Goal: Contribute content: Contribute content

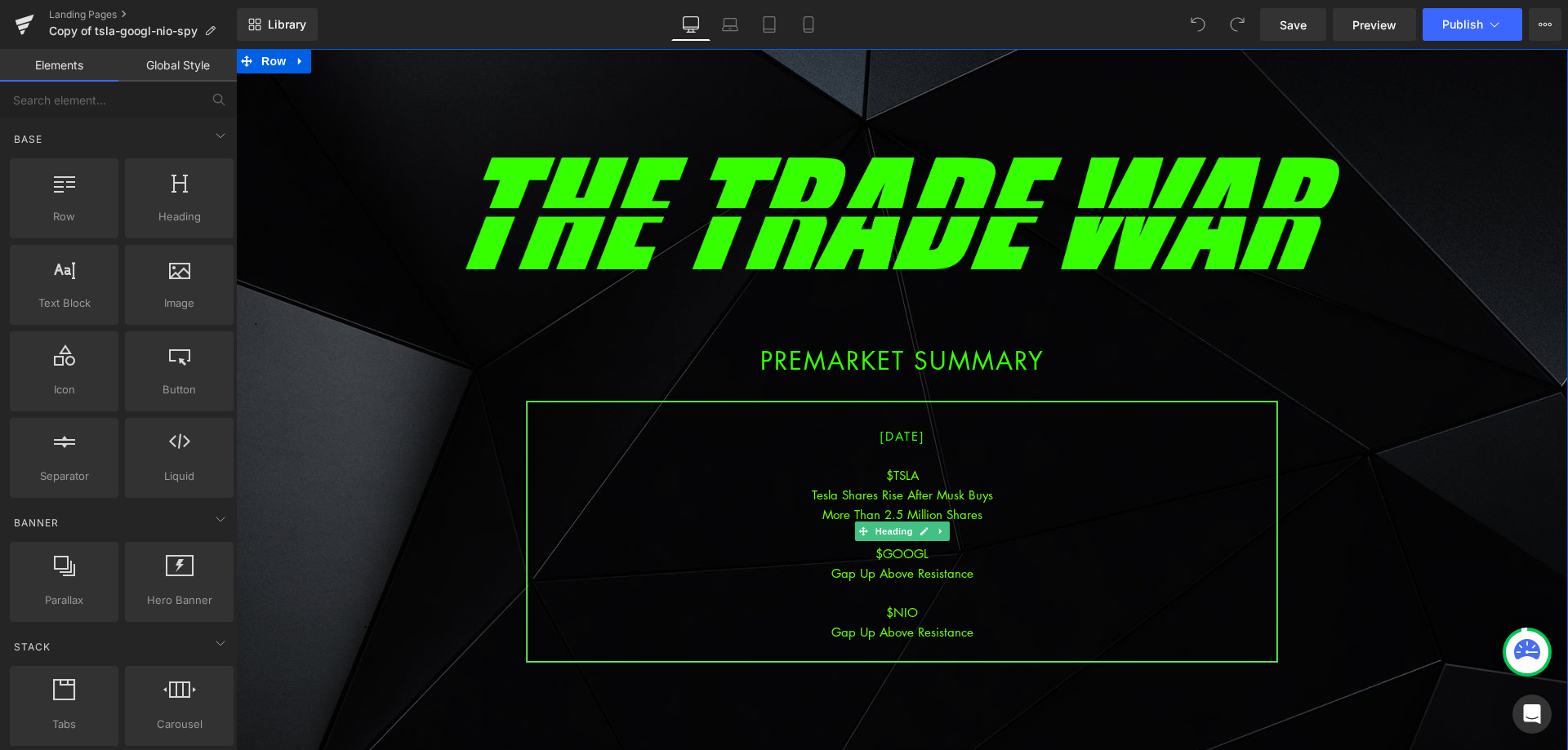
click at [989, 608] on div "$NIO" at bounding box center [901, 611] width 749 height 20
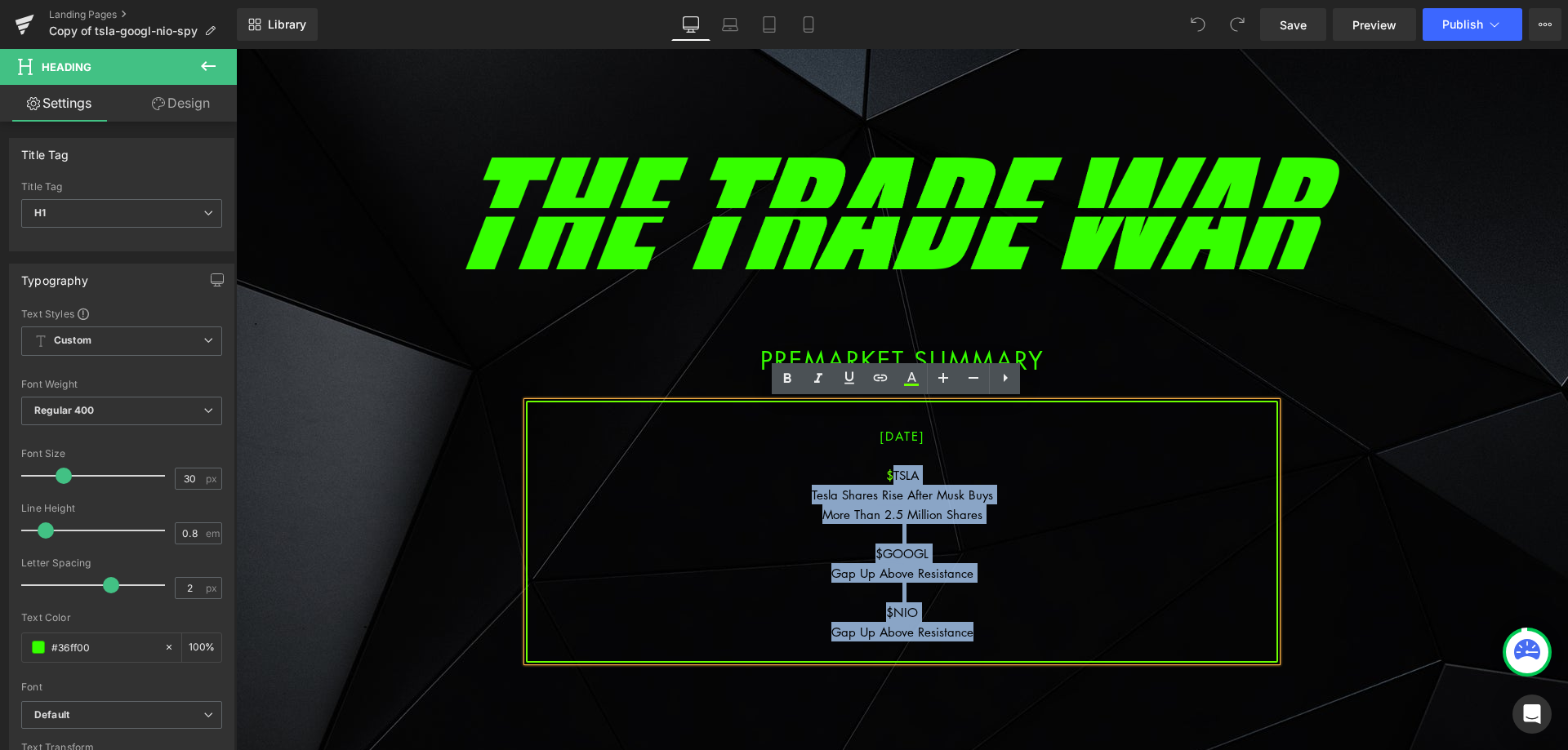
drag, startPoint x: 979, startPoint y: 635, endPoint x: 885, endPoint y: 479, distance: 182.1
click at [885, 479] on div "[DATE] $TSLA Tesla Shares Rise After Musk Buys More Than 2.5 Million Shares $GO…" at bounding box center [901, 531] width 752 height 262
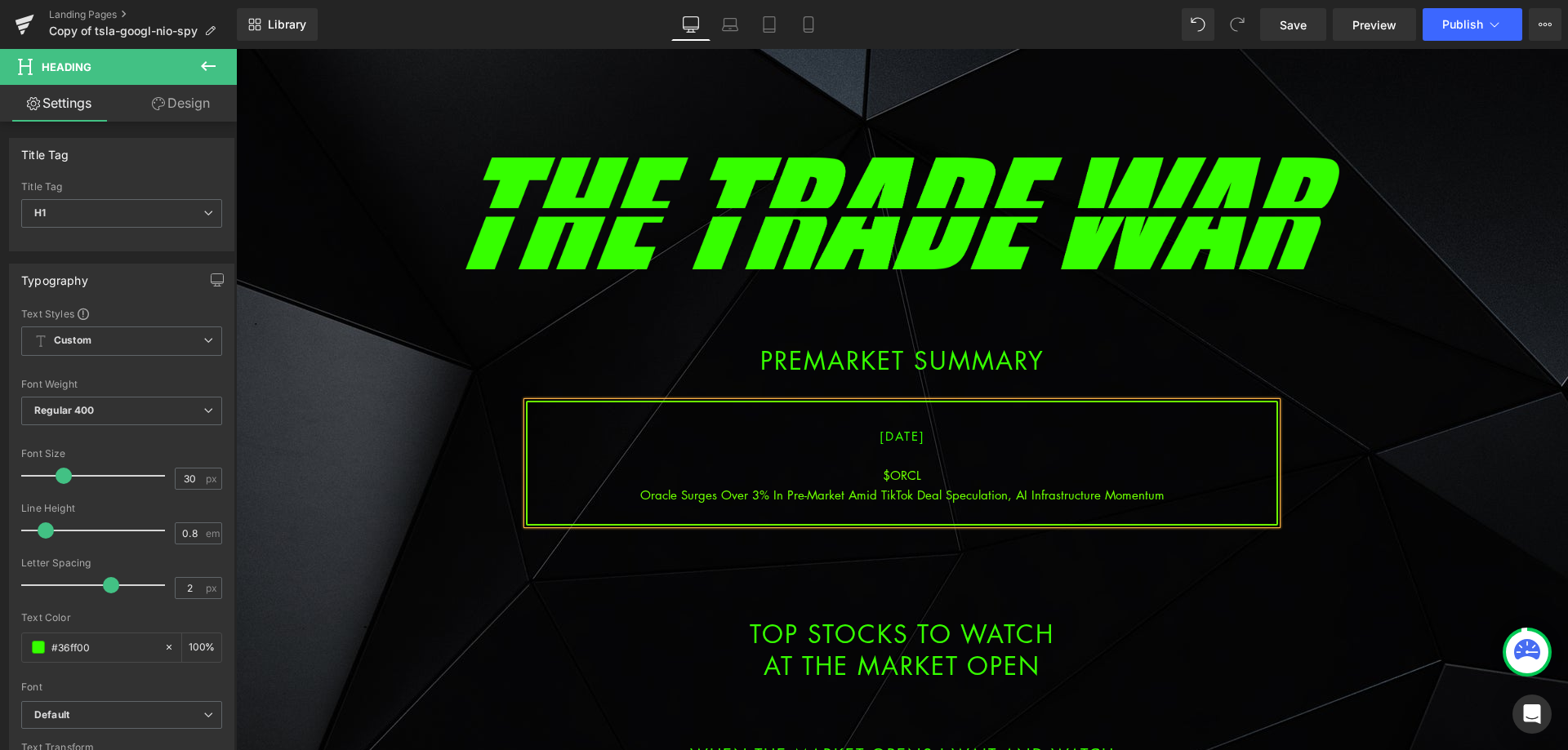
click at [911, 490] on div "Oracle Surges Over 3% In Pre-Market Amid TikTok Deal Speculation, AI Infrastruc…" at bounding box center [901, 494] width 749 height 20
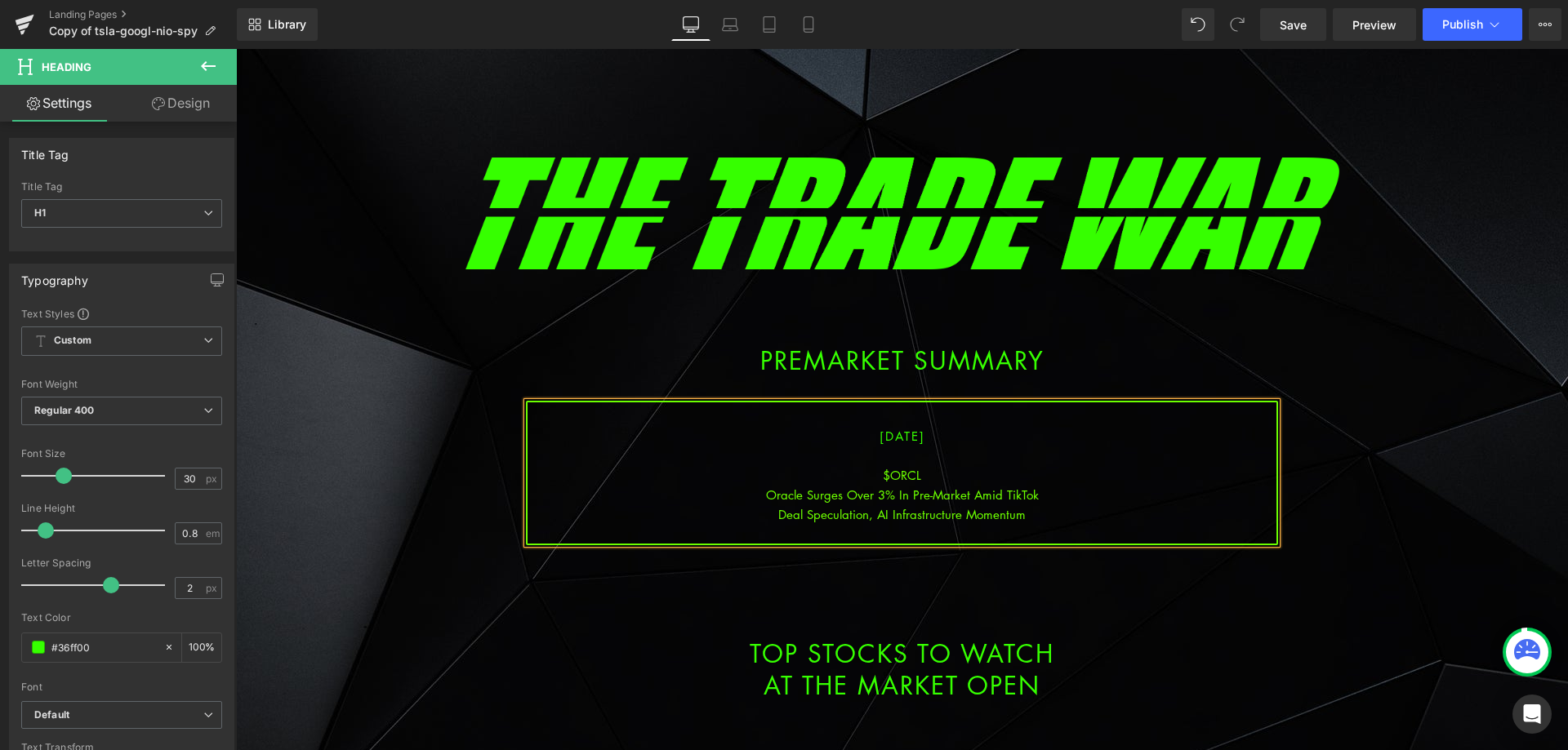
click at [1018, 512] on div "Deal Speculation, AI Infrastructure Momentum" at bounding box center [901, 514] width 749 height 20
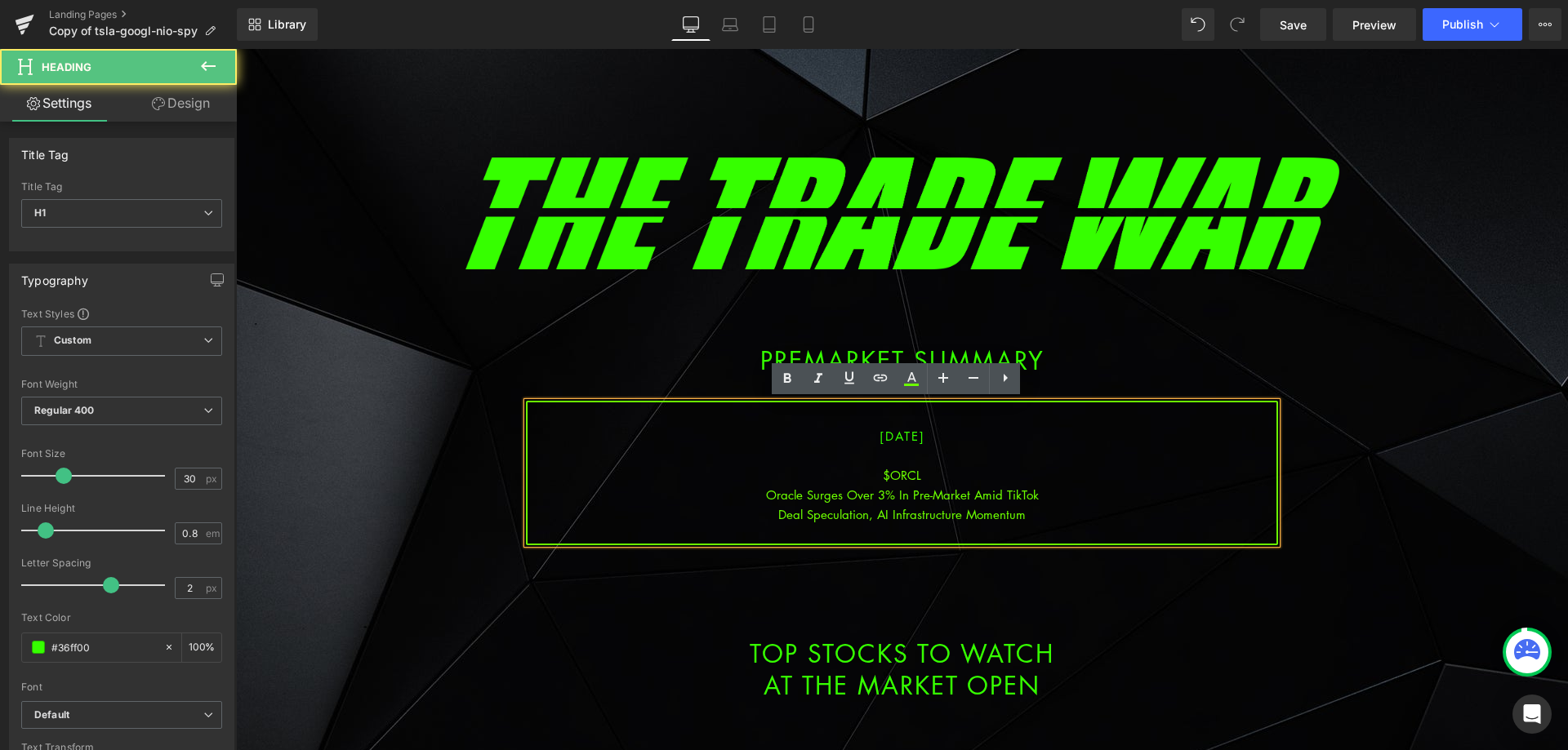
click at [1020, 521] on div "Deal Speculation, AI Infrastructure Momentum" at bounding box center [901, 514] width 749 height 20
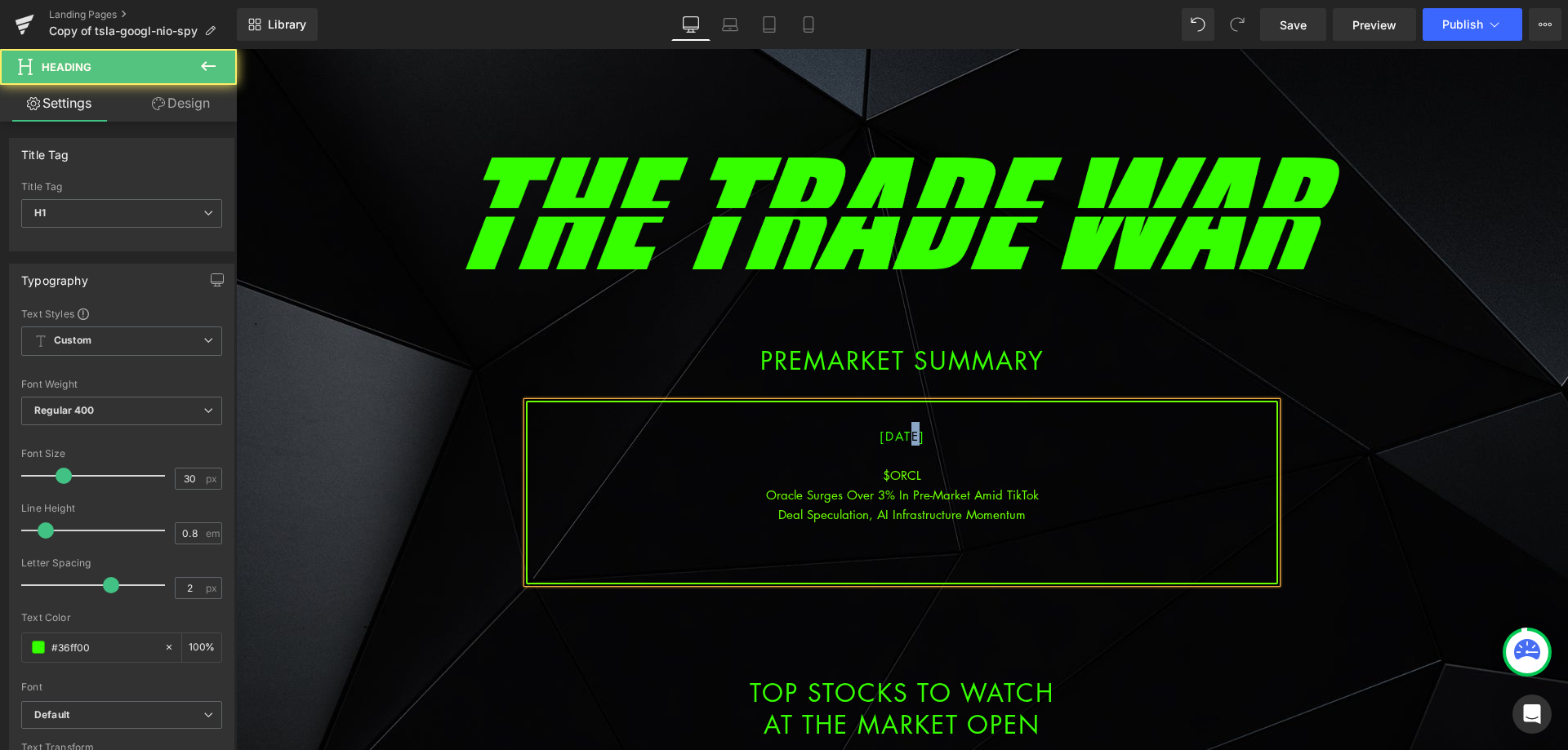
click at [887, 438] on span "[DATE]" at bounding box center [902, 436] width 46 height 16
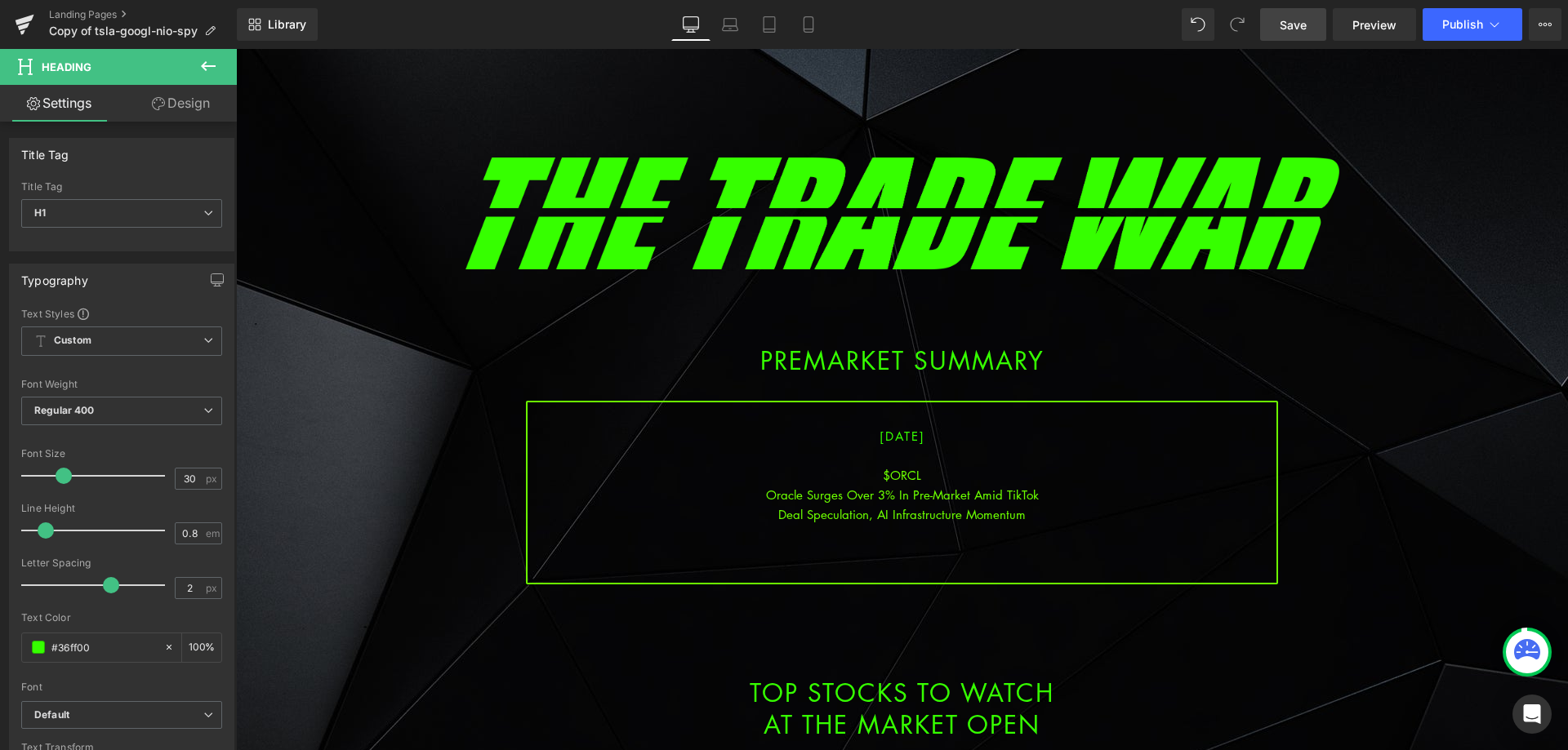
click at [1288, 32] on span "Save" at bounding box center [1292, 25] width 27 height 17
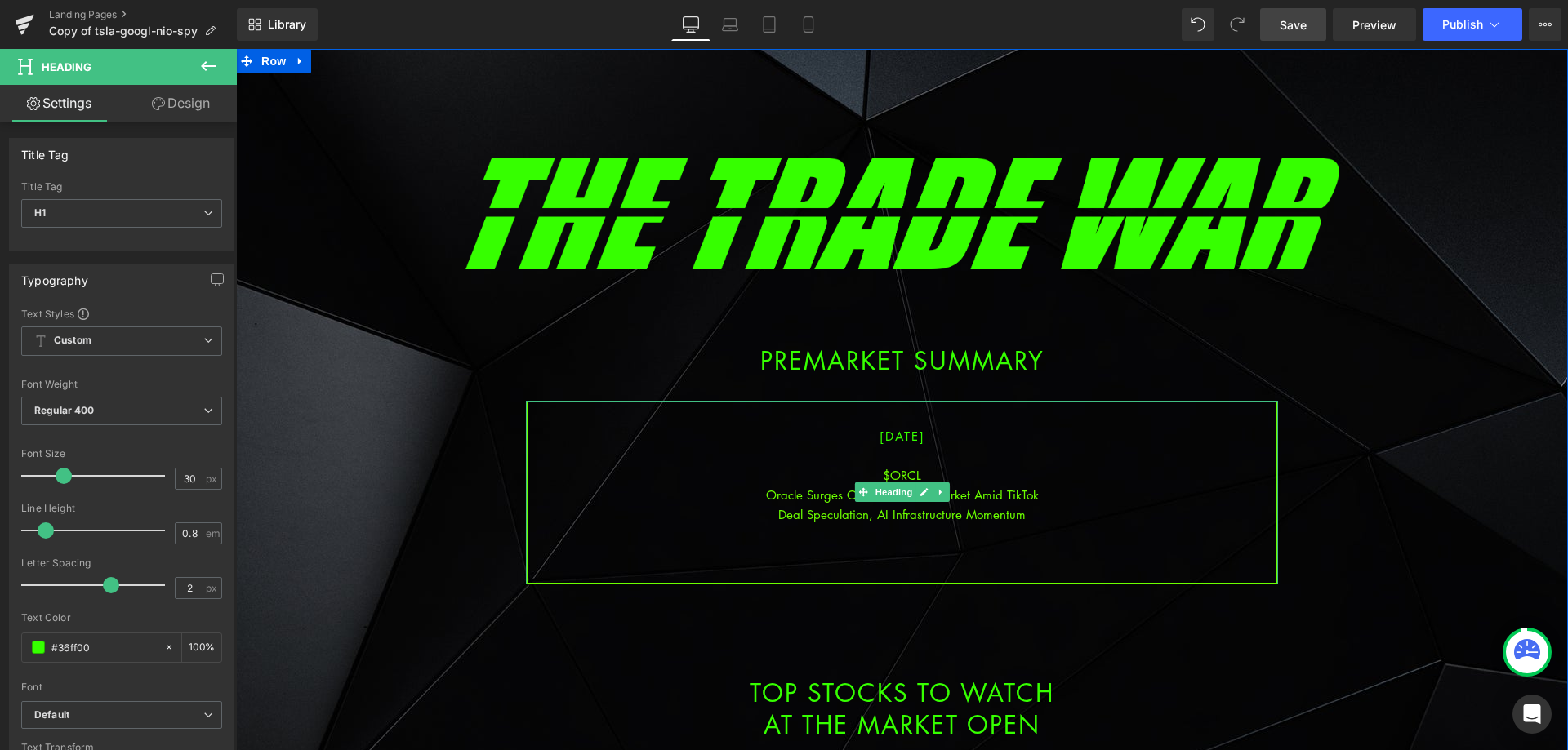
click at [898, 548] on div at bounding box center [901, 553] width 749 height 20
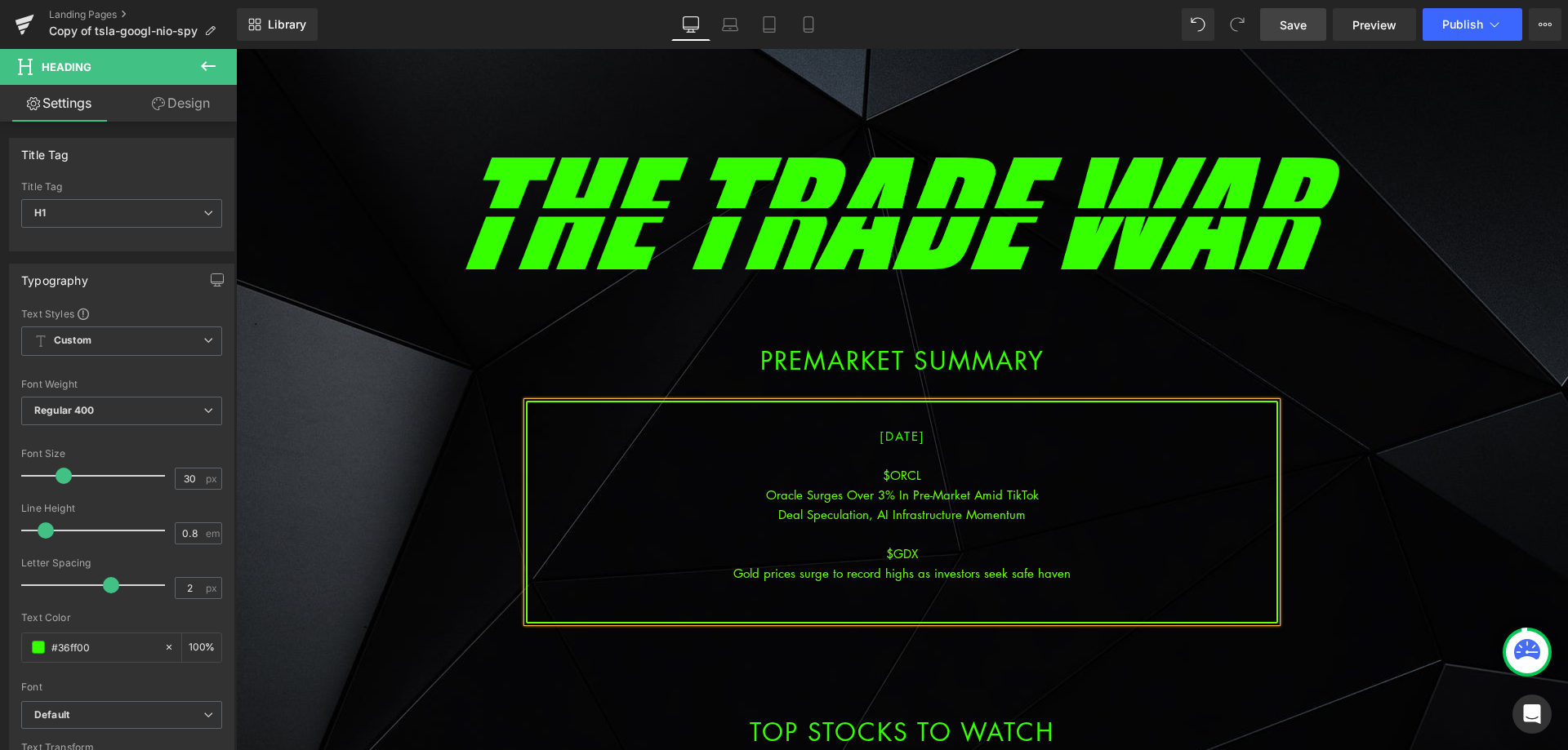
click at [927, 577] on div "Gold prices surge to record highs as investors seek safe haven" at bounding box center [901, 573] width 749 height 20
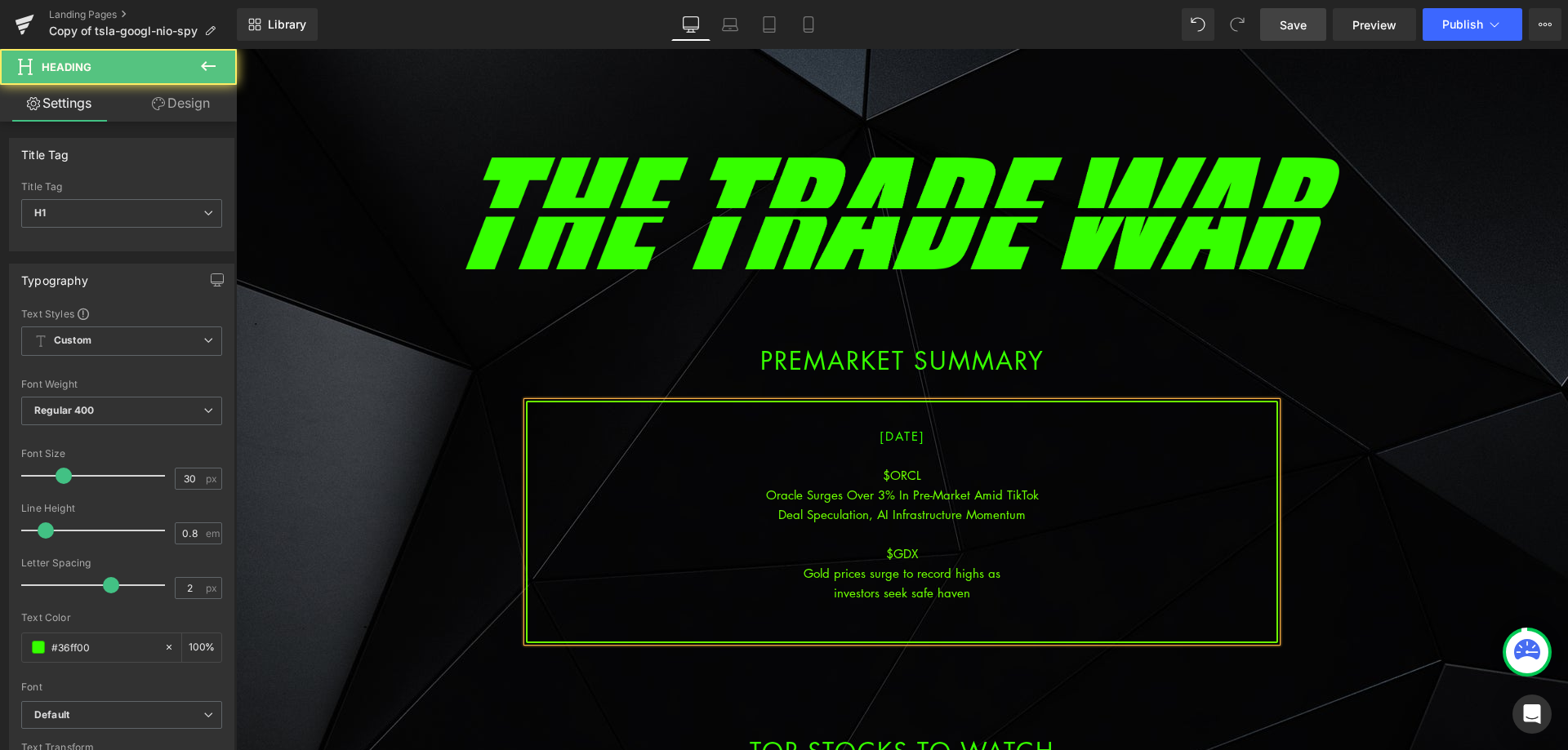
click at [1001, 604] on div at bounding box center [901, 611] width 749 height 20
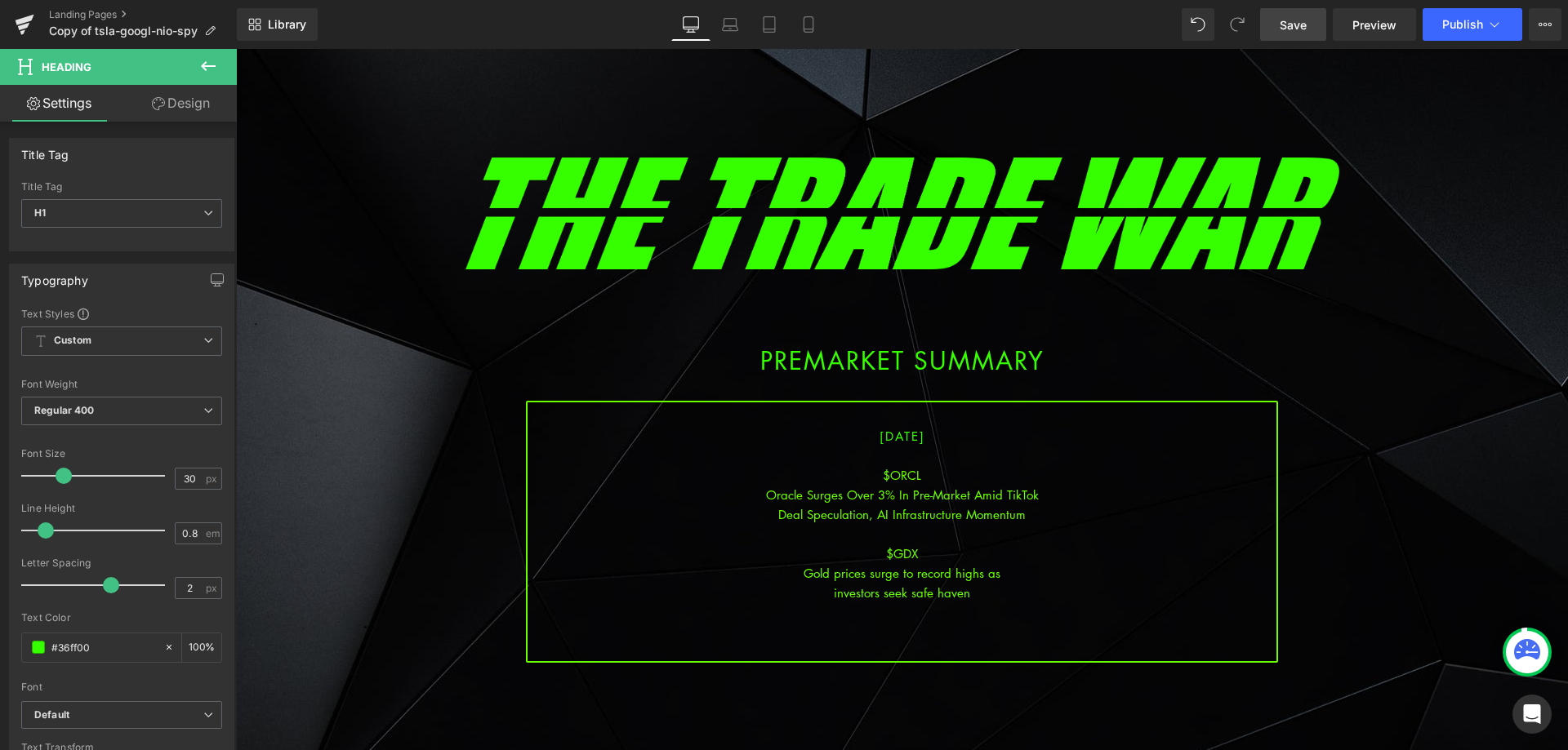
click at [1303, 31] on span "Save" at bounding box center [1292, 25] width 27 height 17
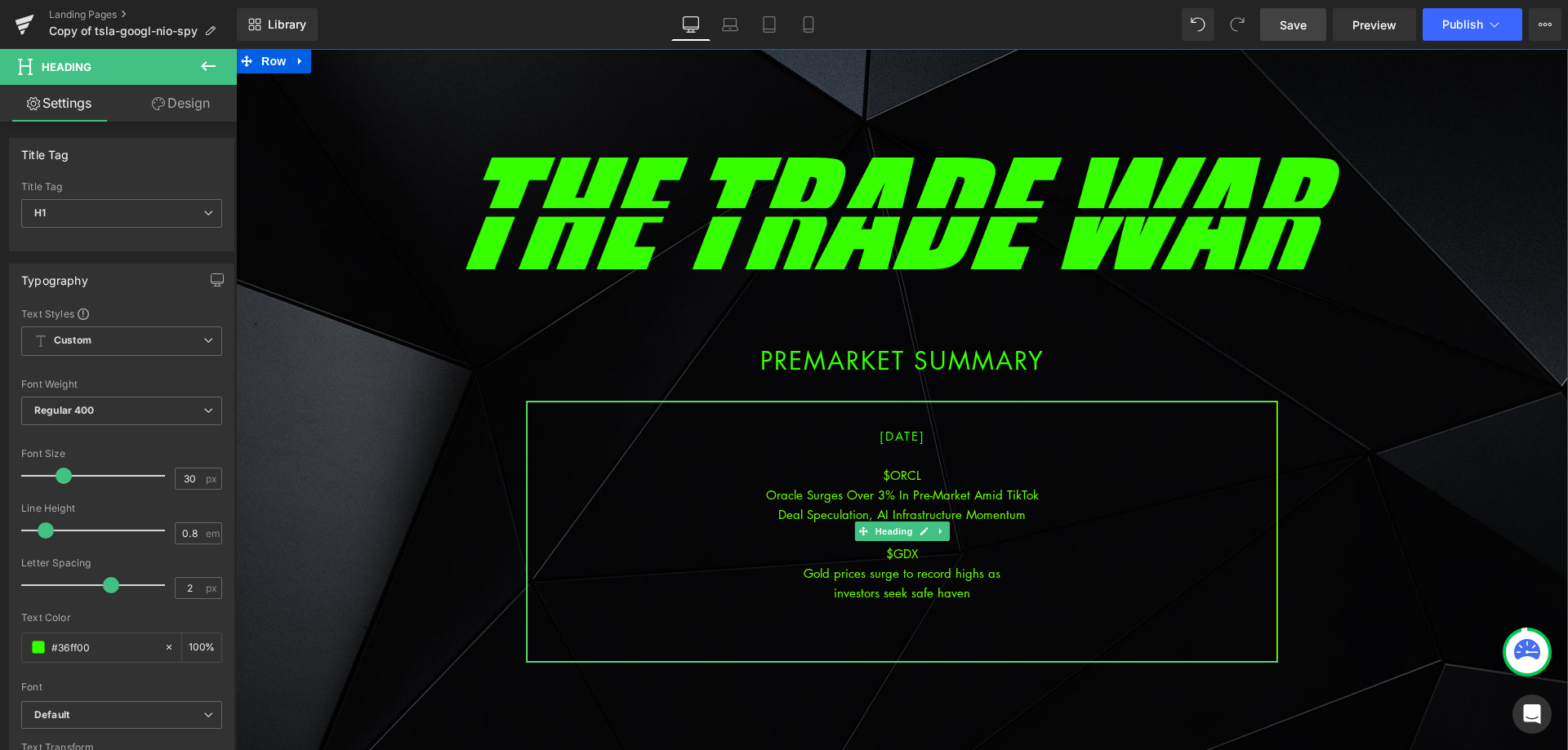
click at [918, 624] on div at bounding box center [901, 631] width 749 height 20
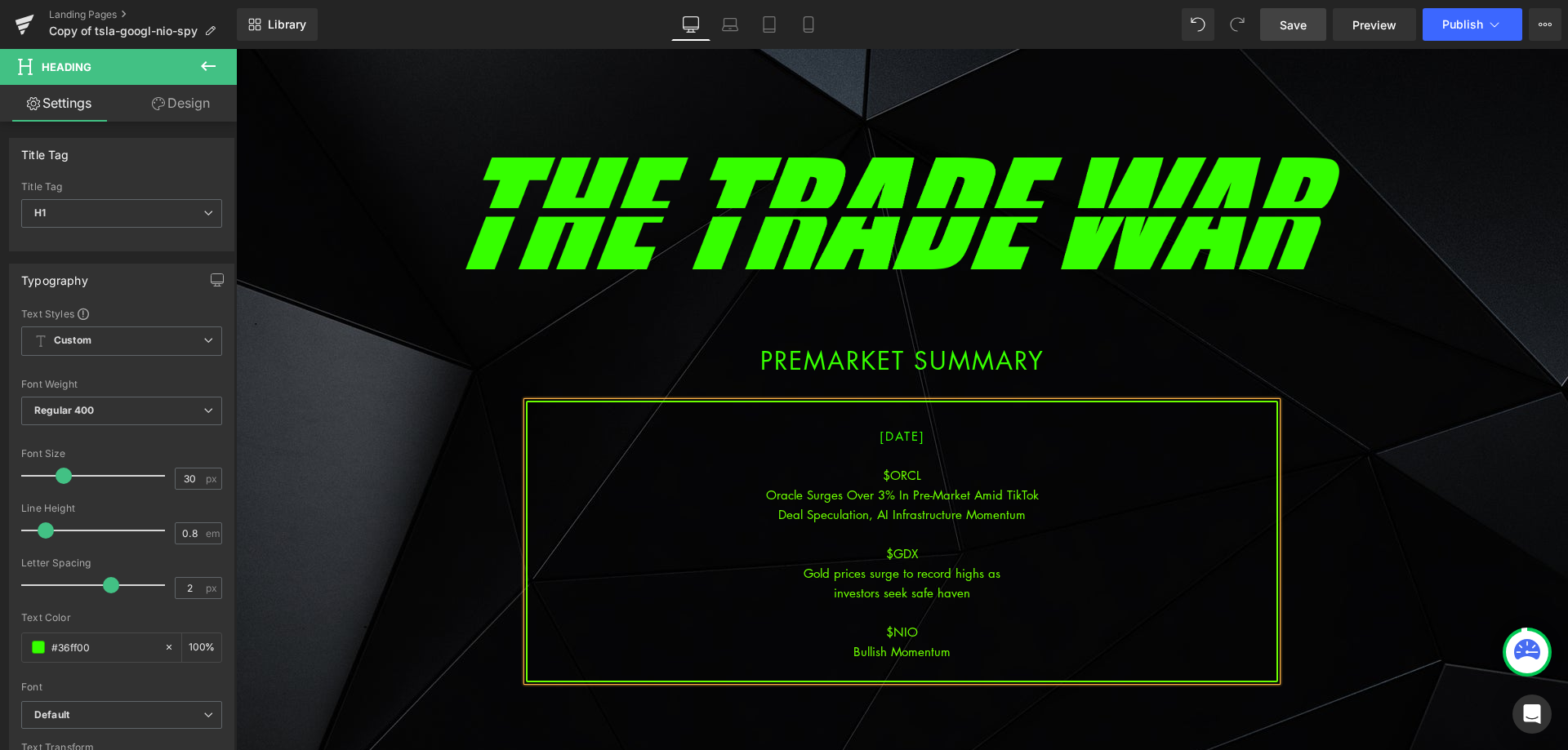
click at [1294, 28] on span "Save" at bounding box center [1292, 25] width 27 height 17
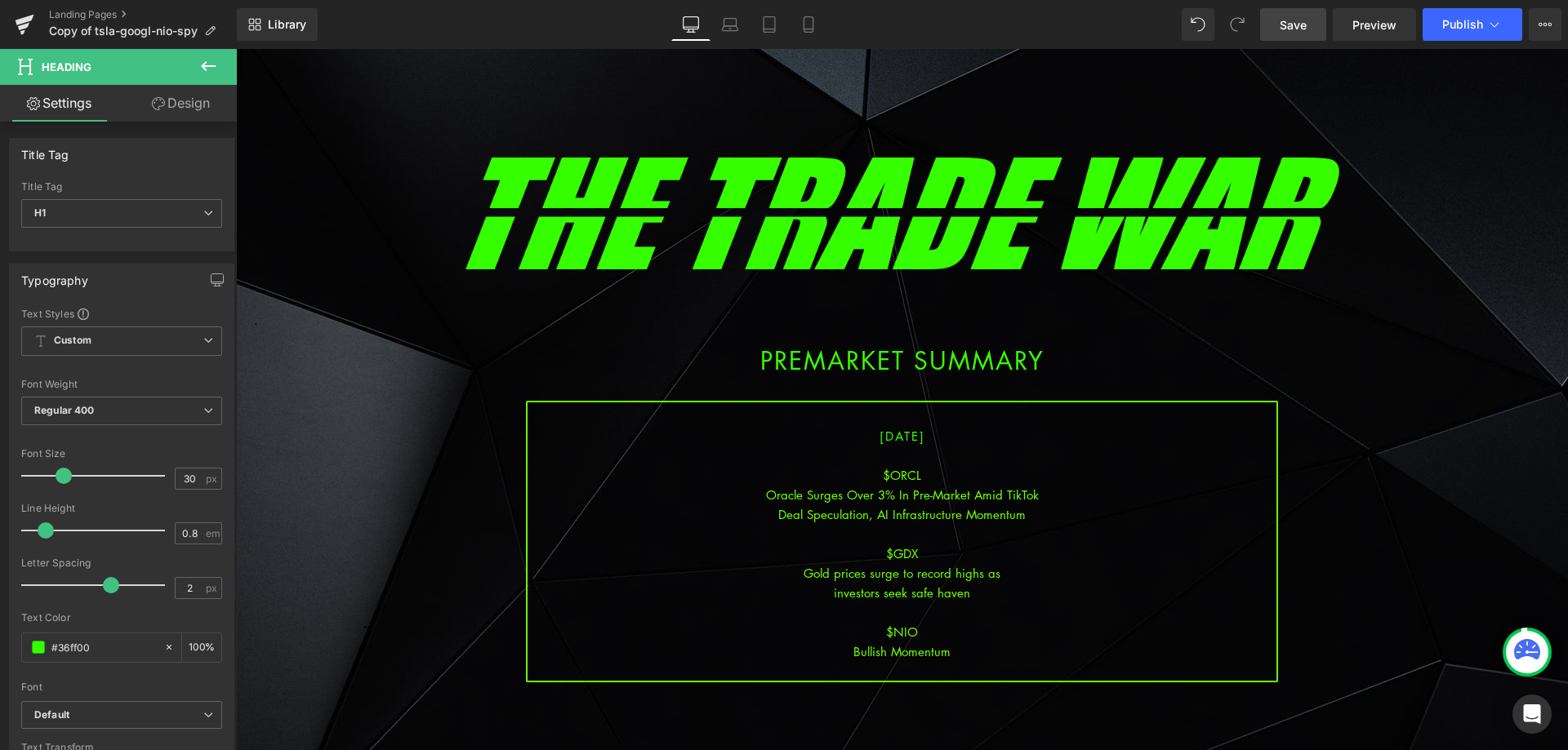
drag, startPoint x: 1283, startPoint y: 19, endPoint x: 1308, endPoint y: 21, distance: 25.1
click at [1284, 19] on span "Save" at bounding box center [1292, 25] width 27 height 17
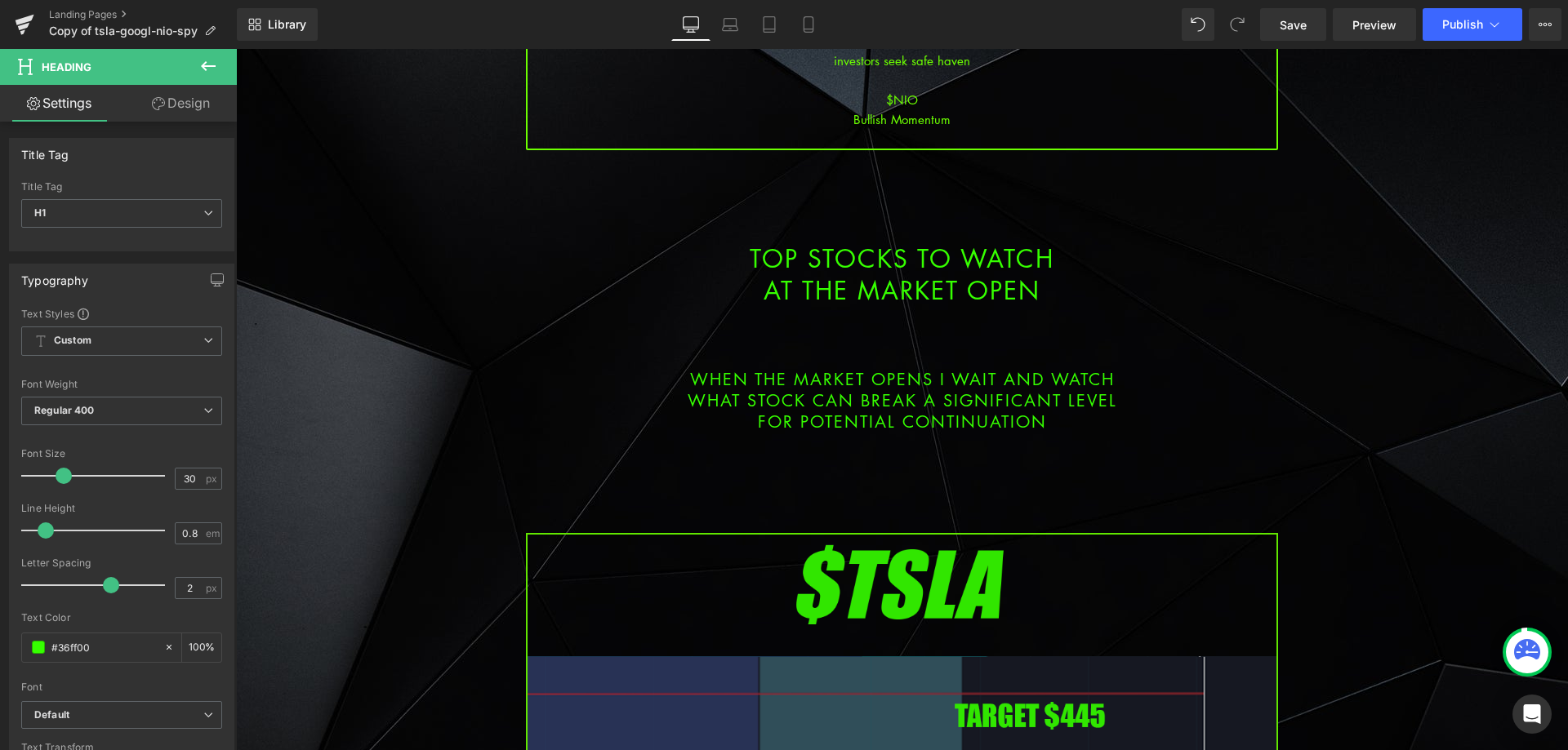
scroll to position [735, 0]
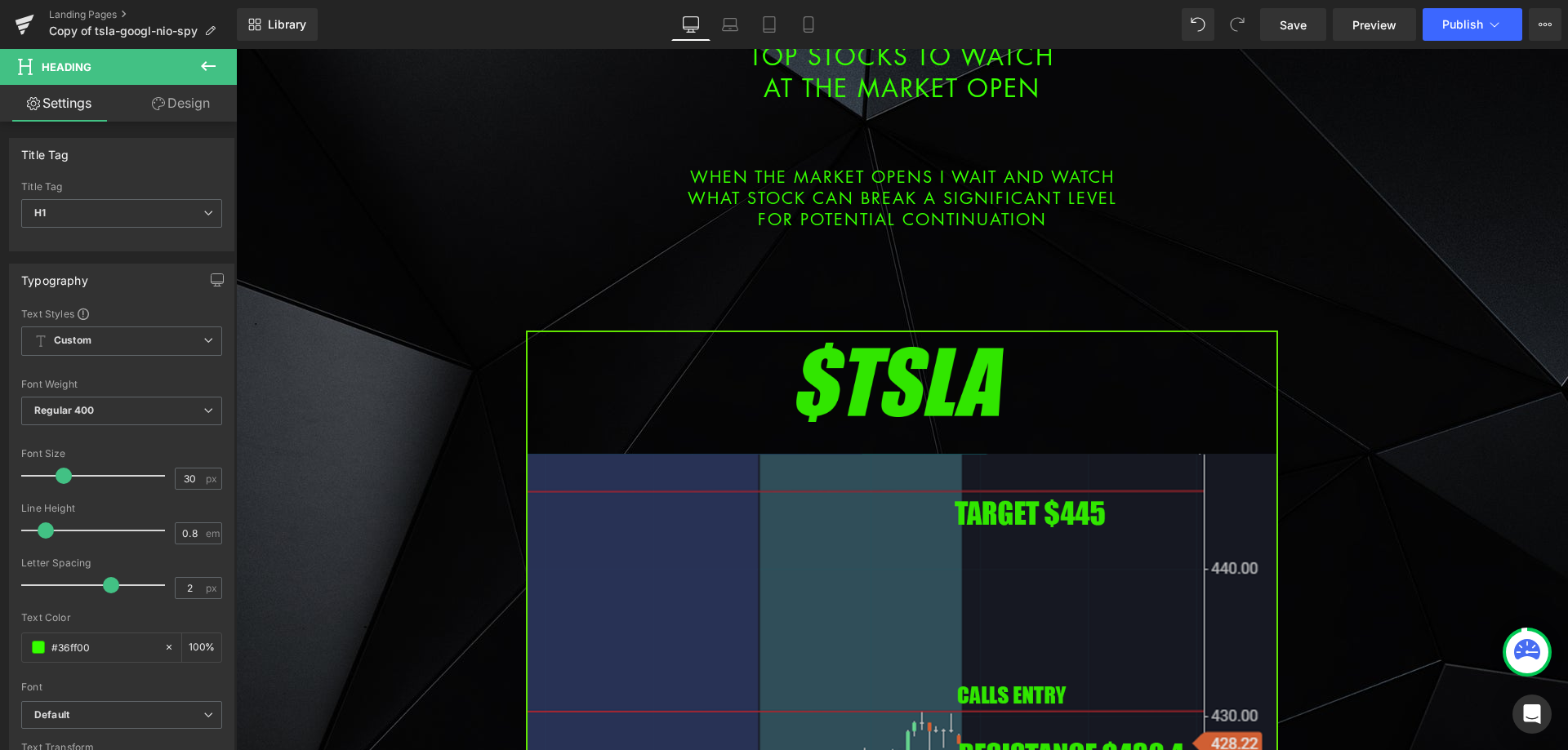
drag, startPoint x: 803, startPoint y: 515, endPoint x: 774, endPoint y: 499, distance: 33.1
click at [803, 514] on img at bounding box center [901, 759] width 752 height 857
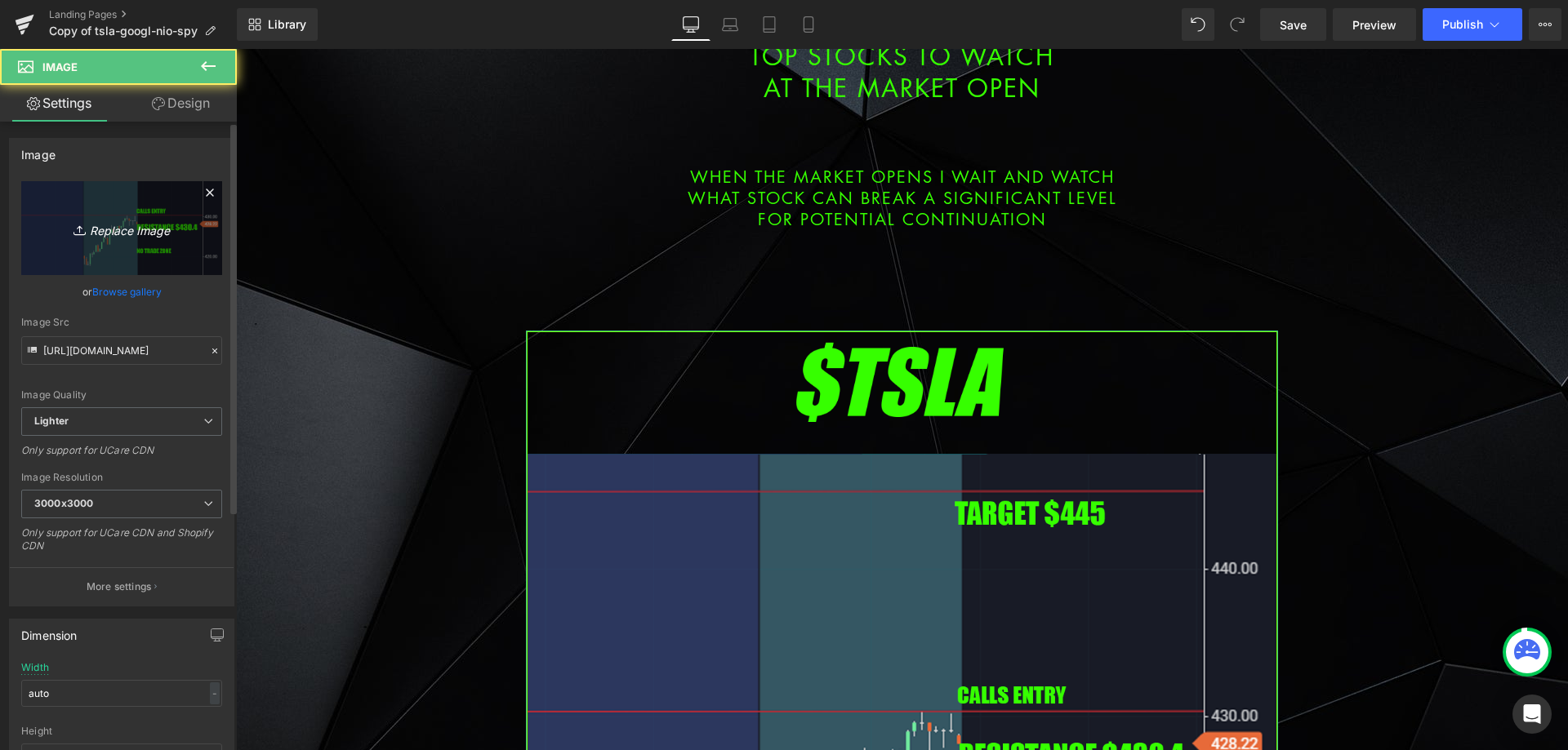
click at [86, 209] on link "Replace Image" at bounding box center [121, 227] width 201 height 94
type input "C:\fakepath\orcl.png"
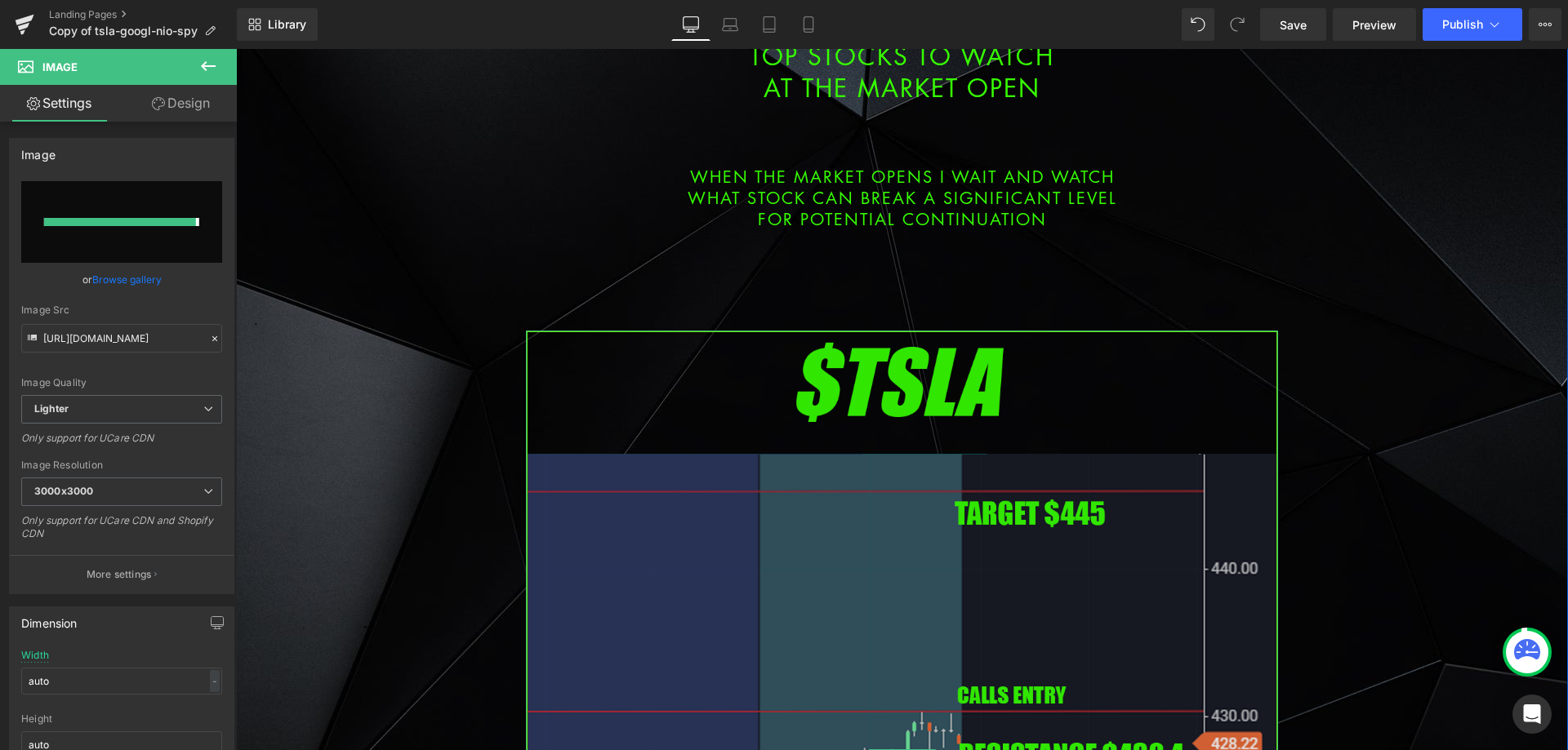
type input "[URL][DOMAIN_NAME]"
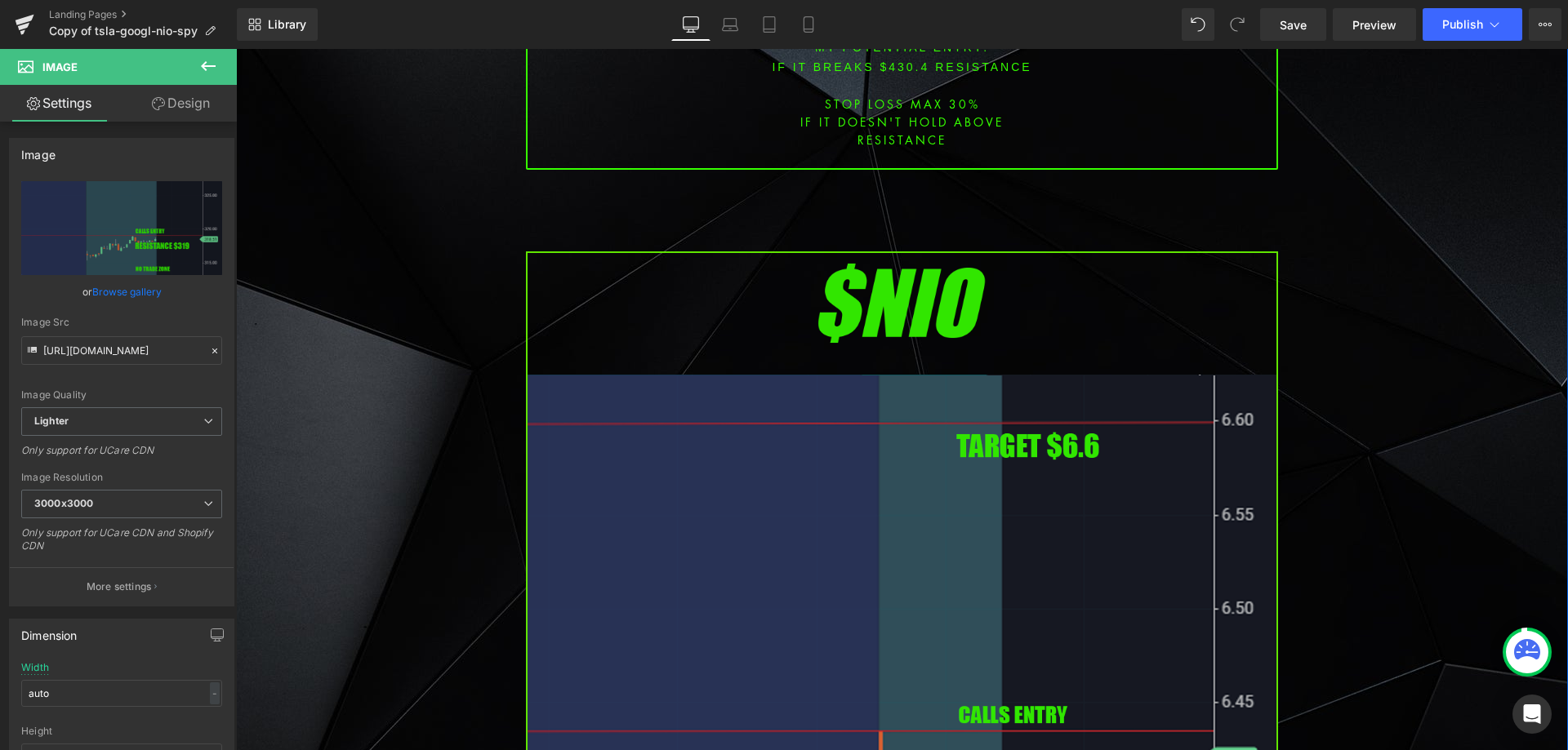
scroll to position [2040, 0]
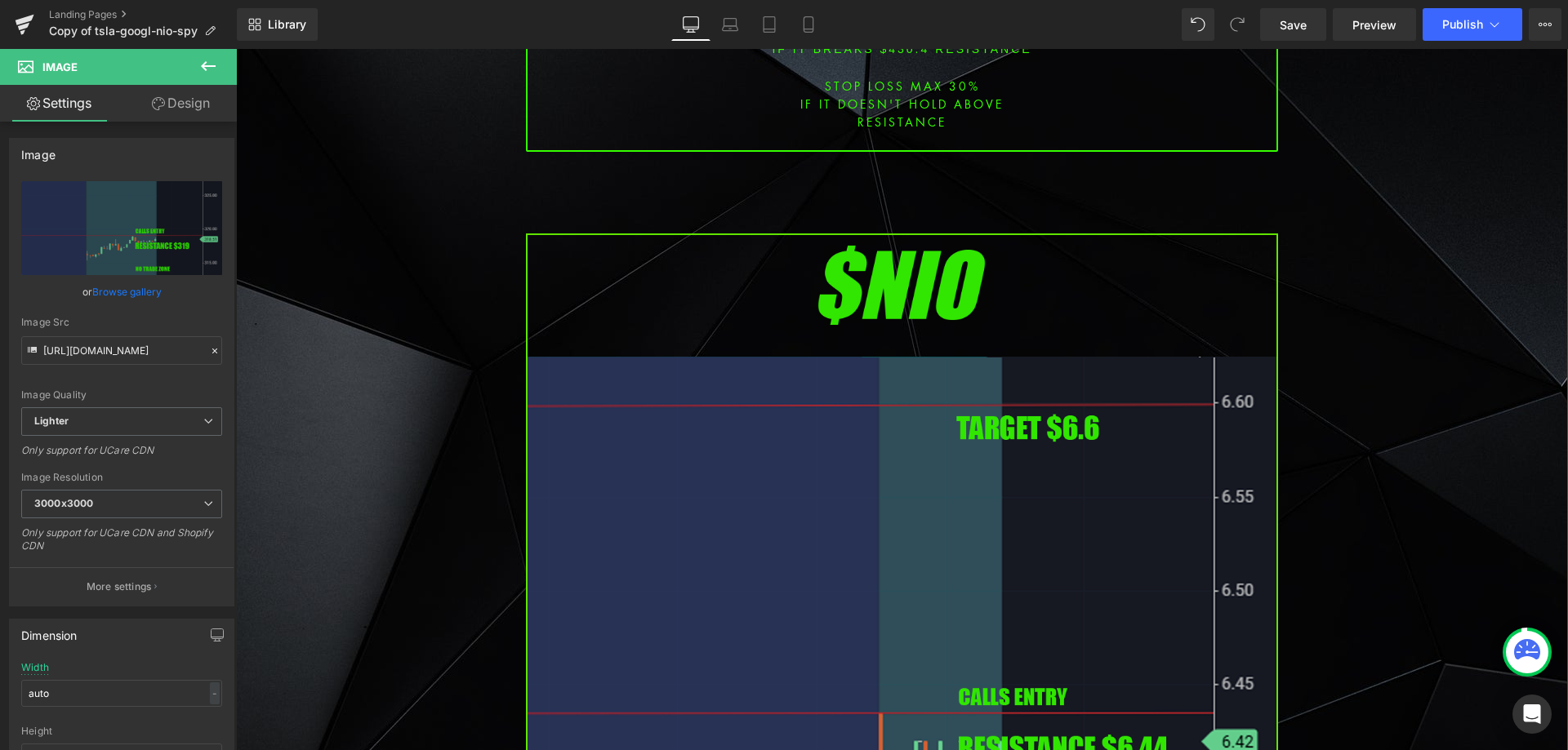
click at [713, 409] on img at bounding box center [901, 661] width 752 height 857
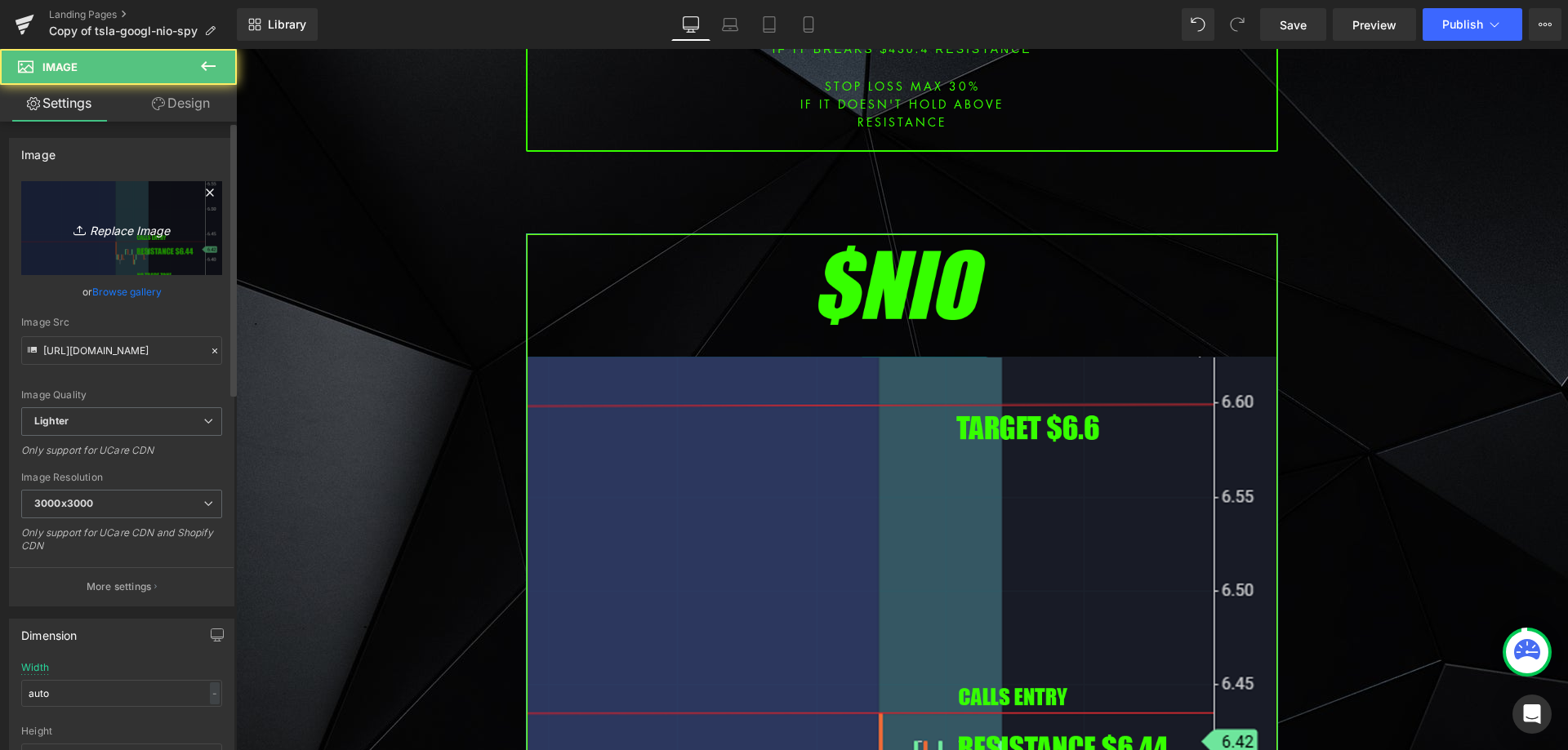
click at [104, 222] on icon "Replace Image" at bounding box center [121, 228] width 131 height 21
type input "C:\fakepath\nio.png"
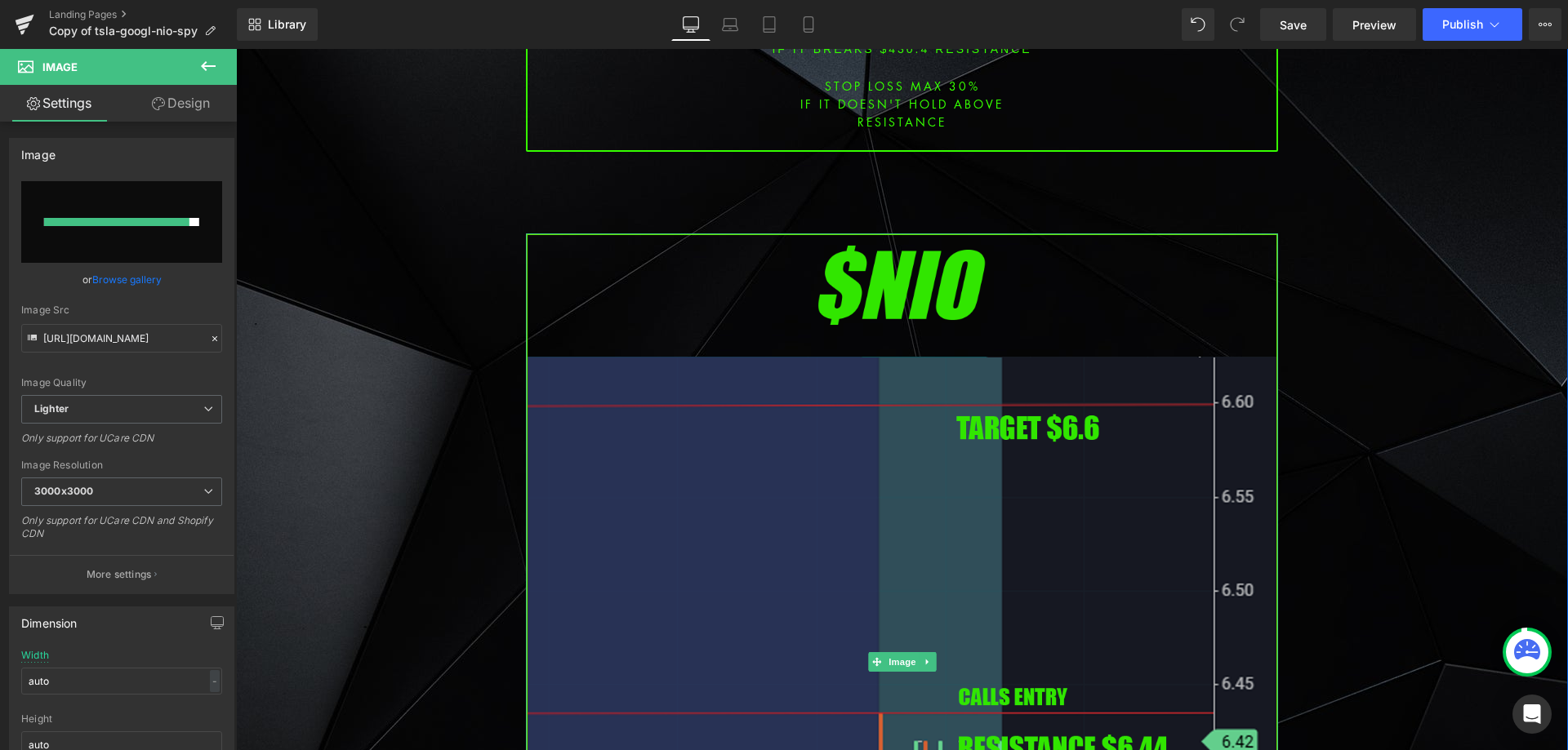
type input "[URL][DOMAIN_NAME]"
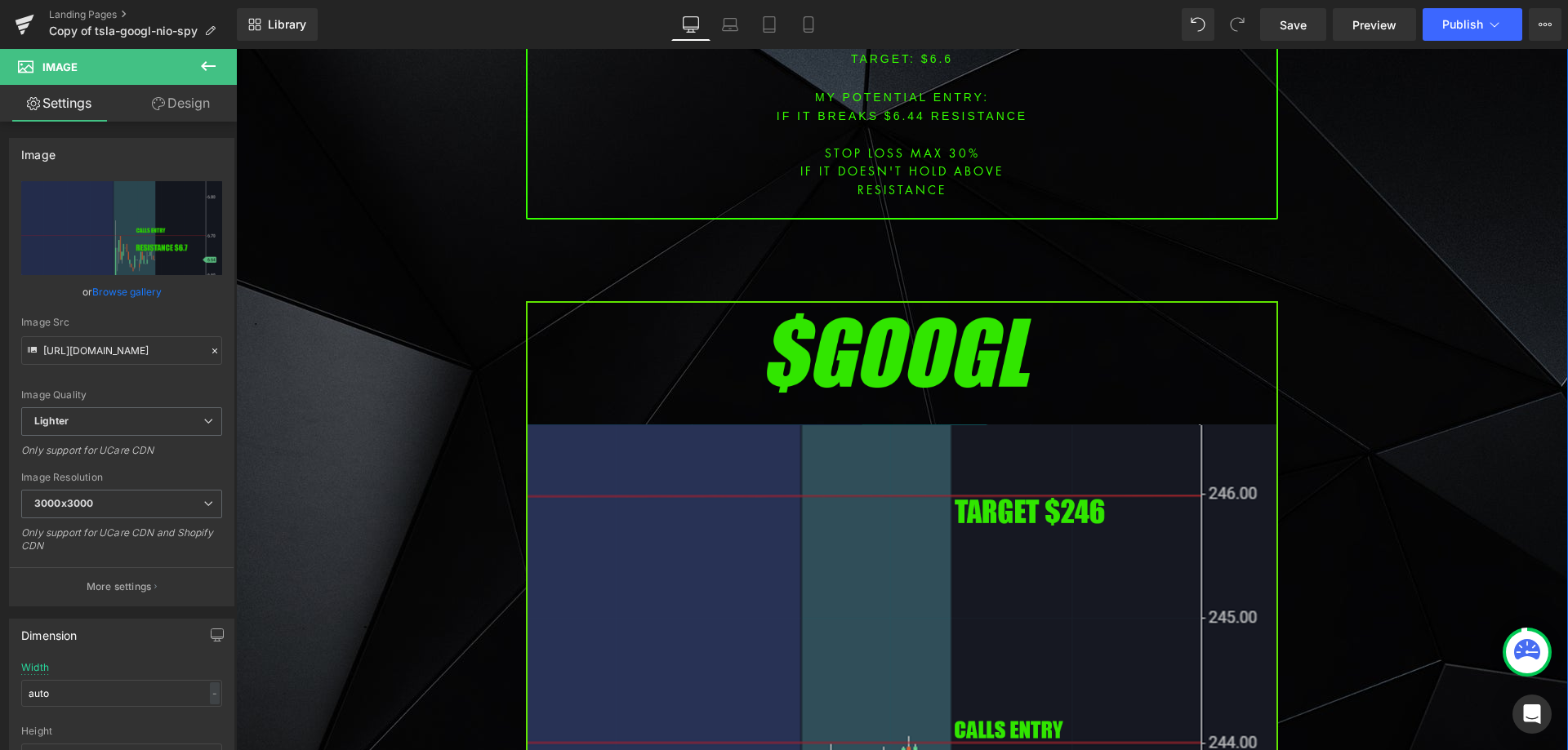
scroll to position [3183, 0]
click at [762, 427] on img at bounding box center [901, 728] width 752 height 857
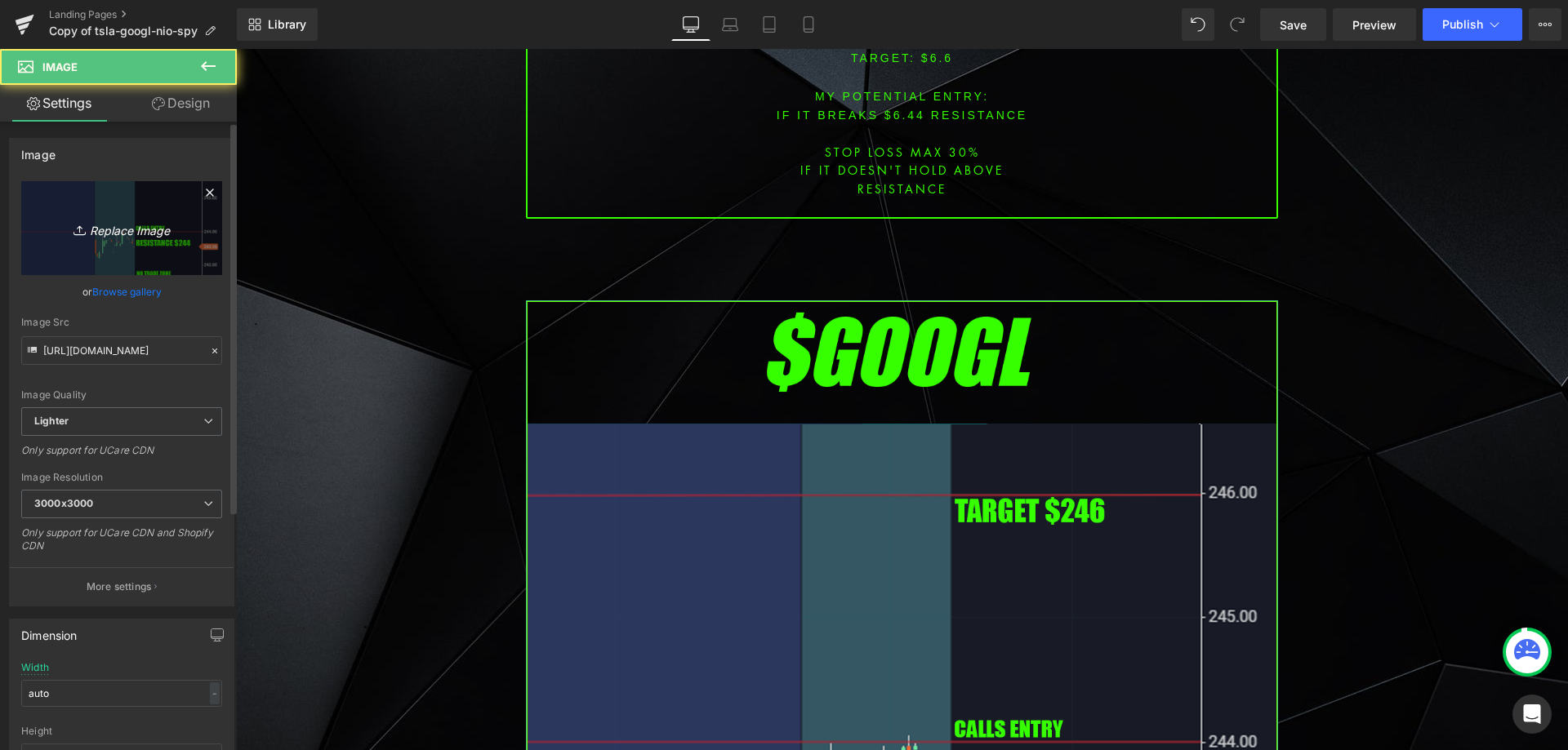
click at [121, 244] on link "Replace Image" at bounding box center [121, 227] width 201 height 94
type input "C:\fakepath\gdx.png"
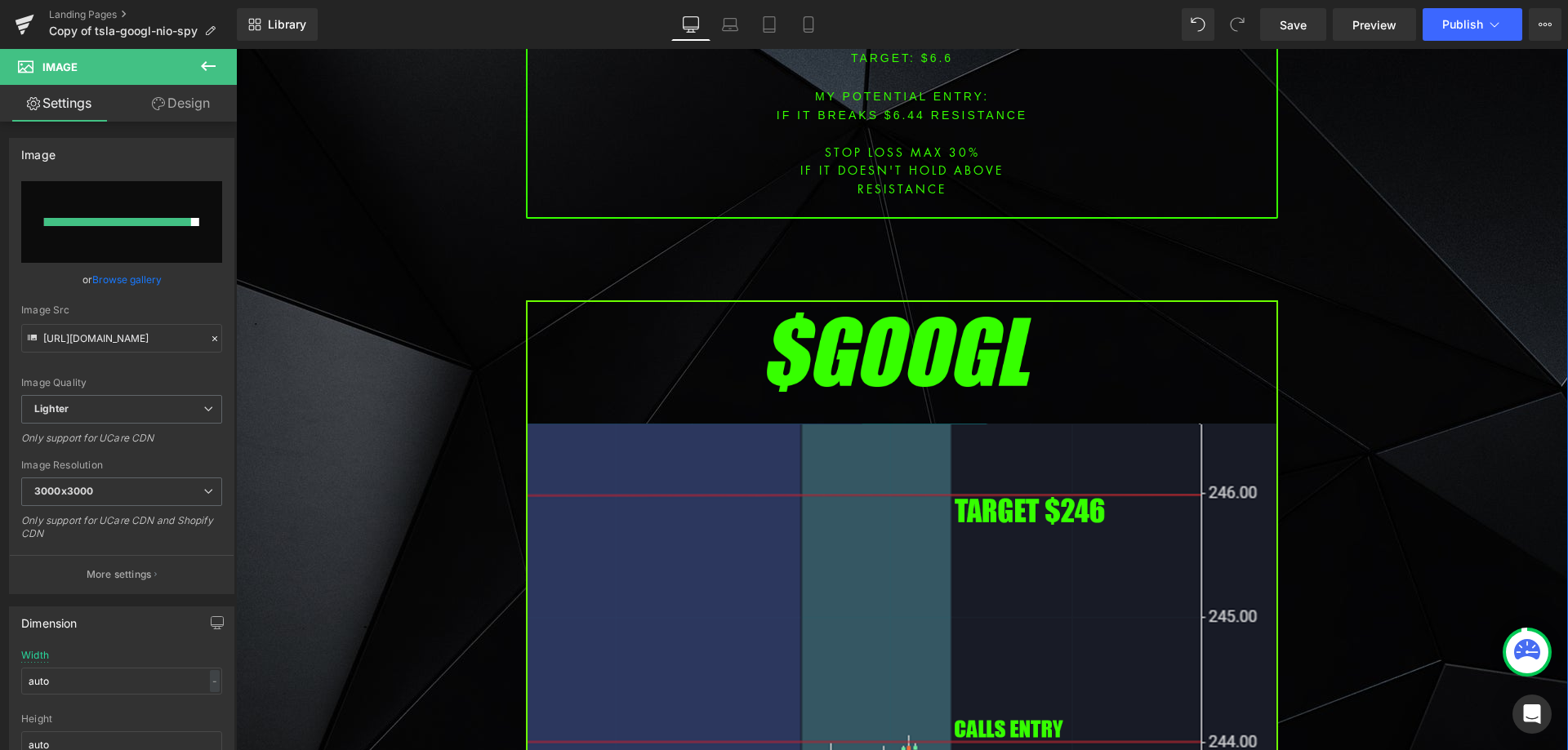
type input "[URL][DOMAIN_NAME]"
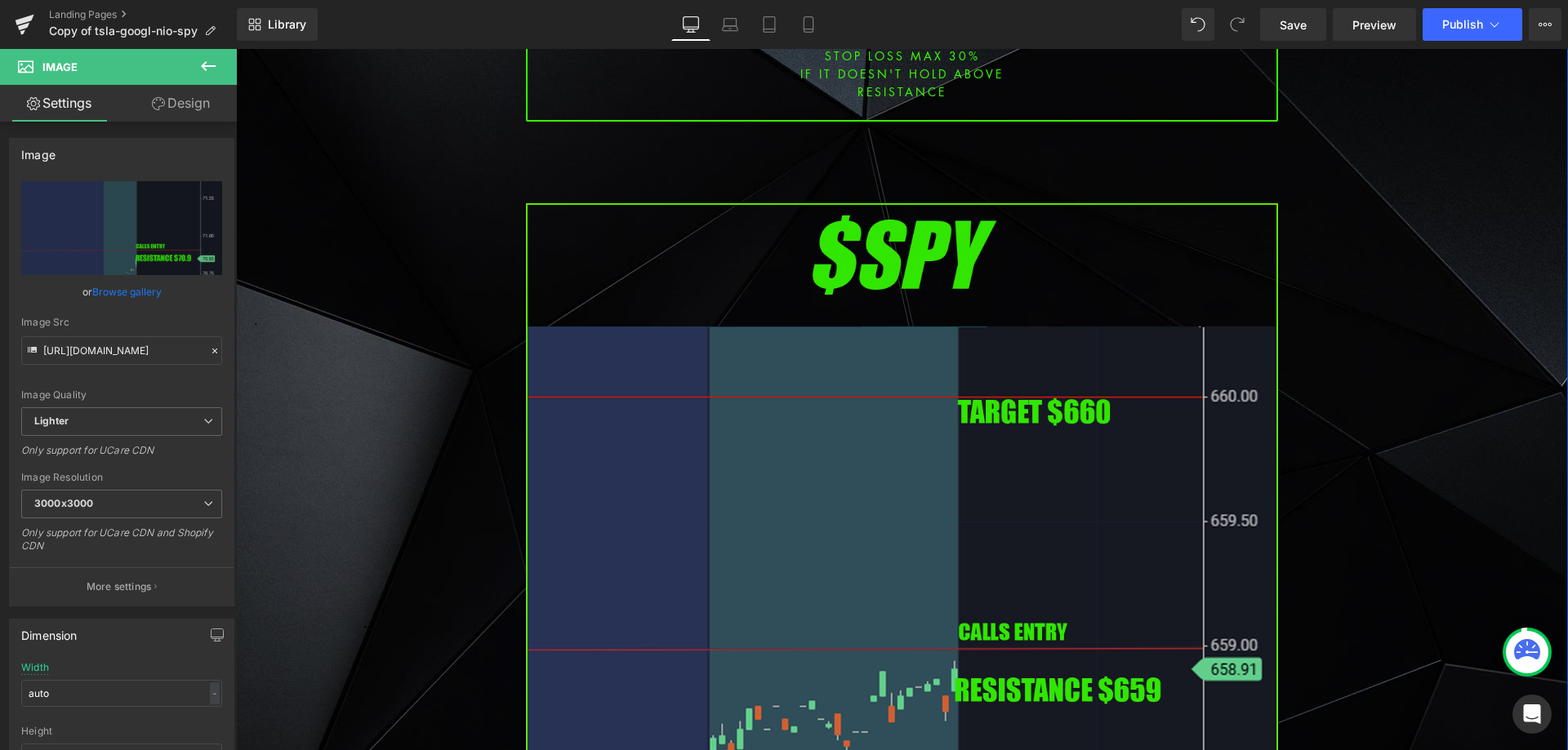
scroll to position [4814, 0]
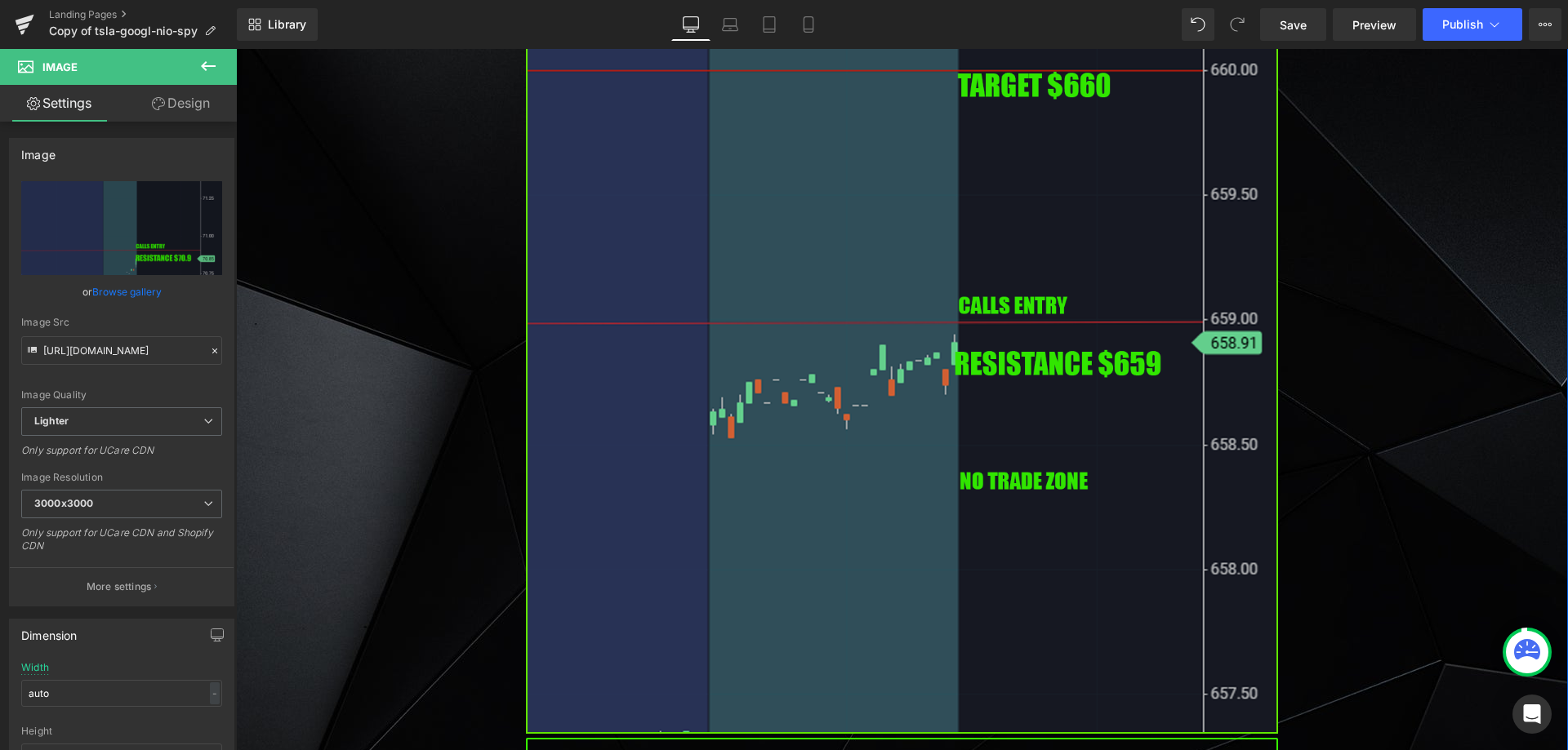
click at [874, 351] on img at bounding box center [901, 305] width 752 height 857
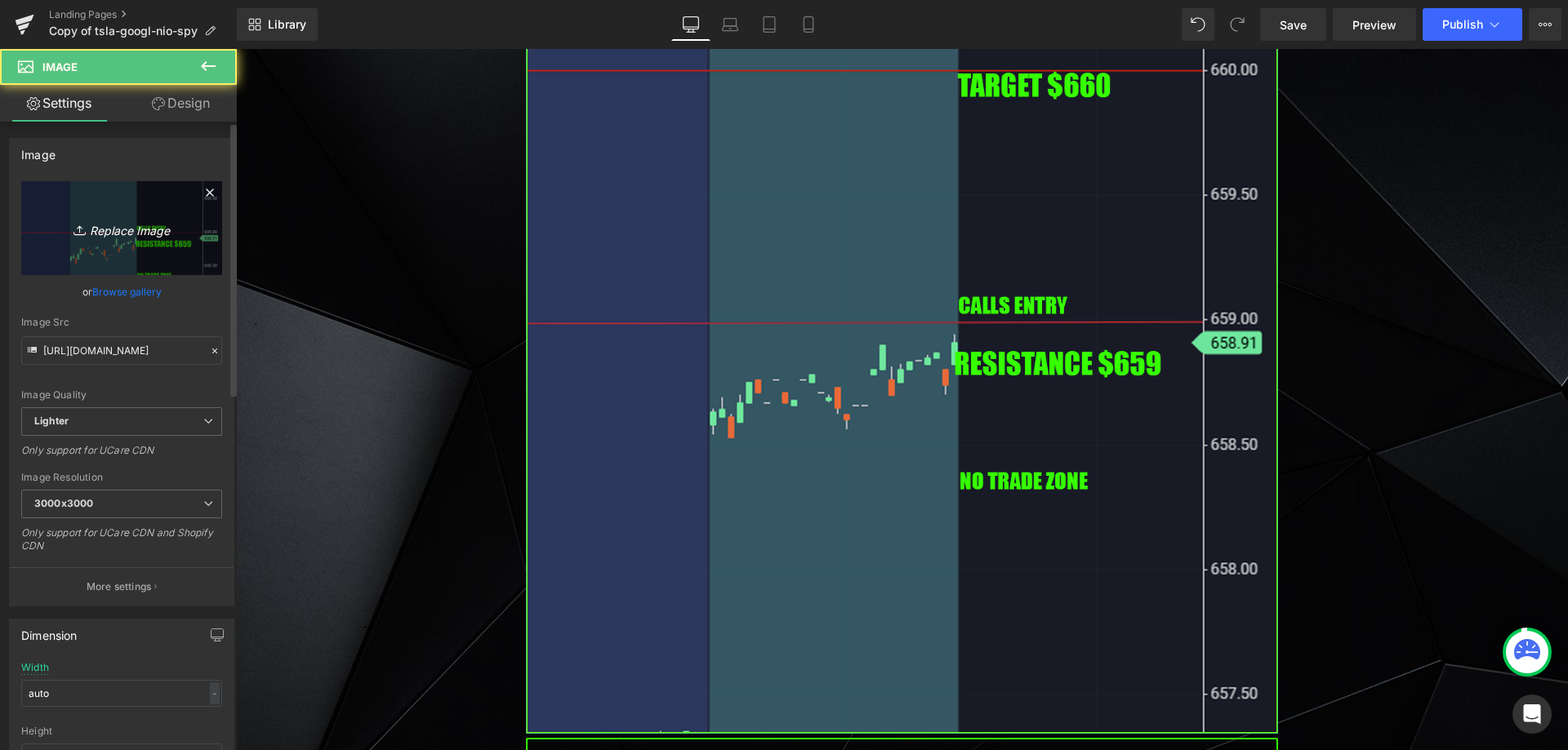
click at [128, 228] on icon "Replace Image" at bounding box center [121, 228] width 131 height 21
type input "C:\fakepath\spy.png"
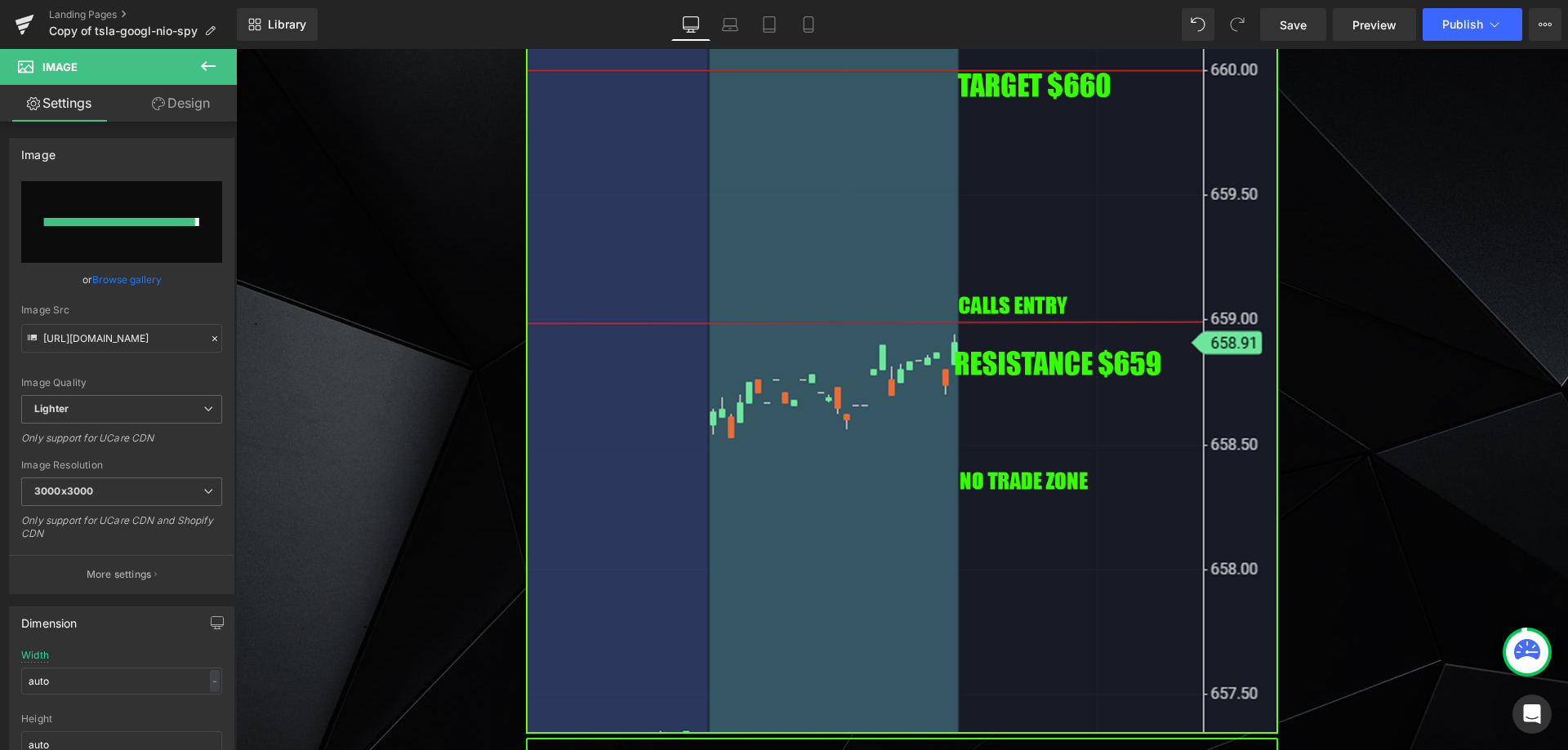
type input "[URL][DOMAIN_NAME]"
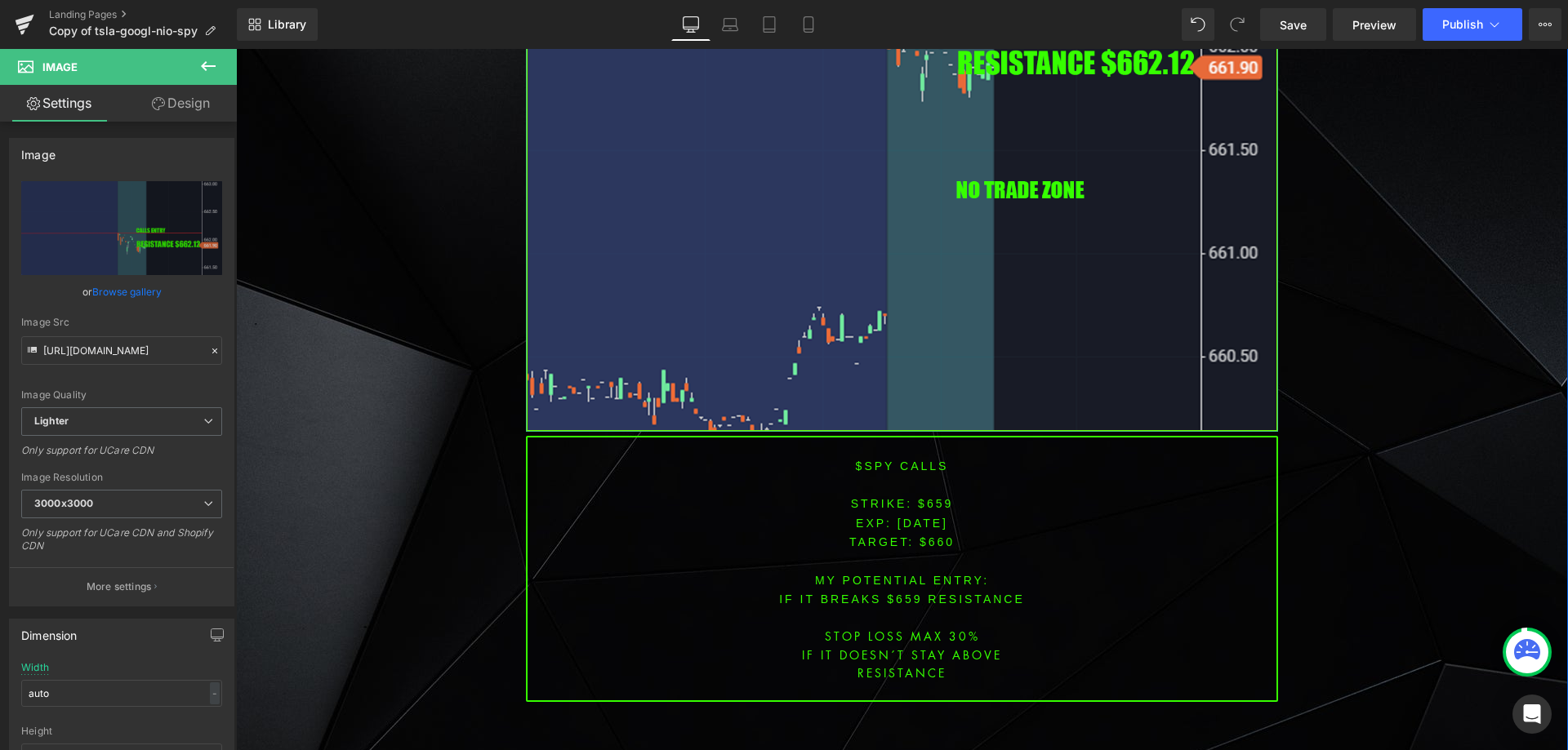
scroll to position [5142, 0]
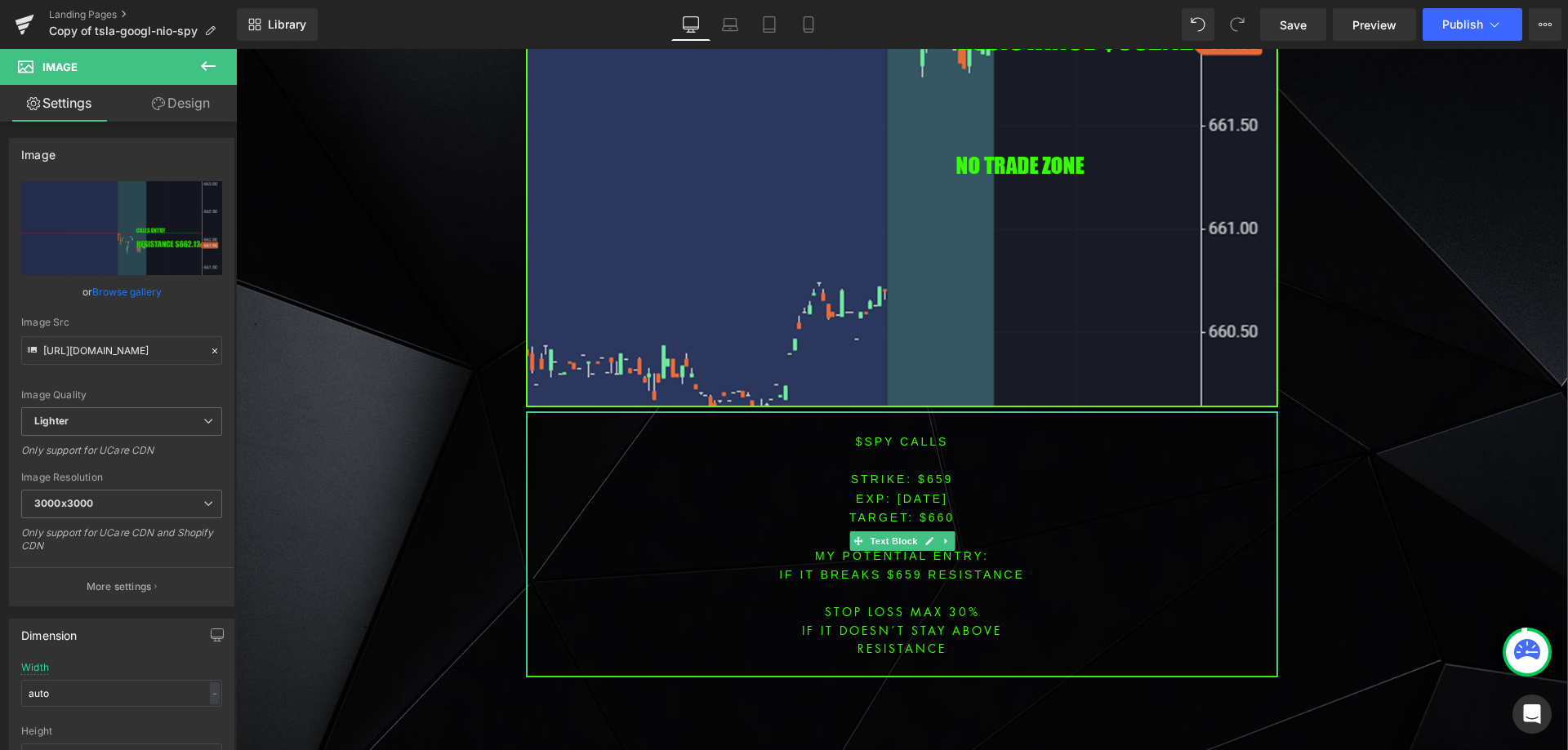
click at [918, 492] on span "[DATE]" at bounding box center [923, 498] width 51 height 13
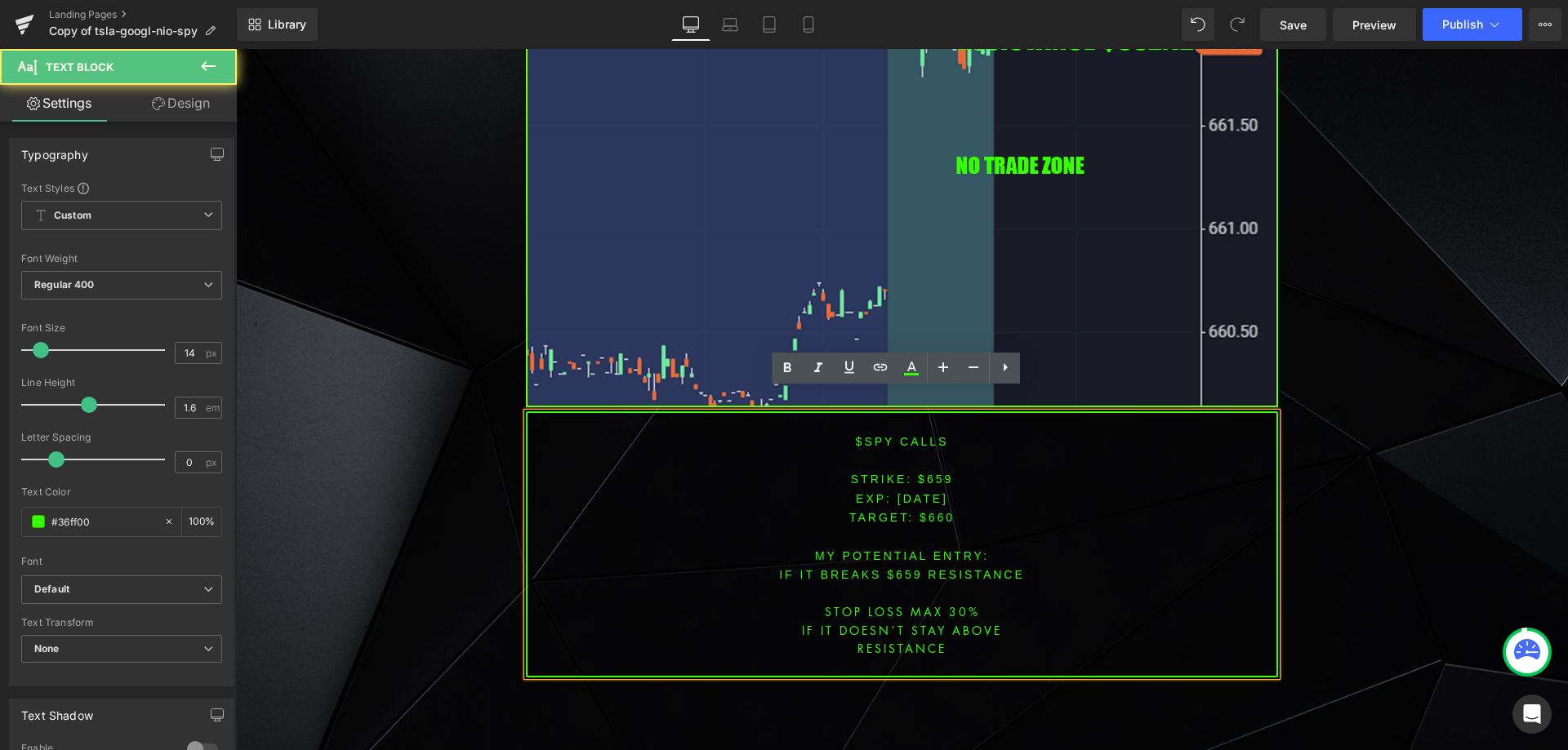
click at [926, 492] on span "[DATE]" at bounding box center [923, 498] width 51 height 13
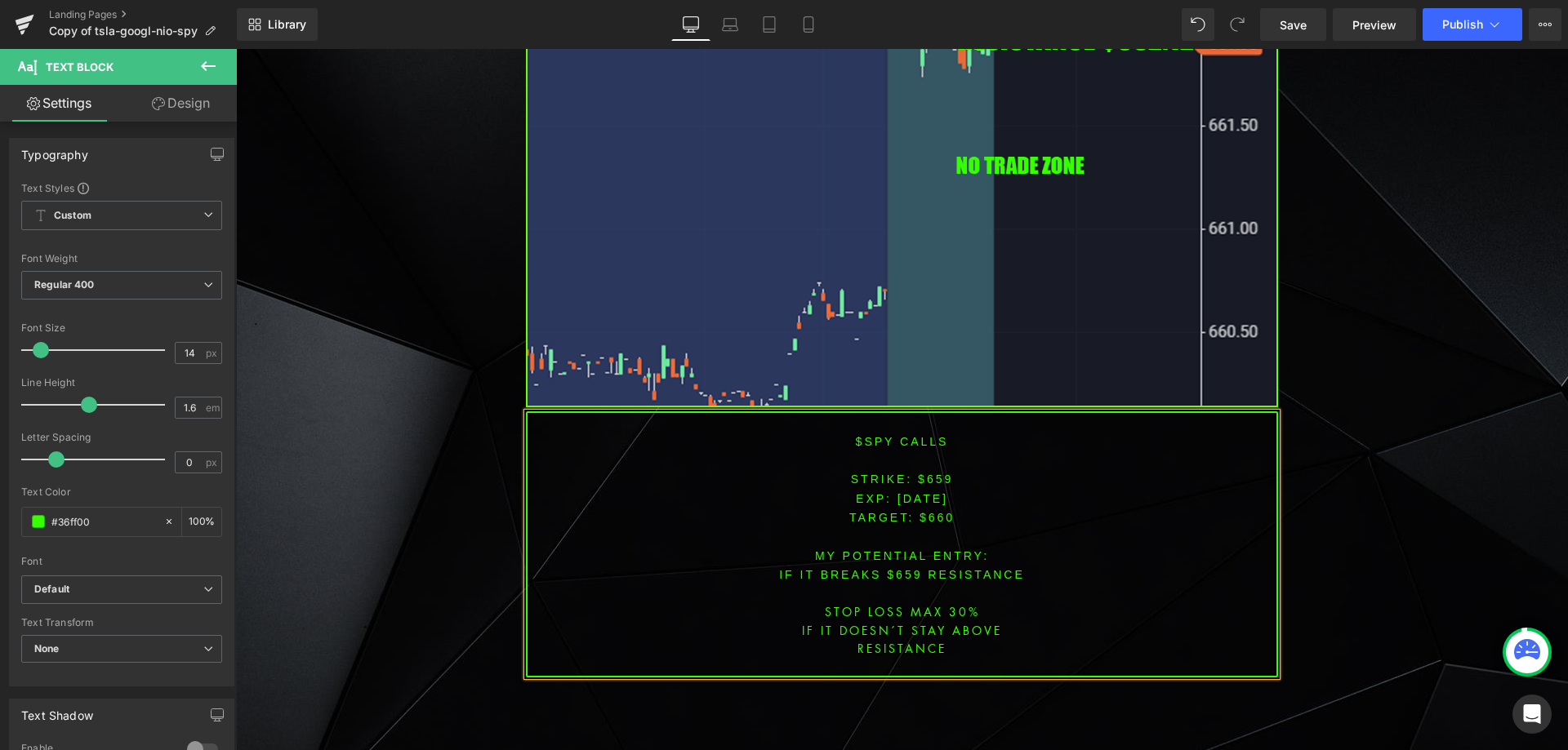
click at [928, 473] on font "STRIKE: $659" at bounding box center [902, 479] width 103 height 13
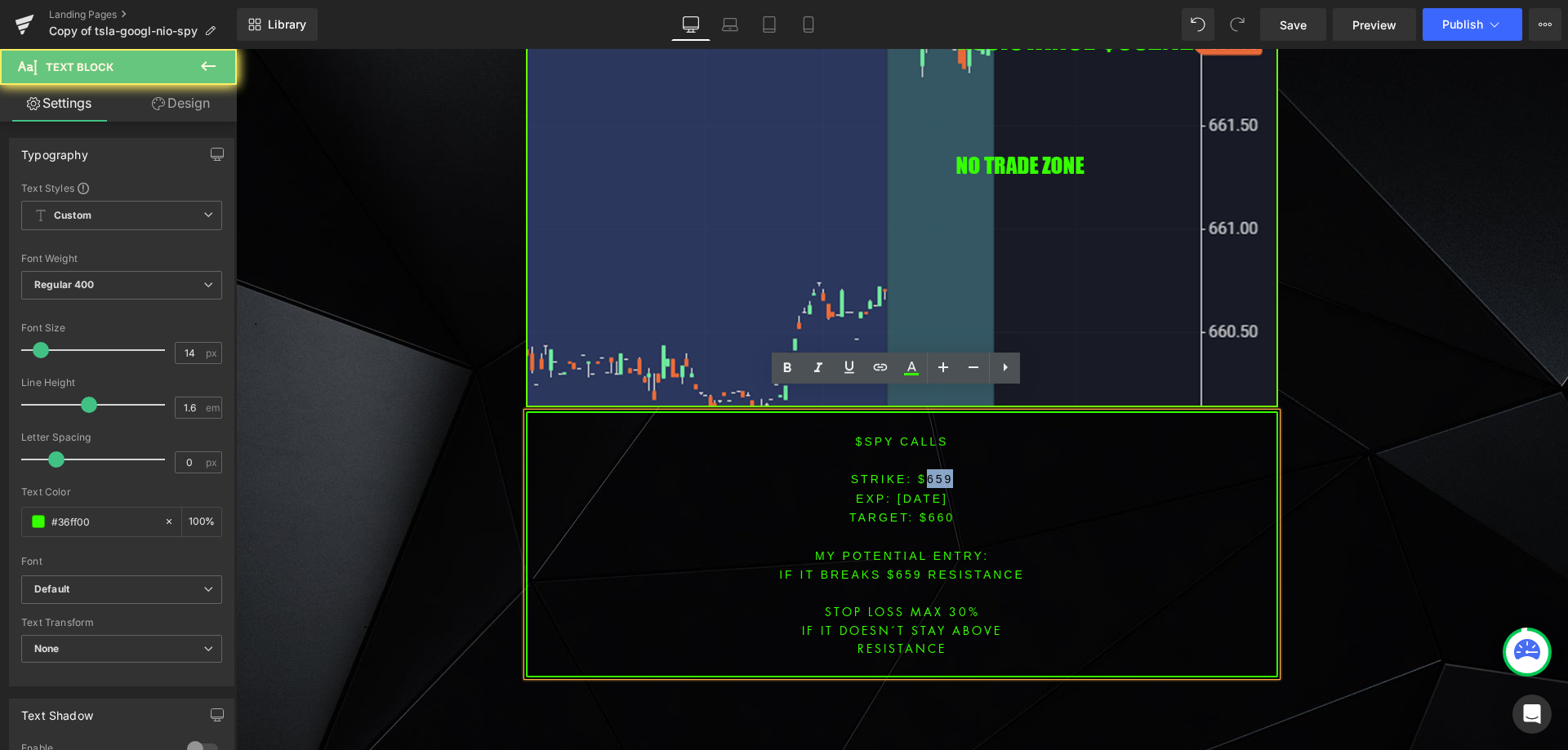
click at [928, 473] on font "STRIKE: $659" at bounding box center [902, 479] width 103 height 13
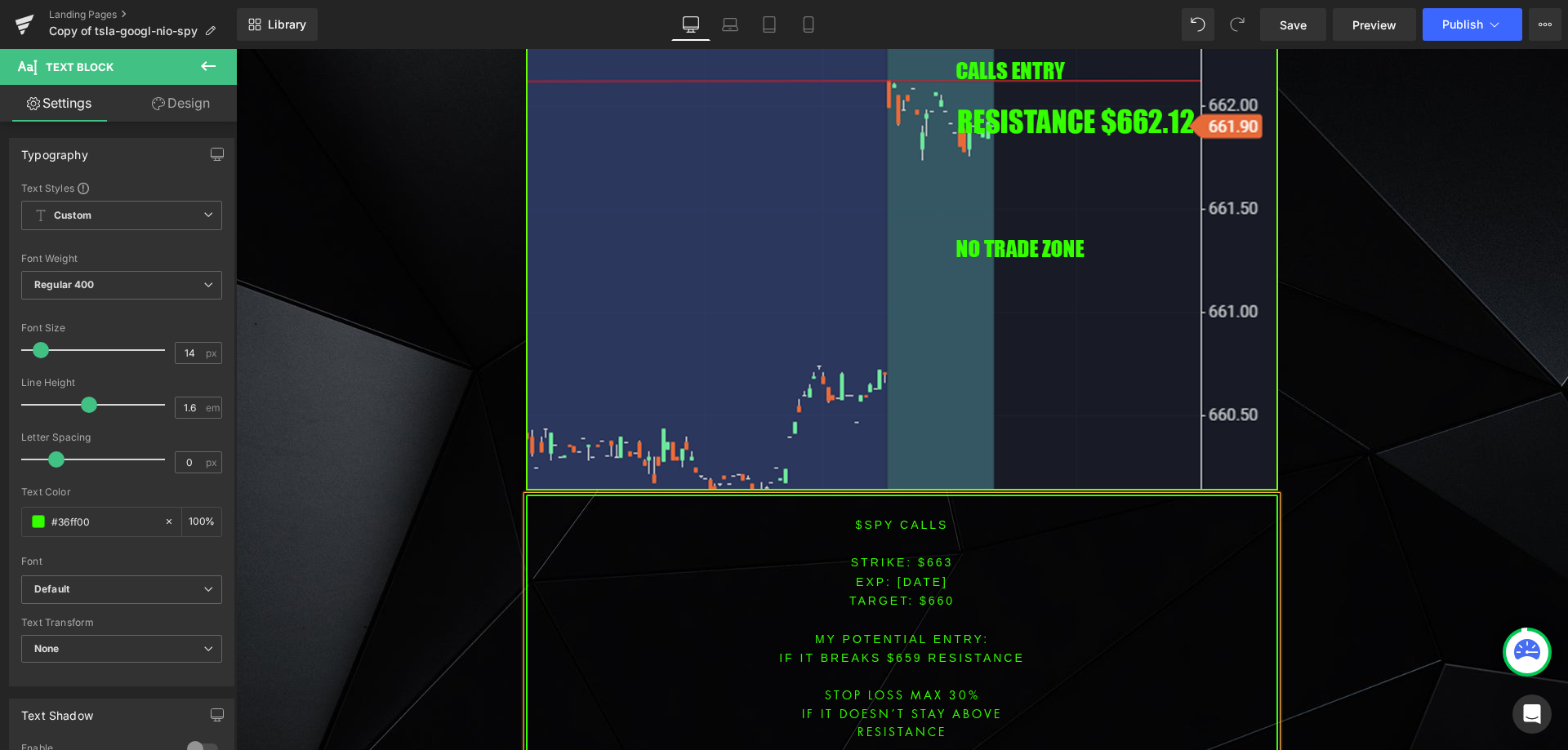
scroll to position [5060, 0]
click at [911, 592] on span "TARGET: $660" at bounding box center [902, 598] width 105 height 13
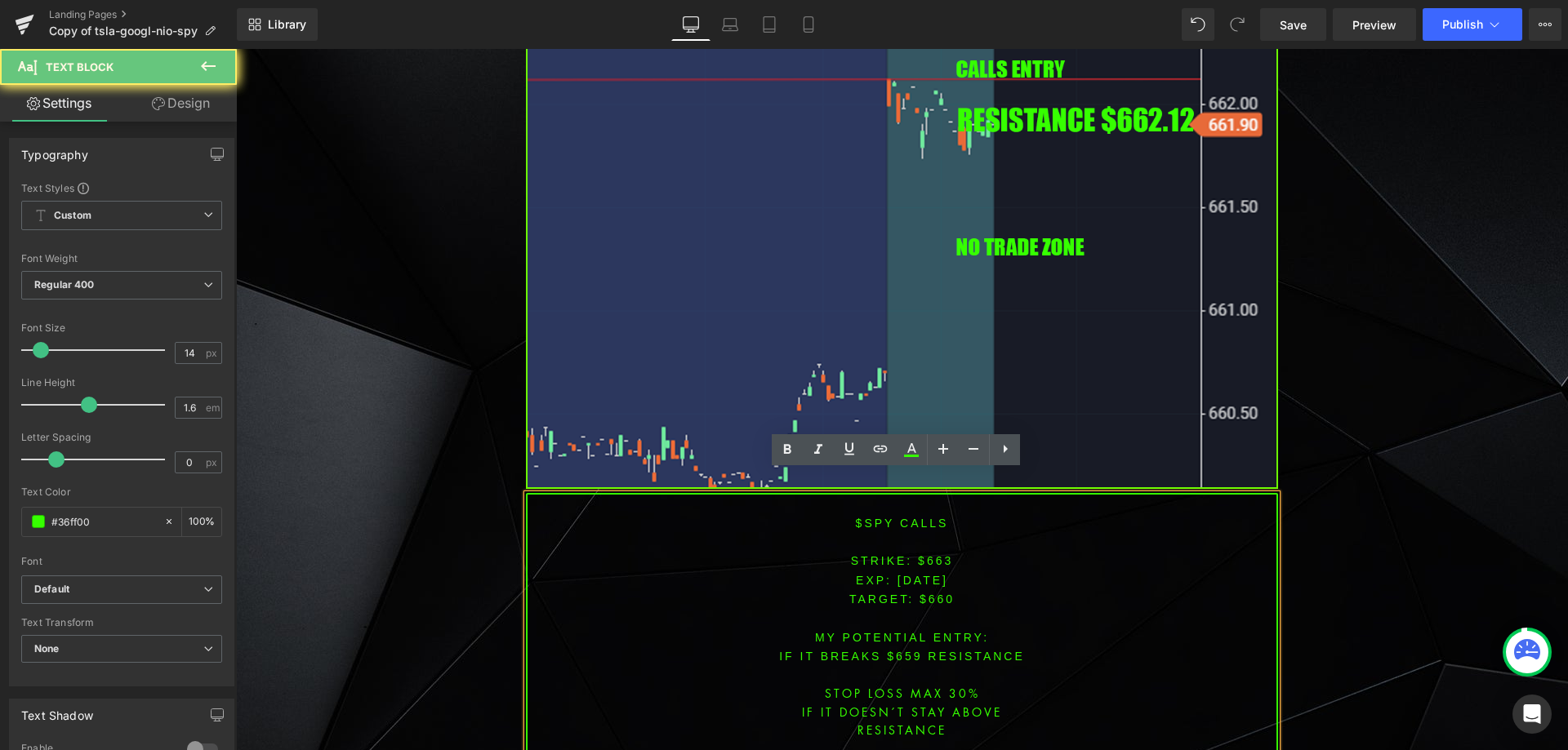
click at [934, 554] on font "STRIKE: $663" at bounding box center [902, 560] width 103 height 13
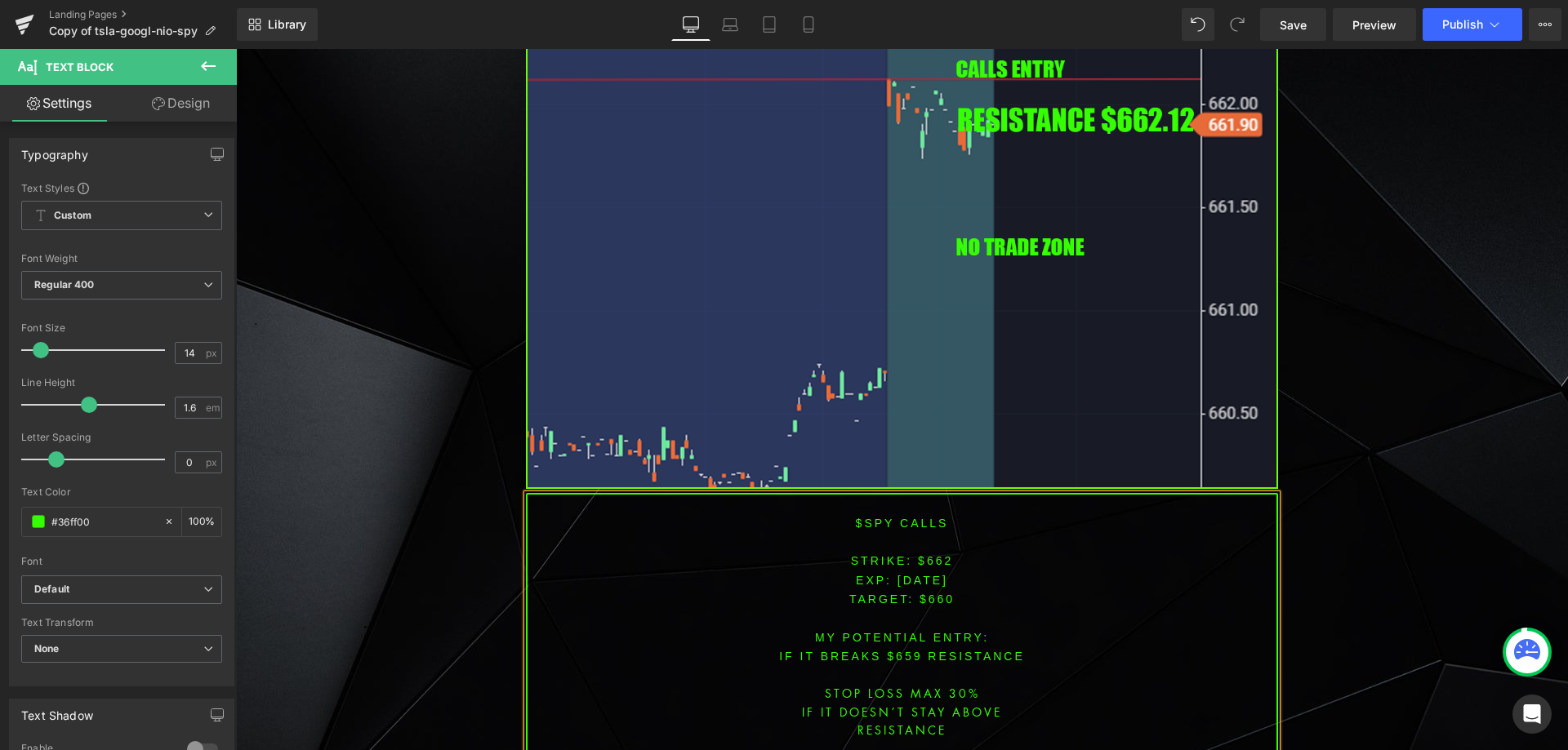
click at [930, 592] on span "TARGET: $660" at bounding box center [902, 598] width 105 height 13
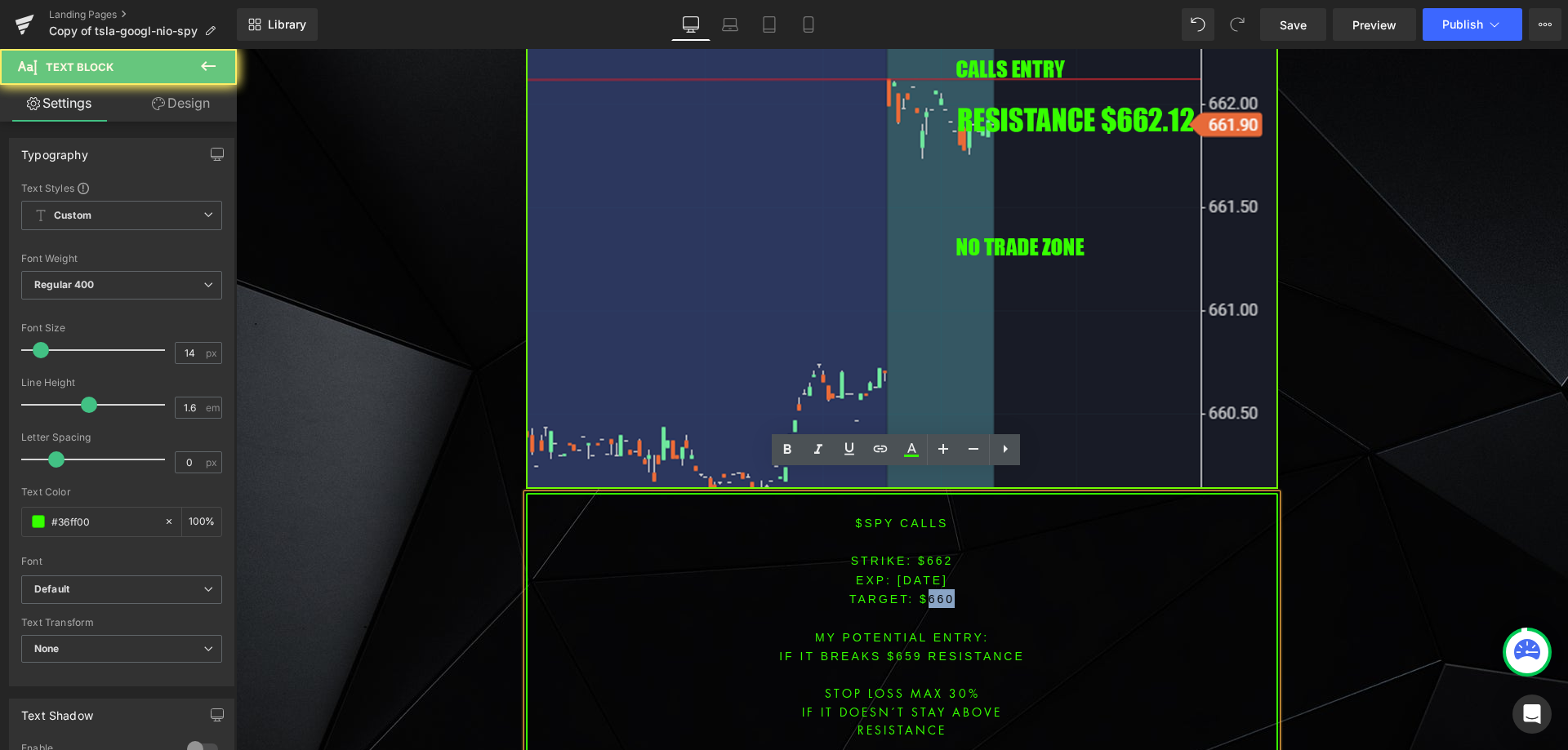
click at [930, 592] on span "TARGET: $660" at bounding box center [902, 598] width 105 height 13
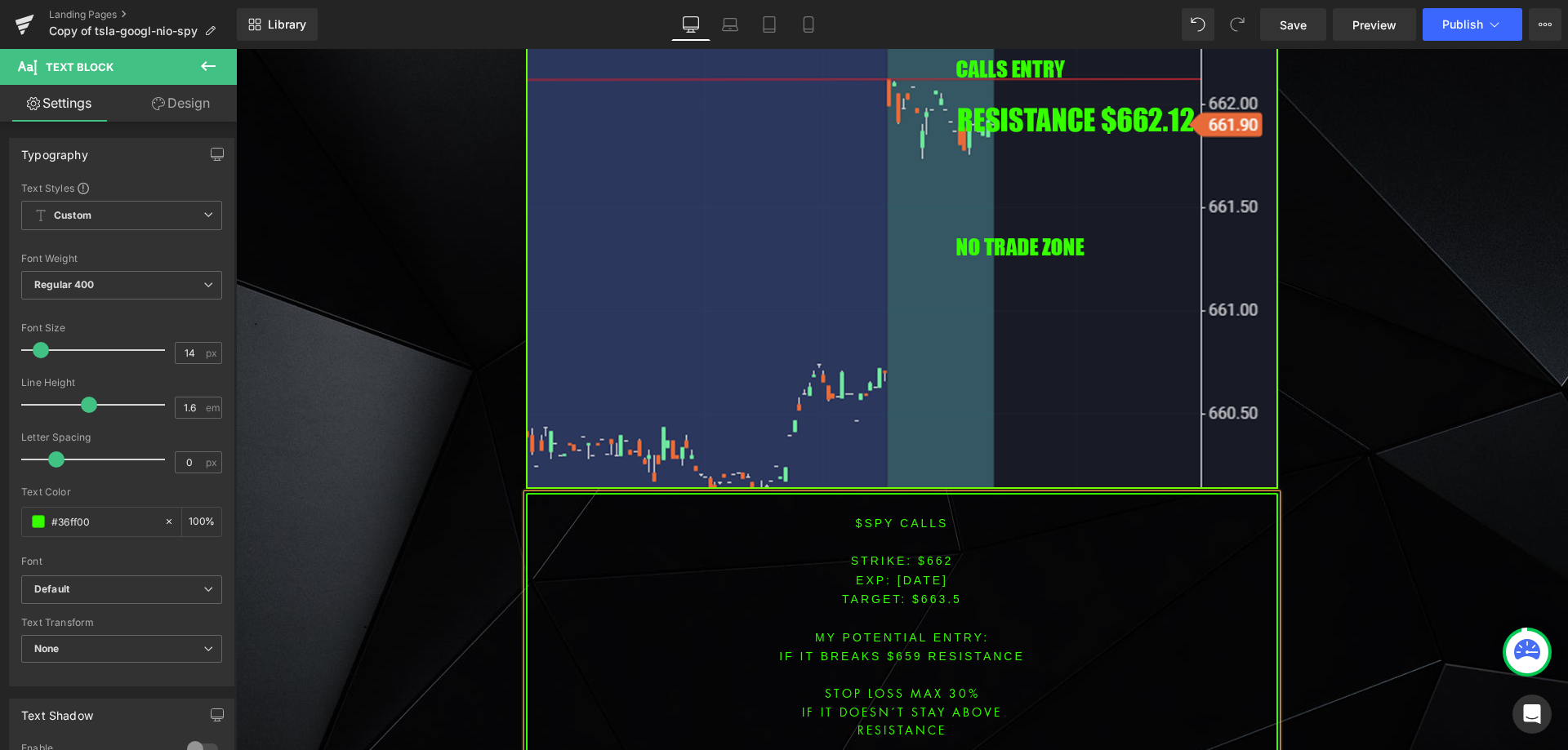
click at [895, 649] on font "IF IT breaks $659 resistance" at bounding box center [901, 655] width 246 height 13
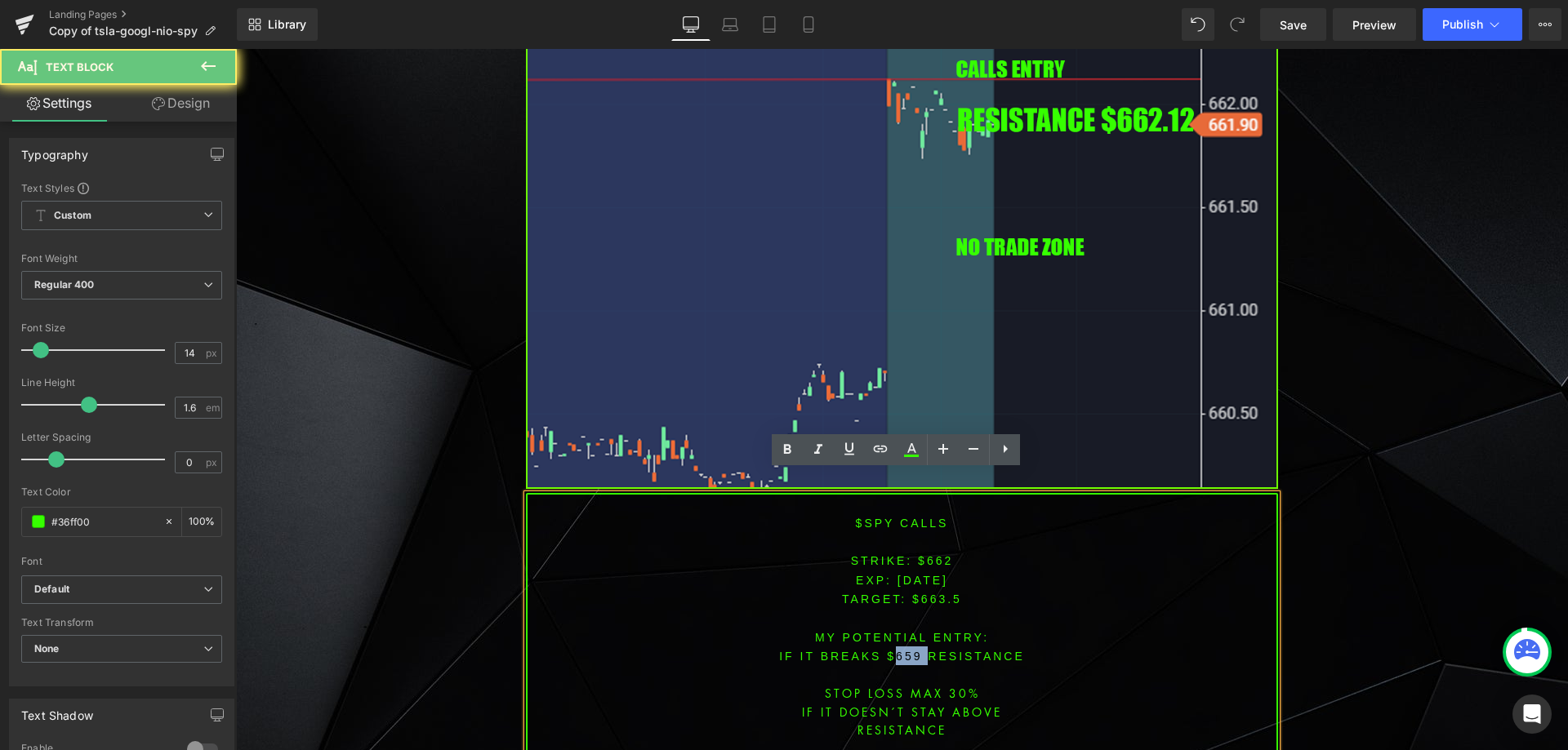
click at [895, 649] on font "IF IT breaks $659 resistance" at bounding box center [901, 655] width 246 height 13
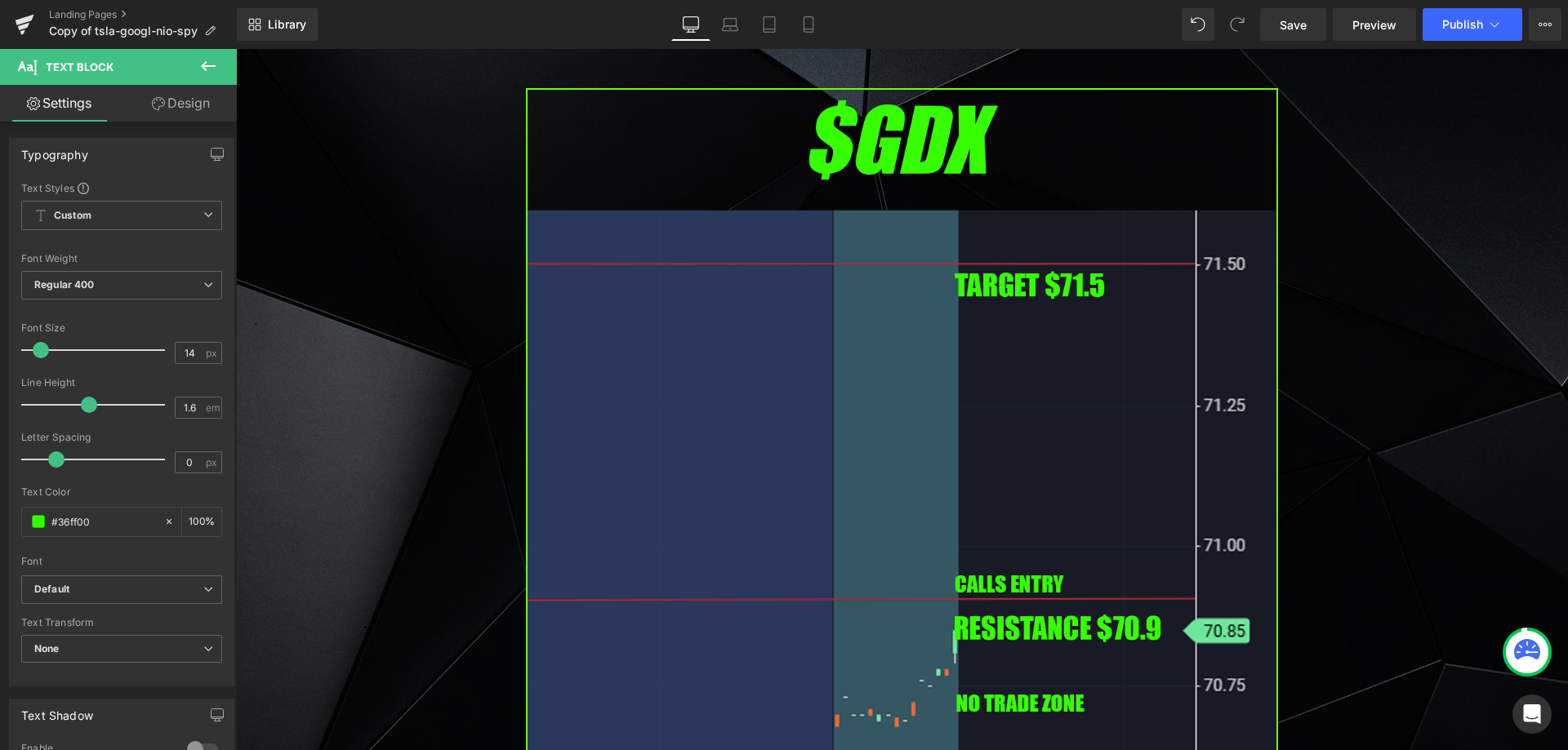
scroll to position [3884, 0]
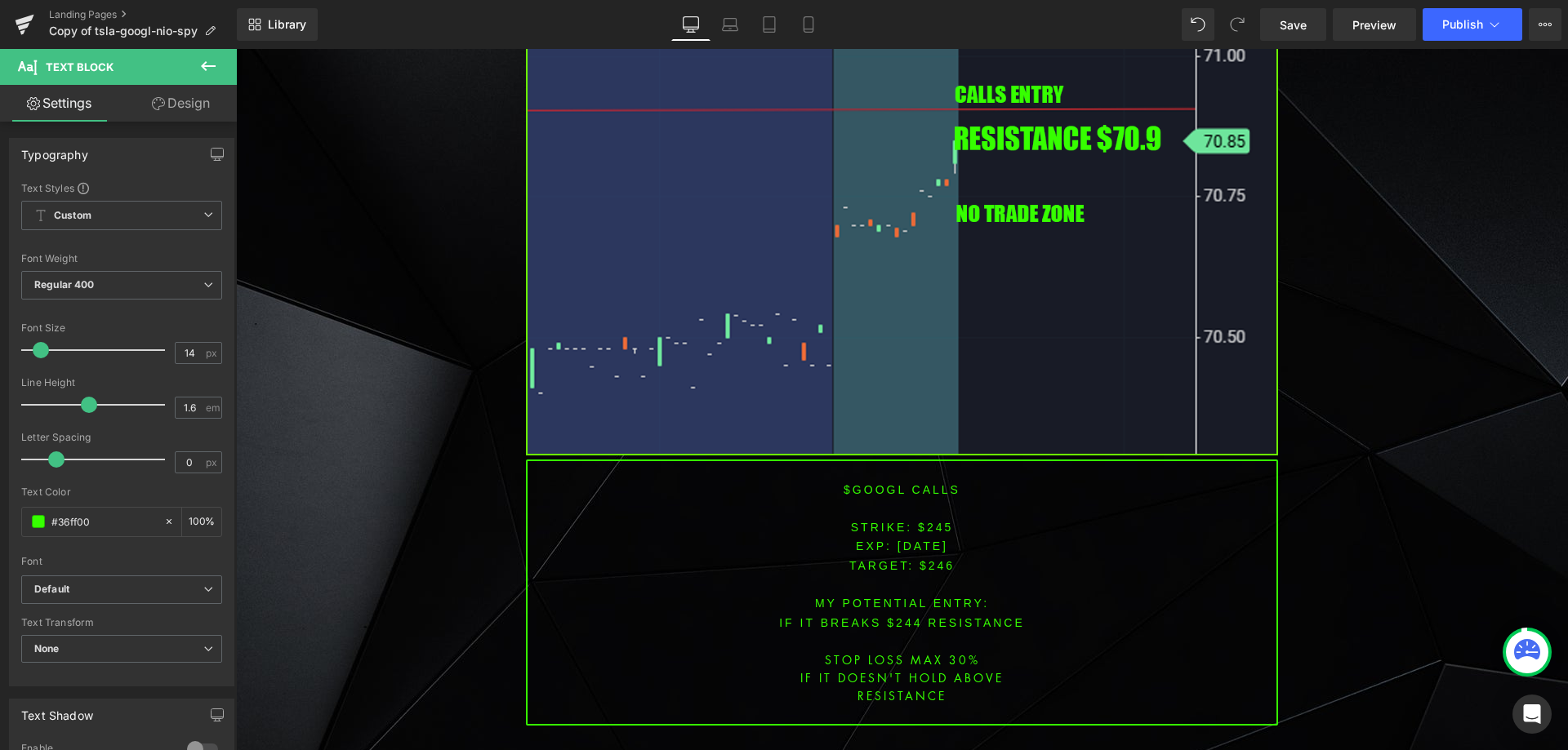
click at [873, 483] on font "$googl CALLS" at bounding box center [902, 489] width 117 height 13
click at [871, 483] on font "$googl CALLS" at bounding box center [902, 489] width 117 height 13
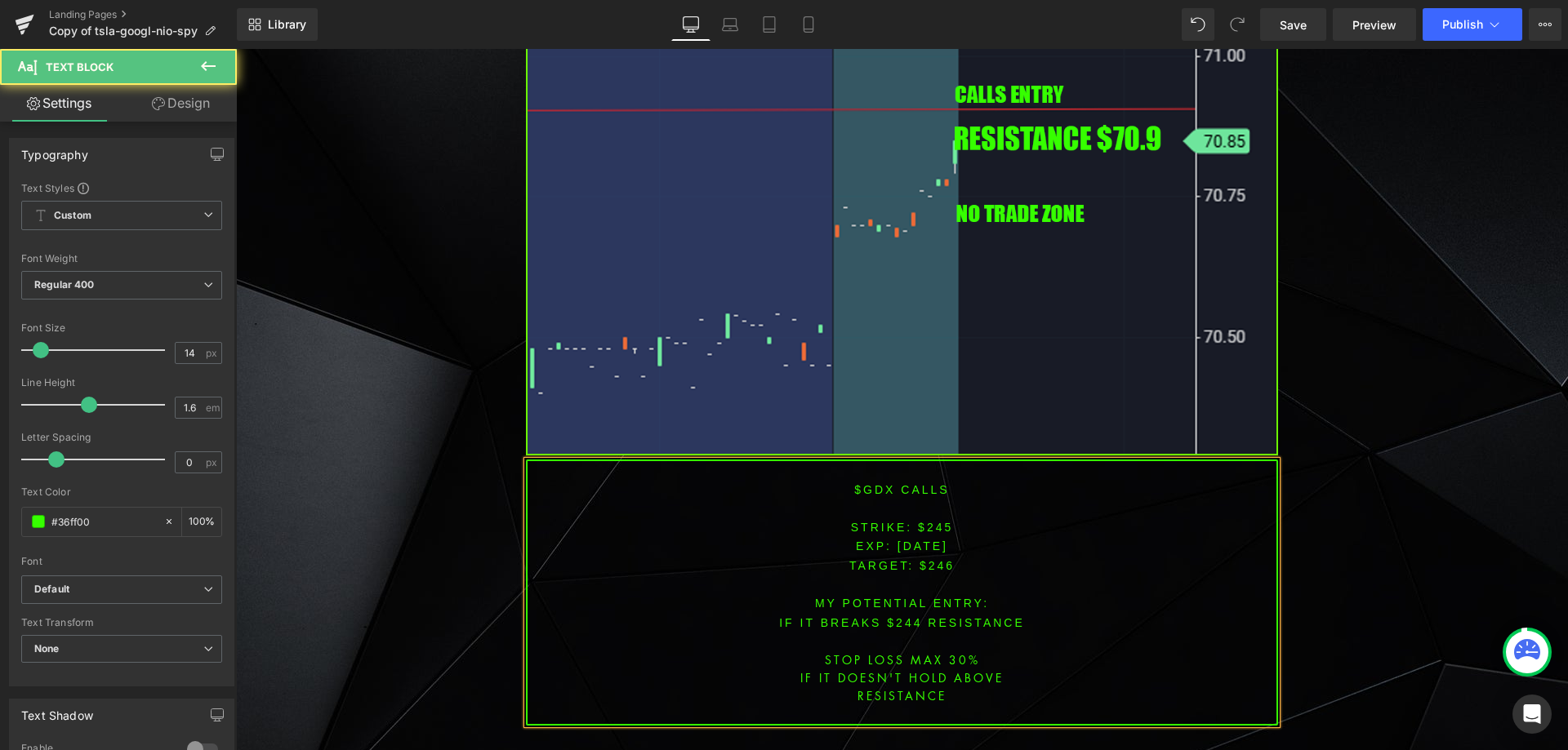
click at [927, 521] on font "STRIKE: $245" at bounding box center [902, 527] width 103 height 13
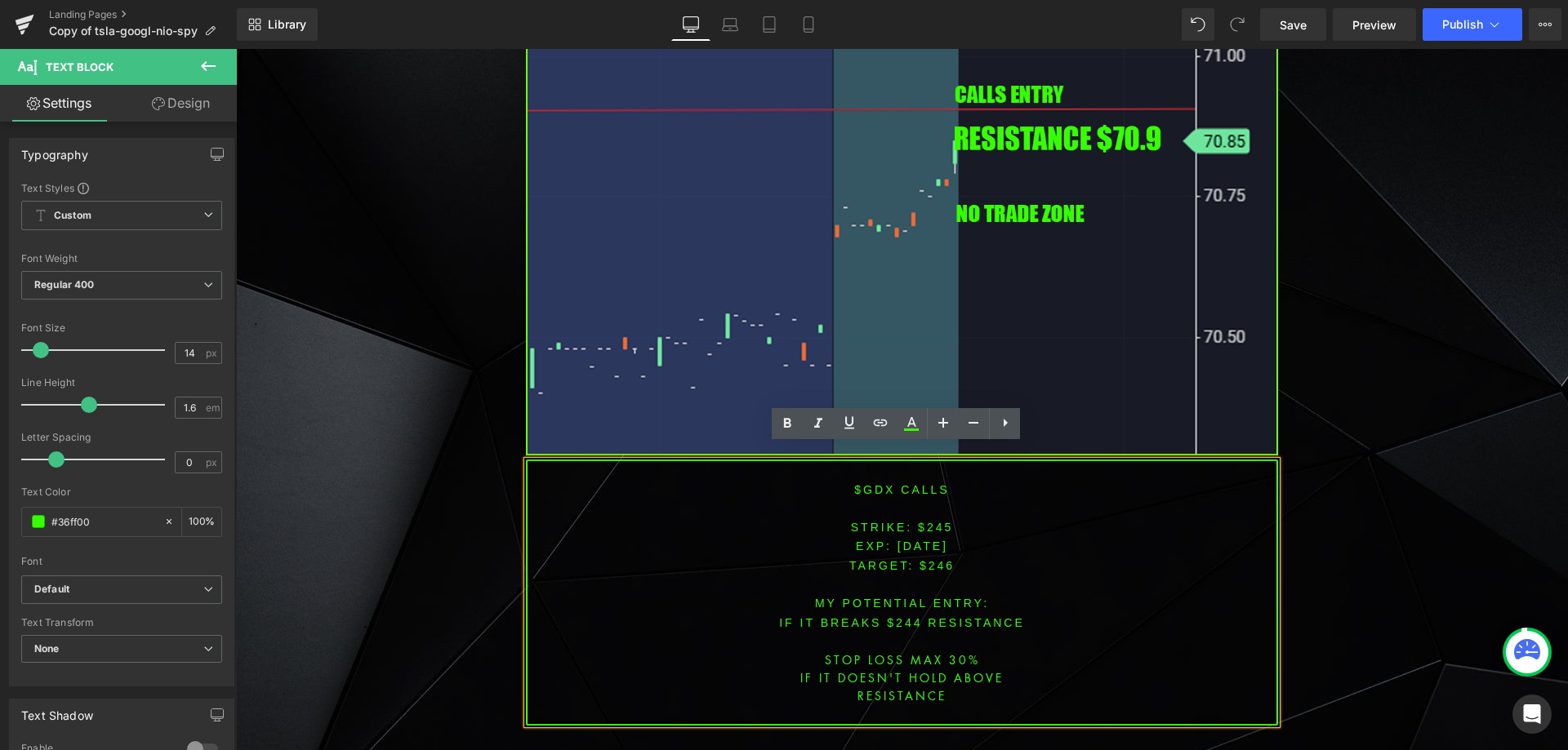
click at [929, 518] on div "$gdx CALLS STRIKE: $245 EXP: [DATE] TARGET: $246 MY POTENTIAL ENTRY: IF IT BREA…" at bounding box center [901, 593] width 752 height 267
click at [930, 555] on p "TARGET: $246" at bounding box center [901, 565] width 749 height 19
click at [929, 521] on font "STRIKE: $245" at bounding box center [902, 527] width 103 height 13
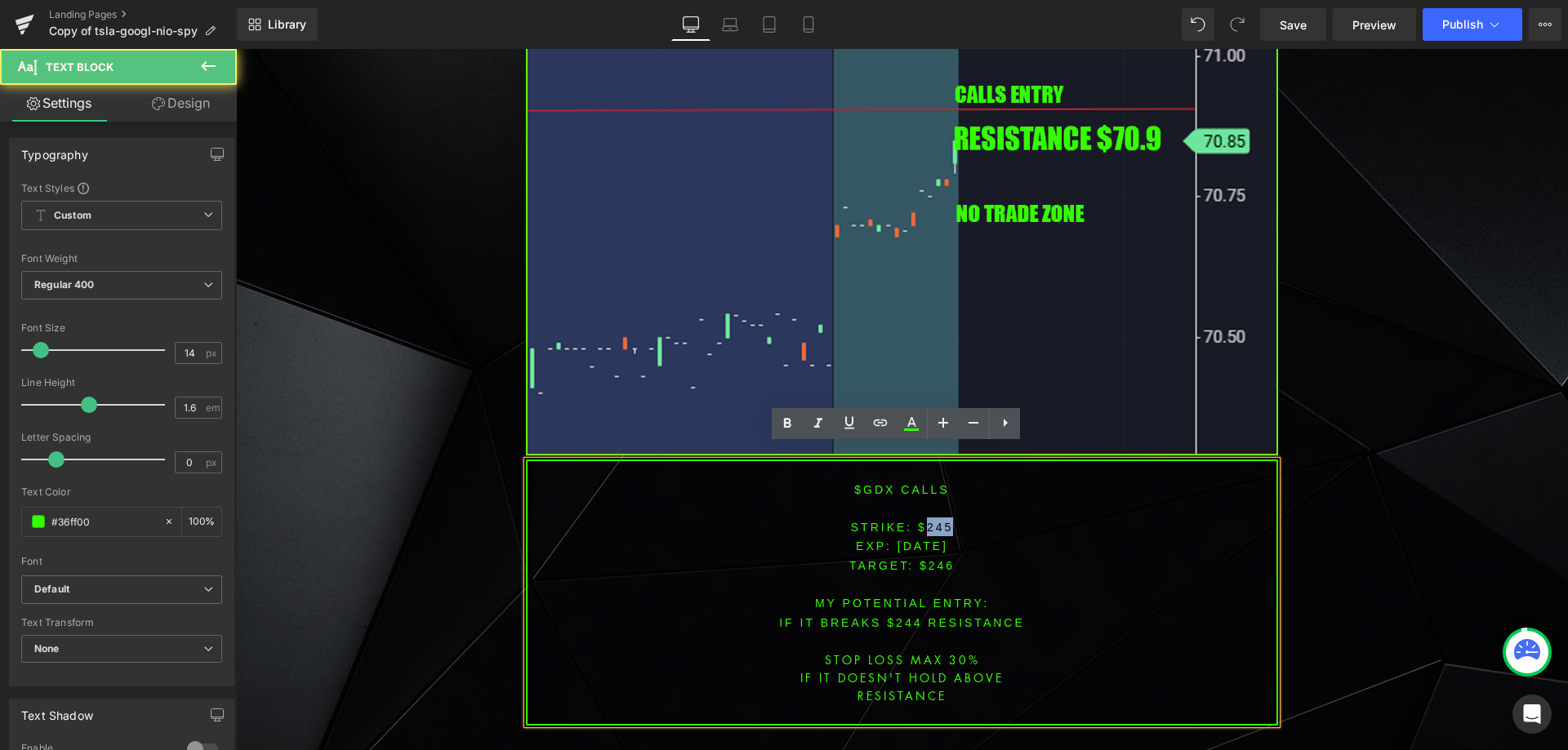
click at [929, 521] on font "STRIKE: $245" at bounding box center [902, 527] width 103 height 13
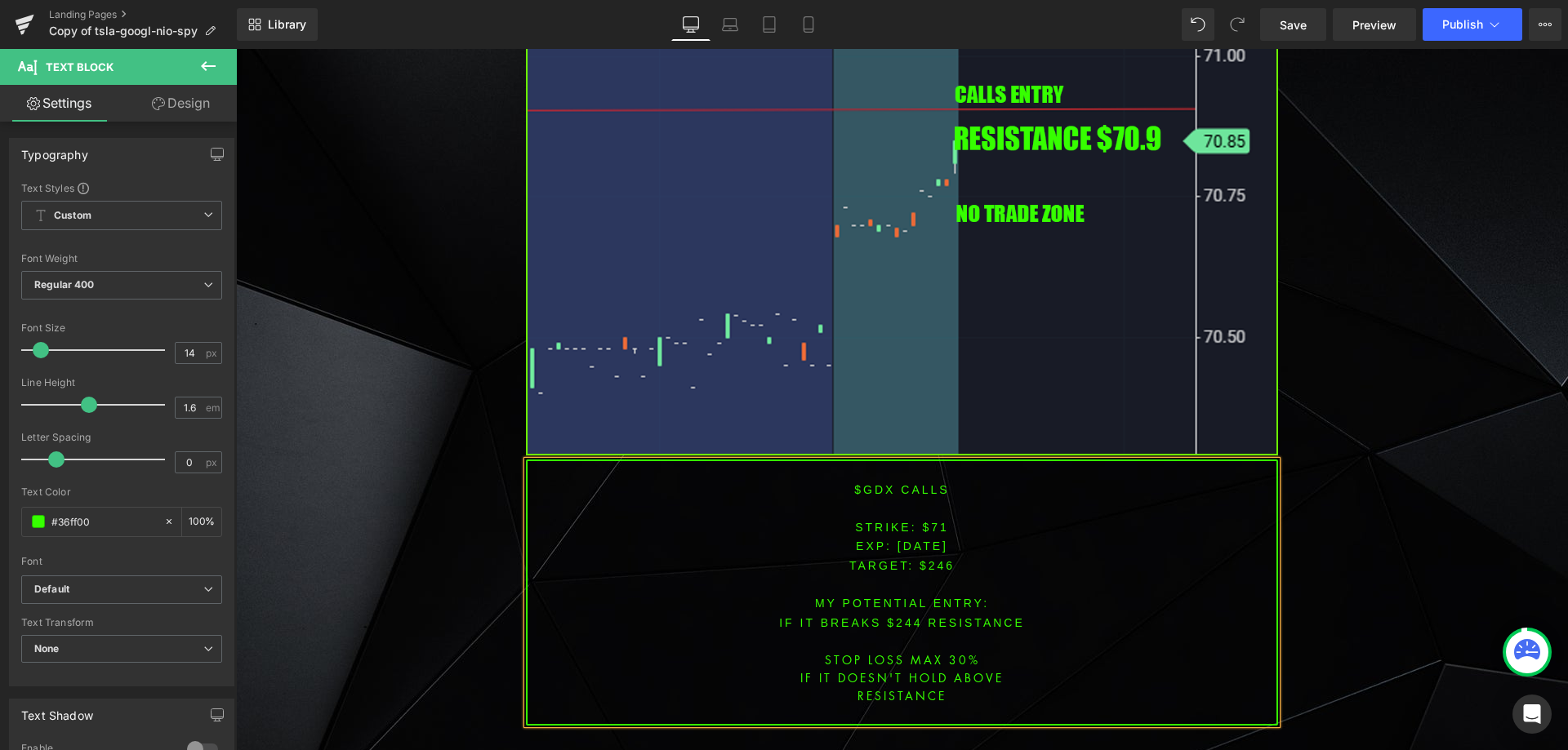
click at [934, 559] on span "TARGET: $246" at bounding box center [902, 565] width 105 height 13
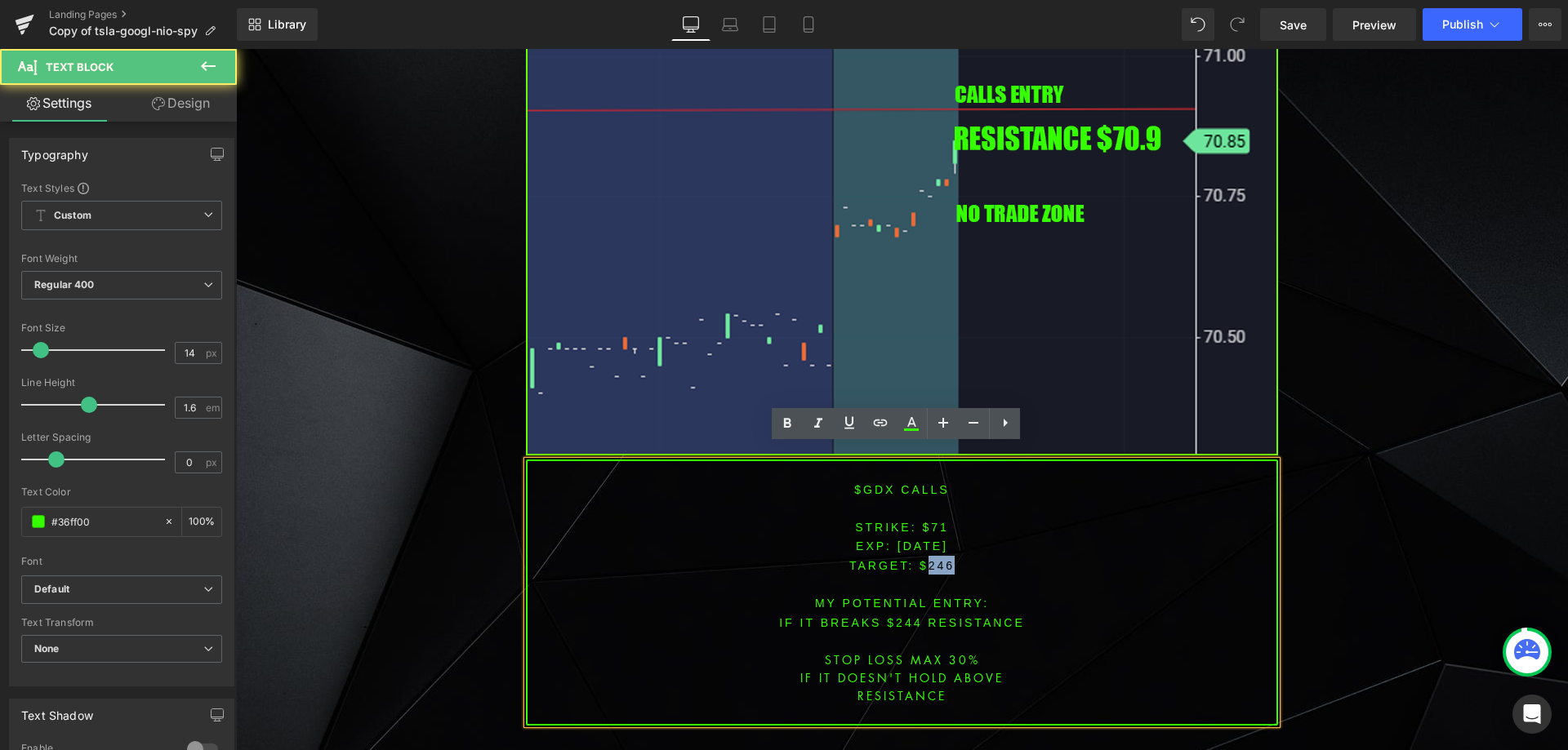
click at [934, 559] on span "TARGET: $246" at bounding box center [902, 565] width 105 height 13
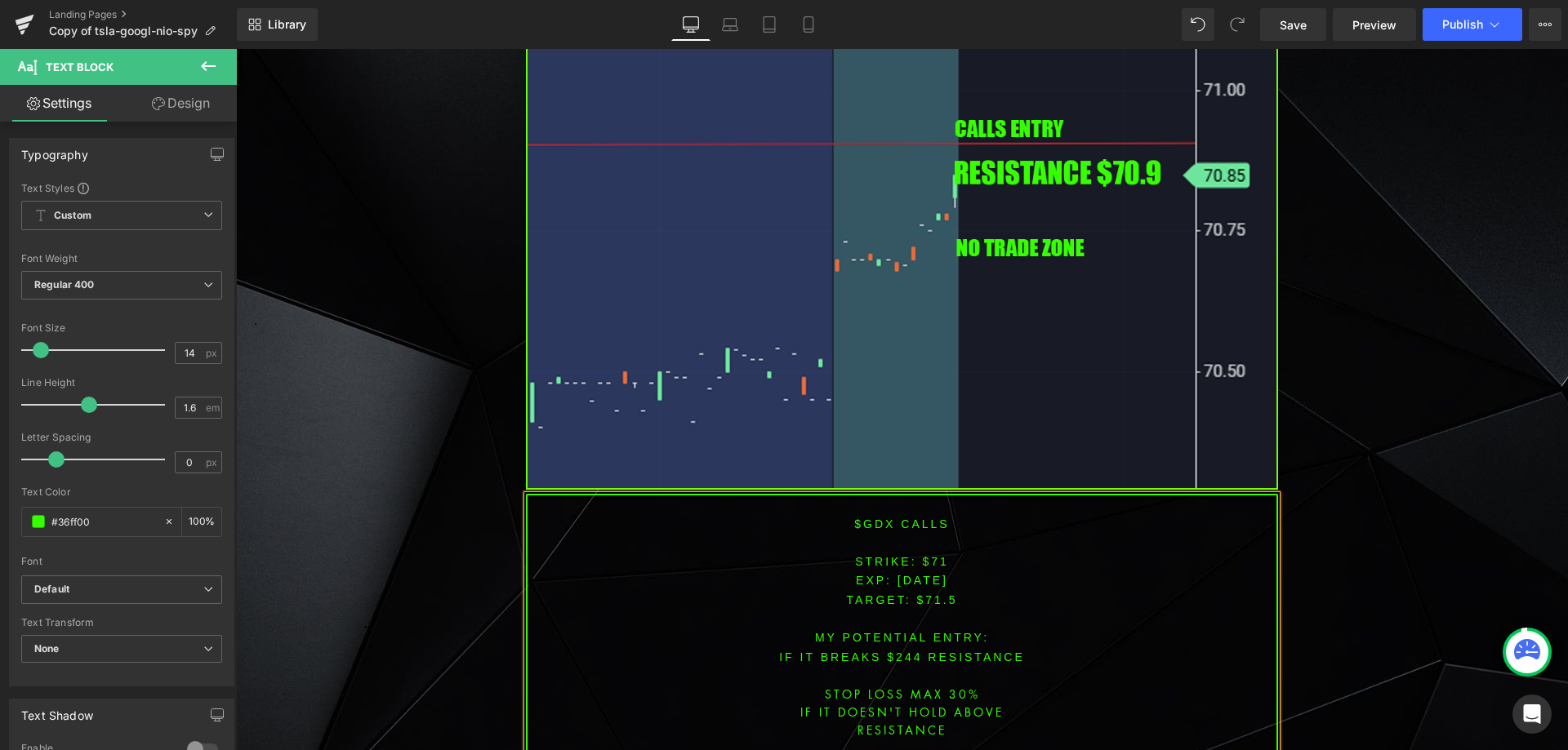
scroll to position [3852, 0]
click at [900, 648] on font "IF IT BREAKS $244 resistance" at bounding box center [901, 654] width 246 height 13
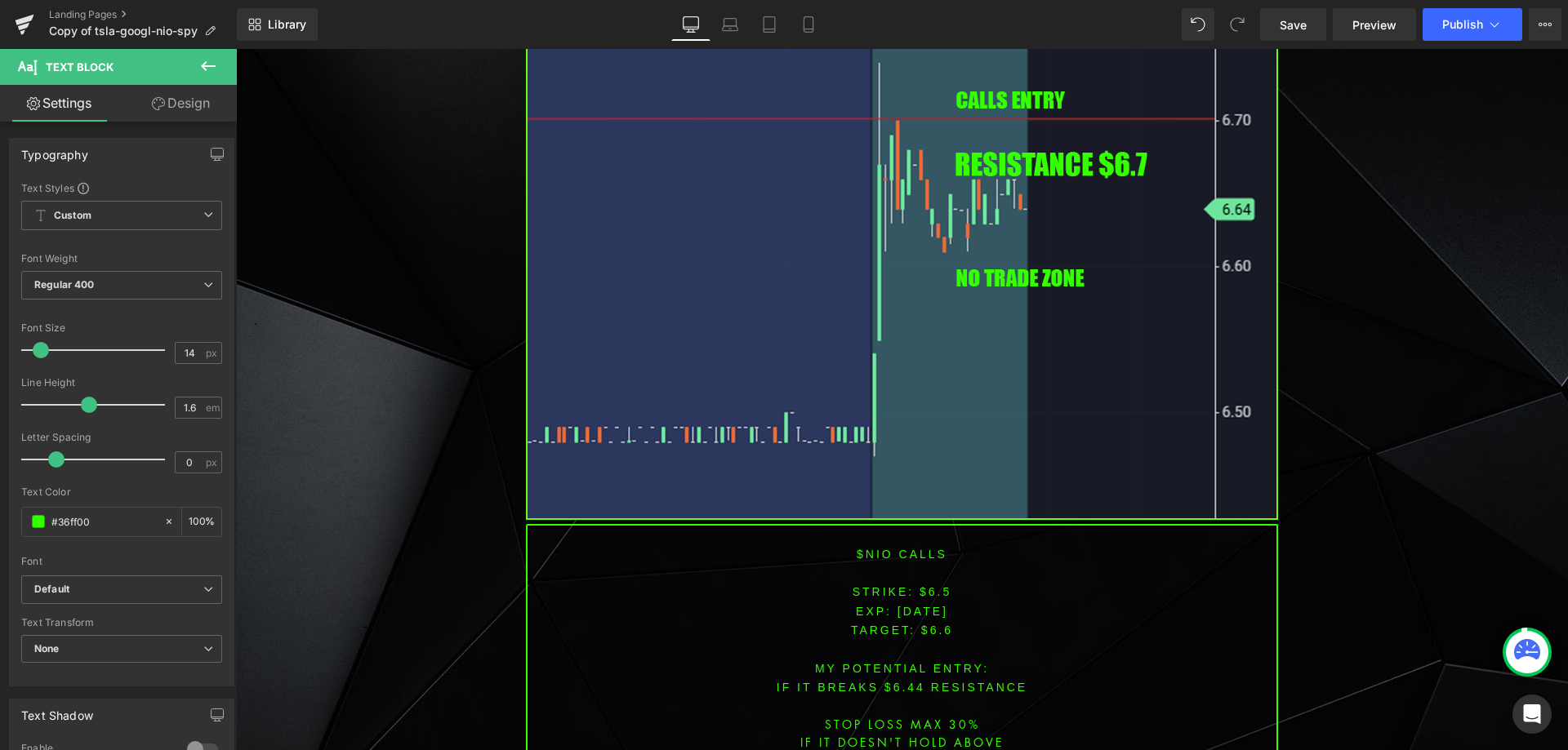
scroll to position [2628, 0]
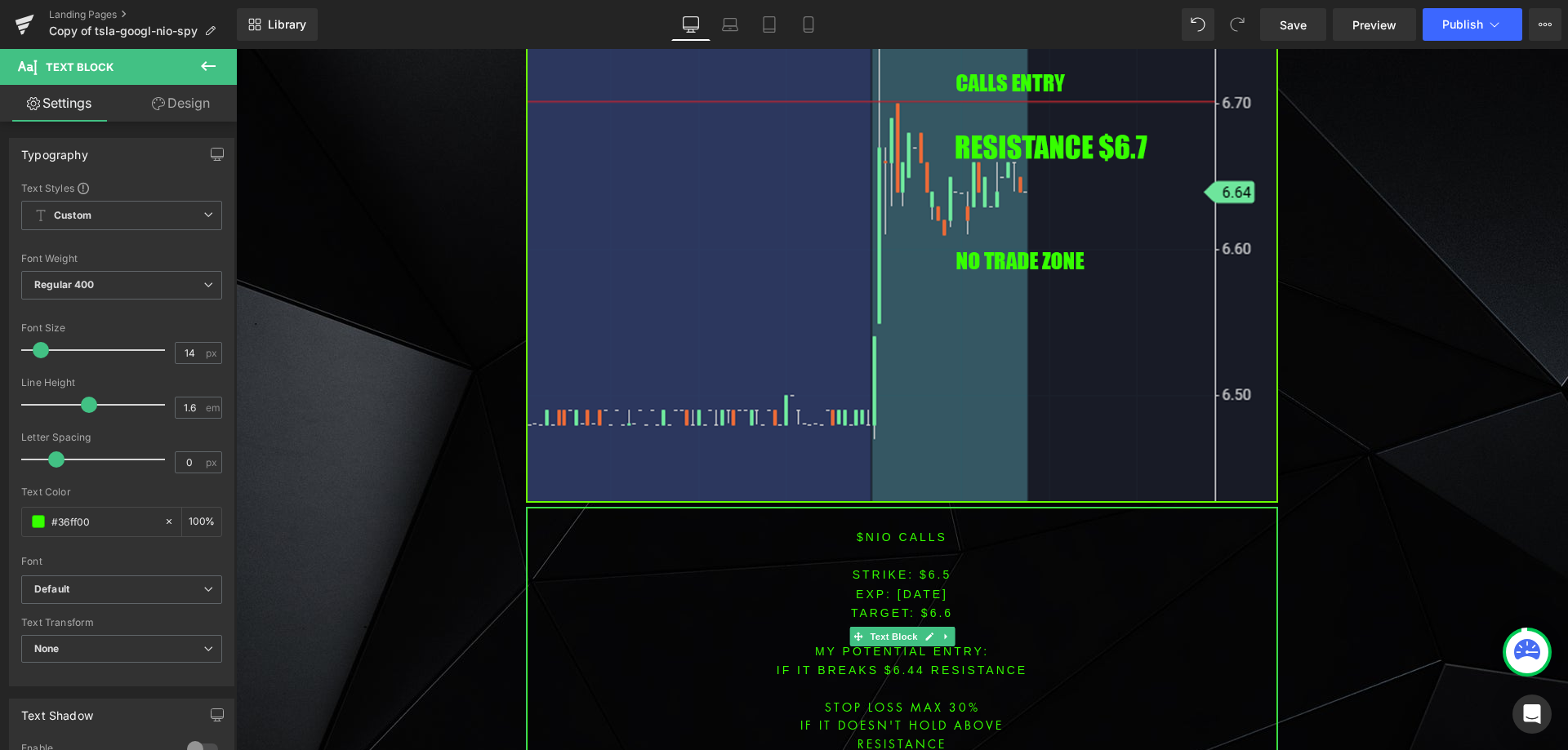
click at [930, 568] on font "STRIKE: $6.5" at bounding box center [902, 574] width 100 height 13
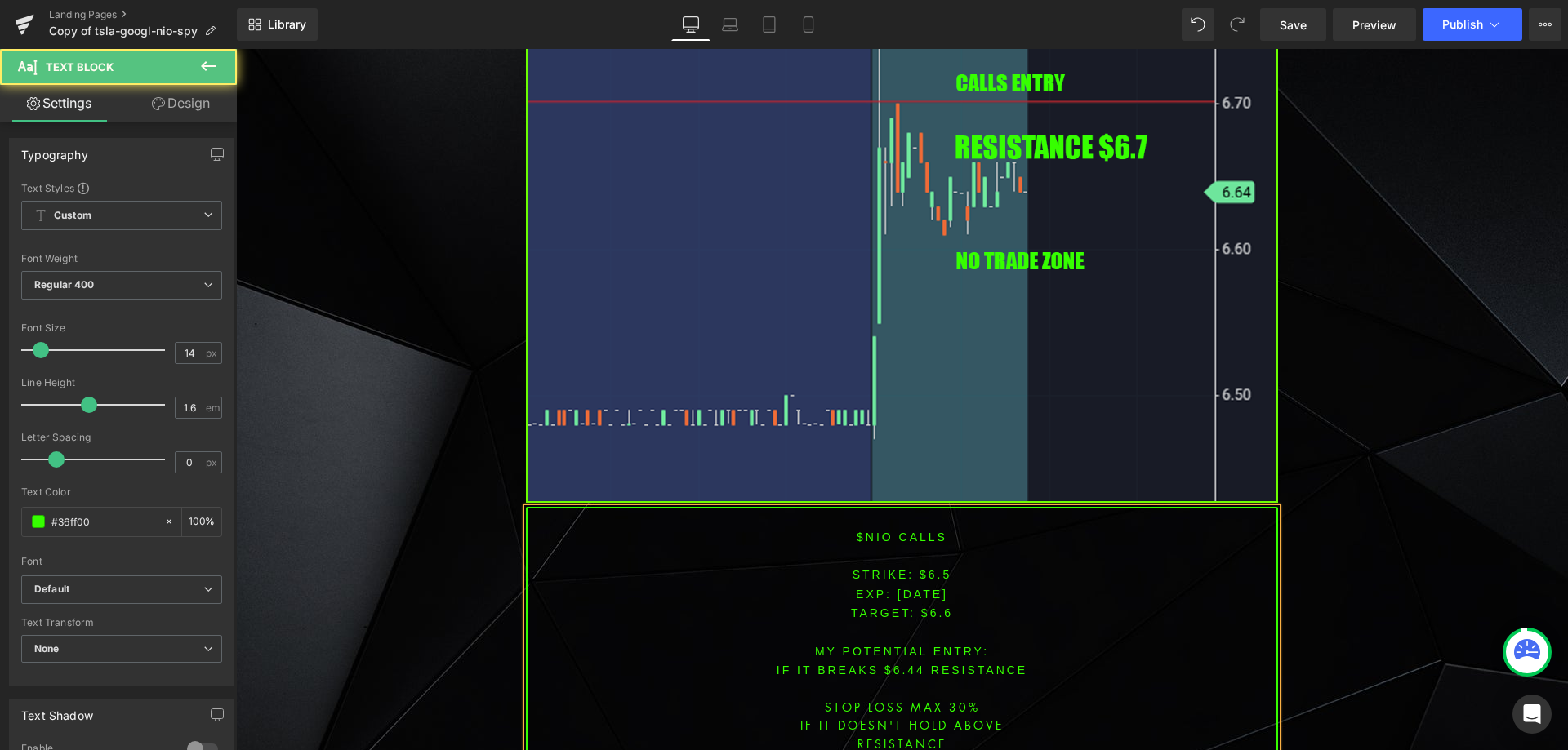
click at [926, 606] on span "TARGET: $6.6" at bounding box center [902, 612] width 102 height 13
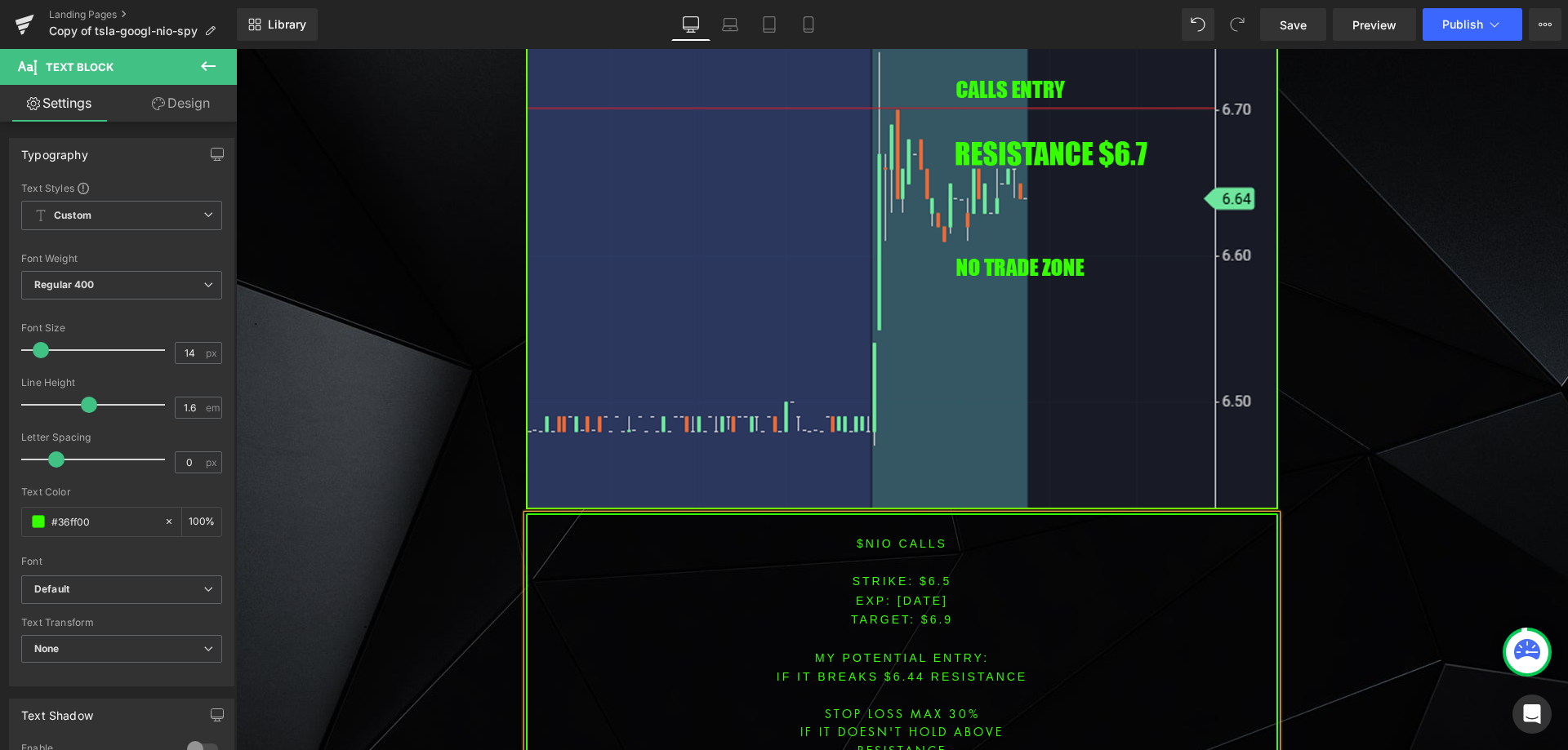
scroll to position [2650, 0]
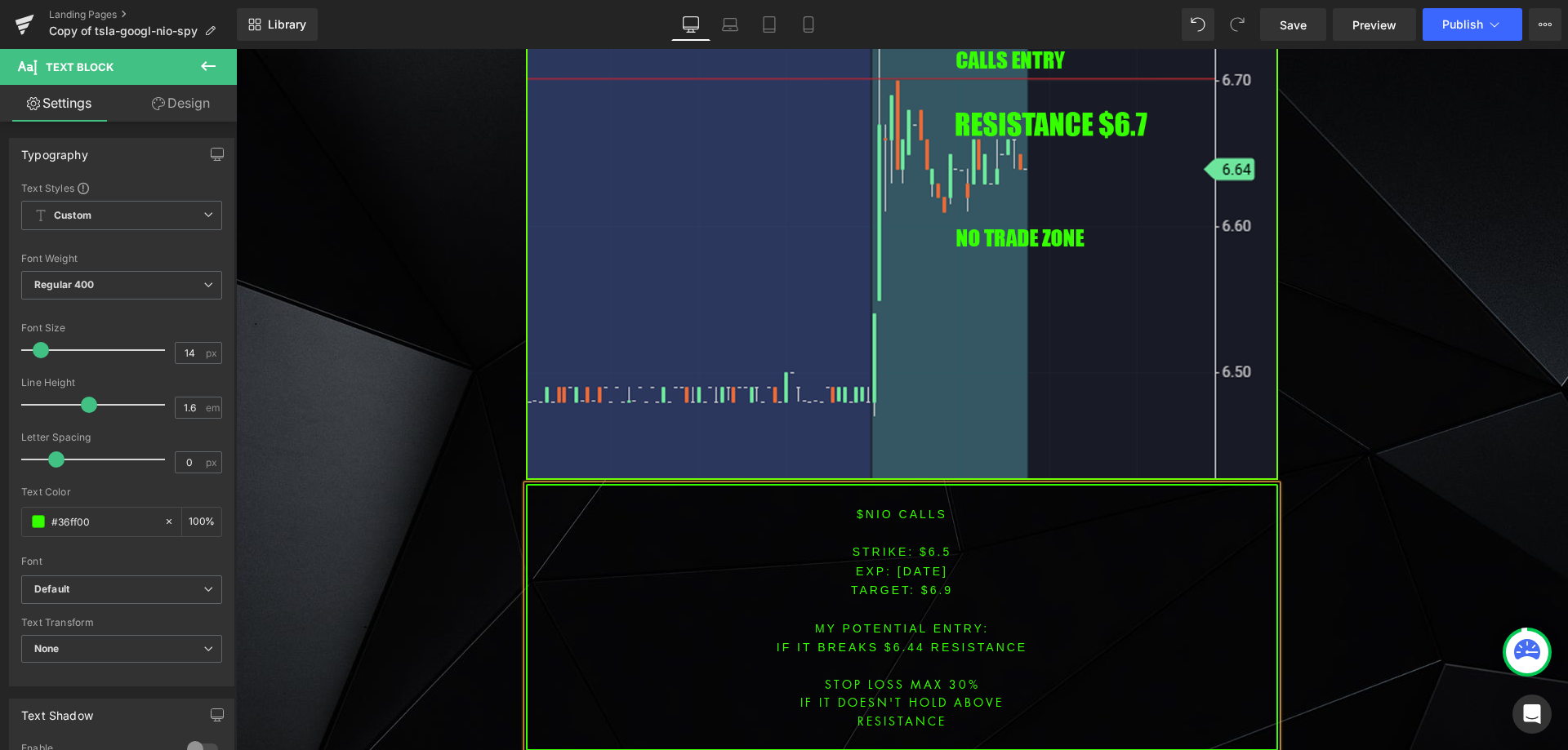
click at [896, 641] on font "IF IT BREAKS $6.44 resistance" at bounding box center [901, 647] width 251 height 13
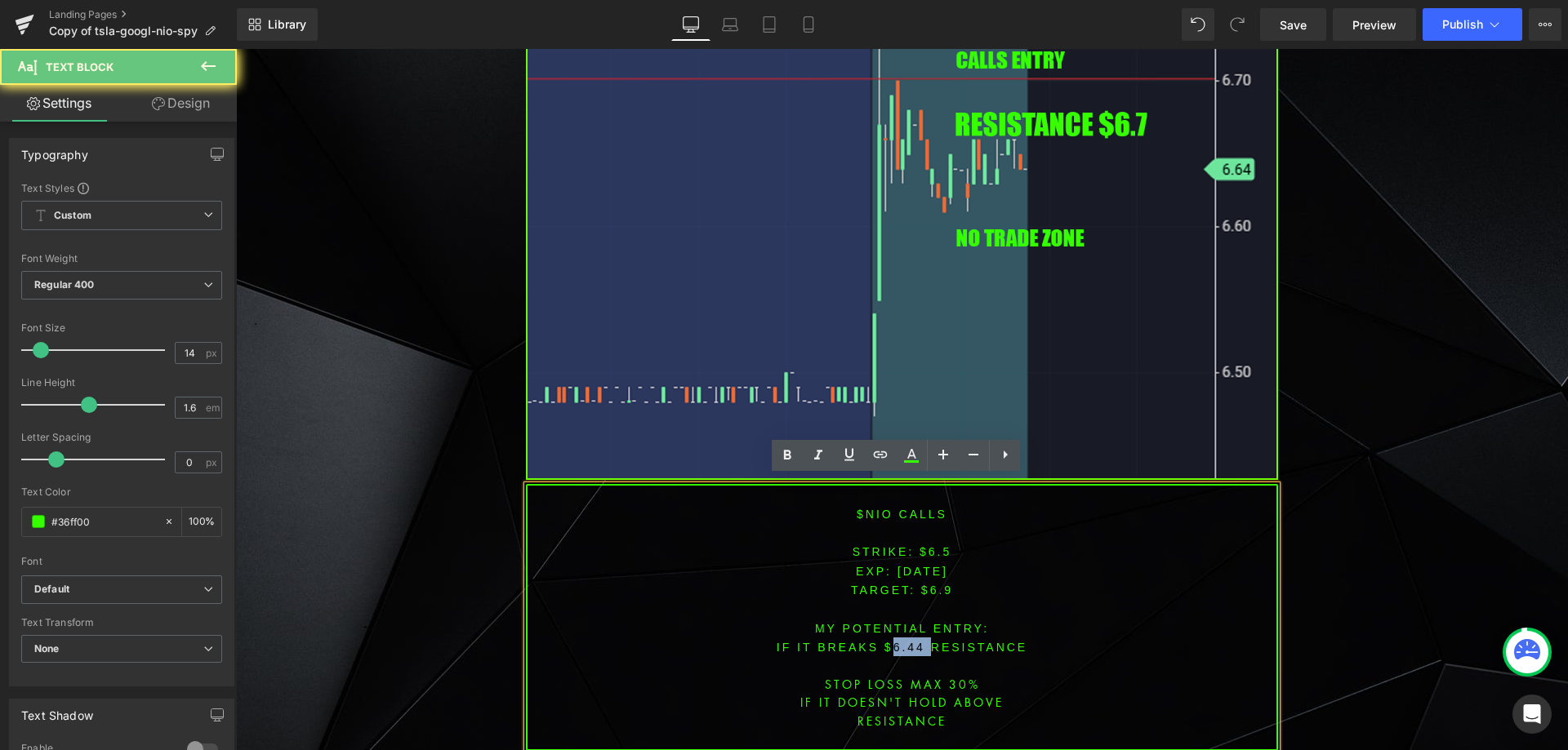
click at [896, 641] on font "IF IT BREAKS $6.44 resistance" at bounding box center [901, 647] width 251 height 13
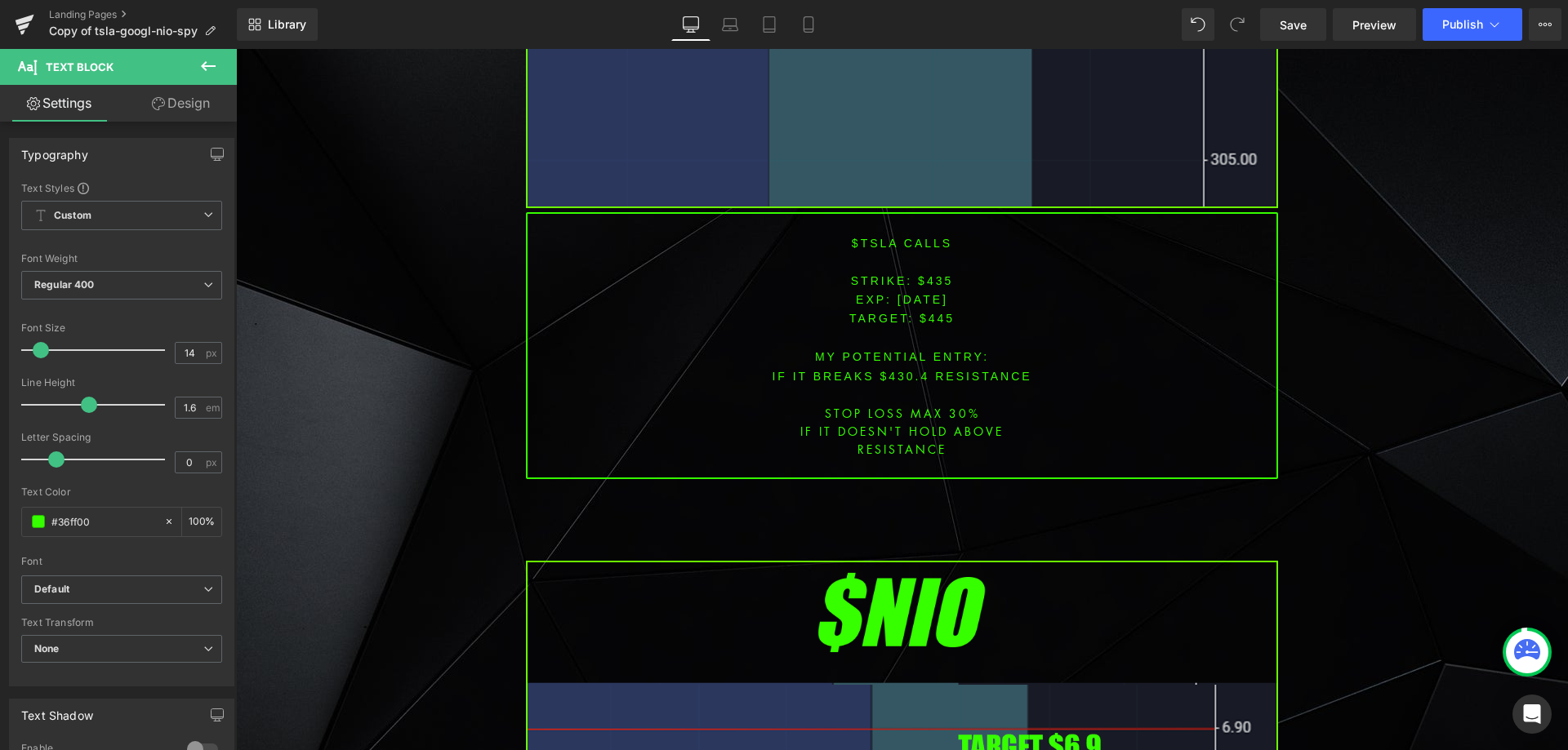
scroll to position [1726, 0]
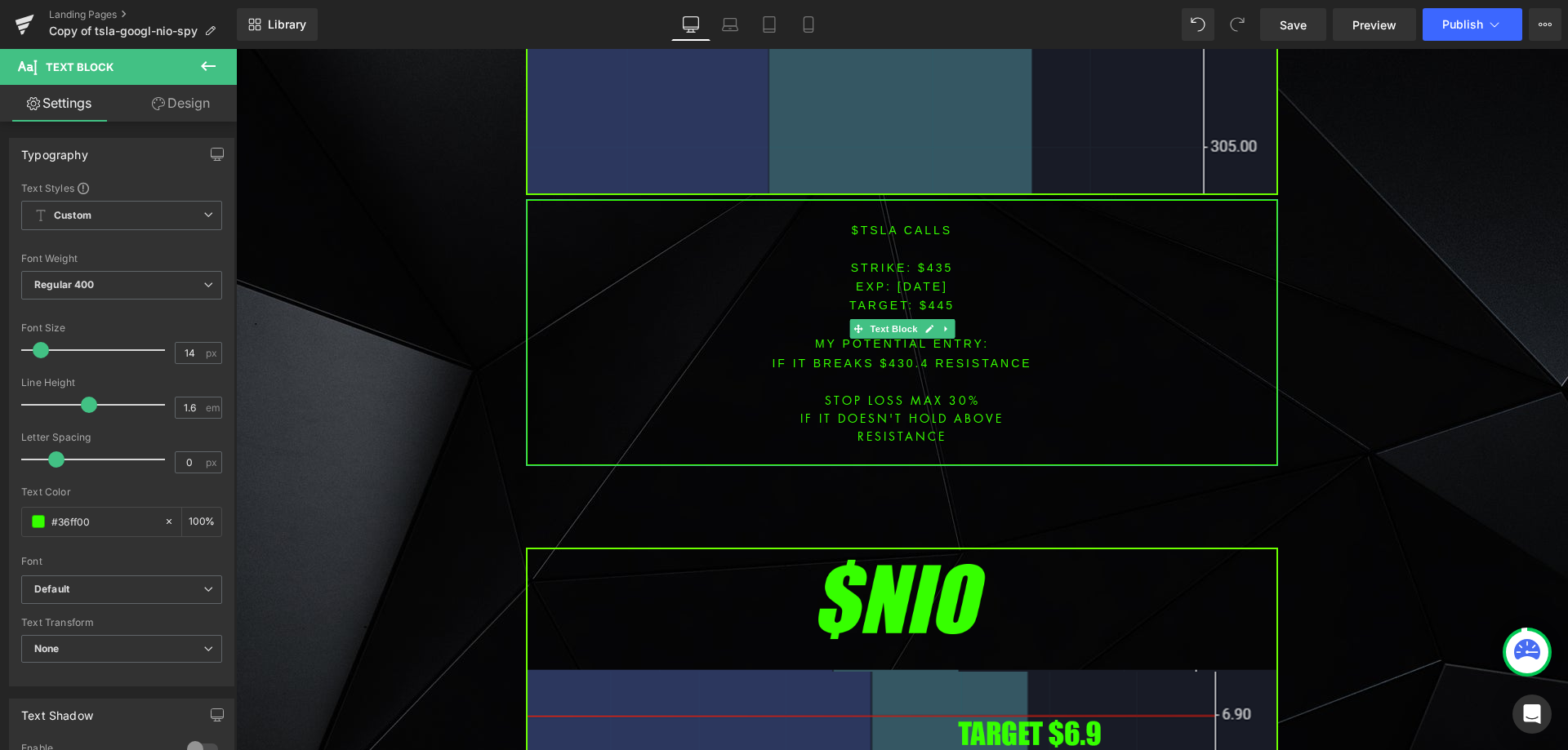
drag, startPoint x: 865, startPoint y: 223, endPoint x: 894, endPoint y: 216, distance: 29.8
click at [865, 224] on font "$tsla CALLS" at bounding box center [901, 230] width 101 height 13
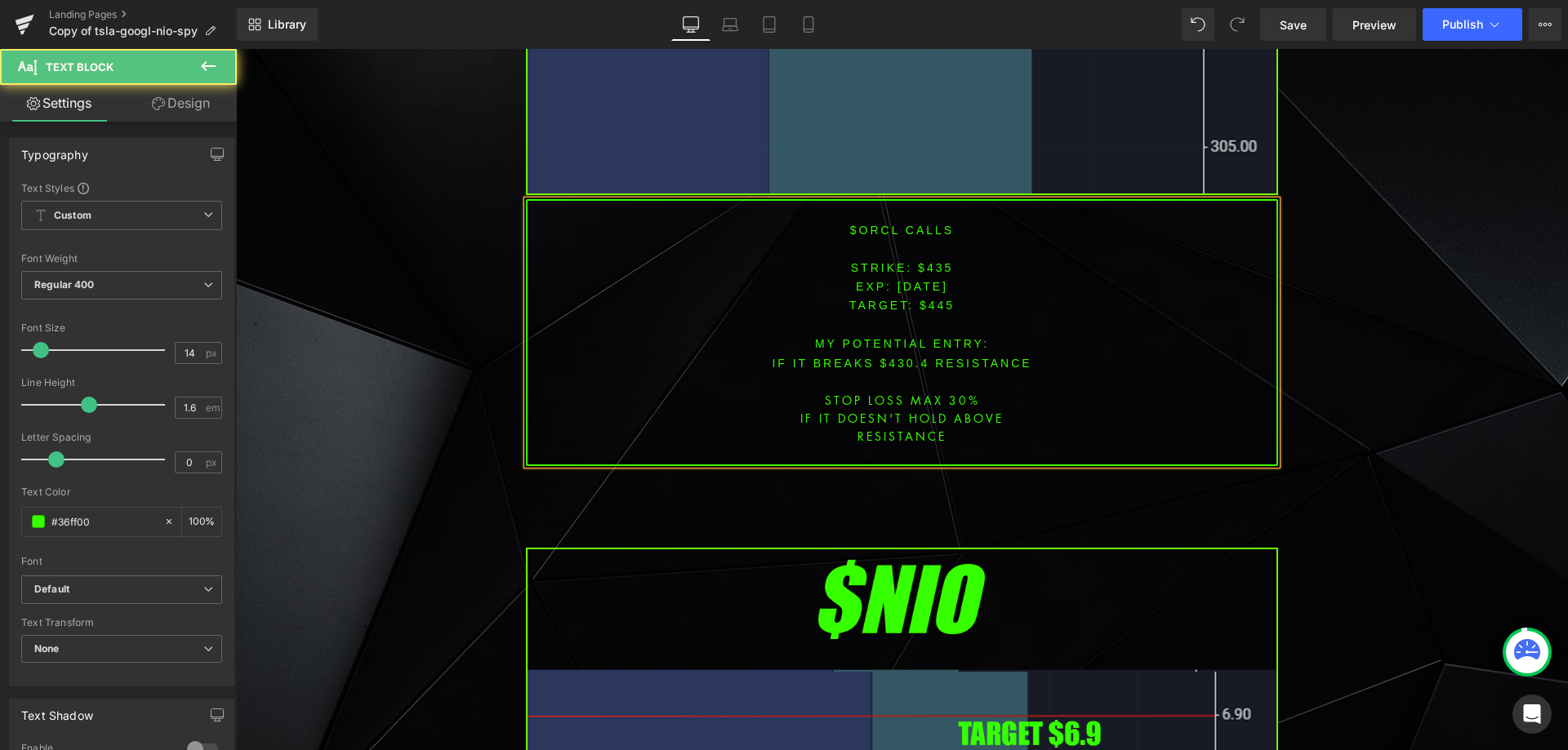
click at [921, 270] on font "STRIKE: $435" at bounding box center [902, 267] width 103 height 13
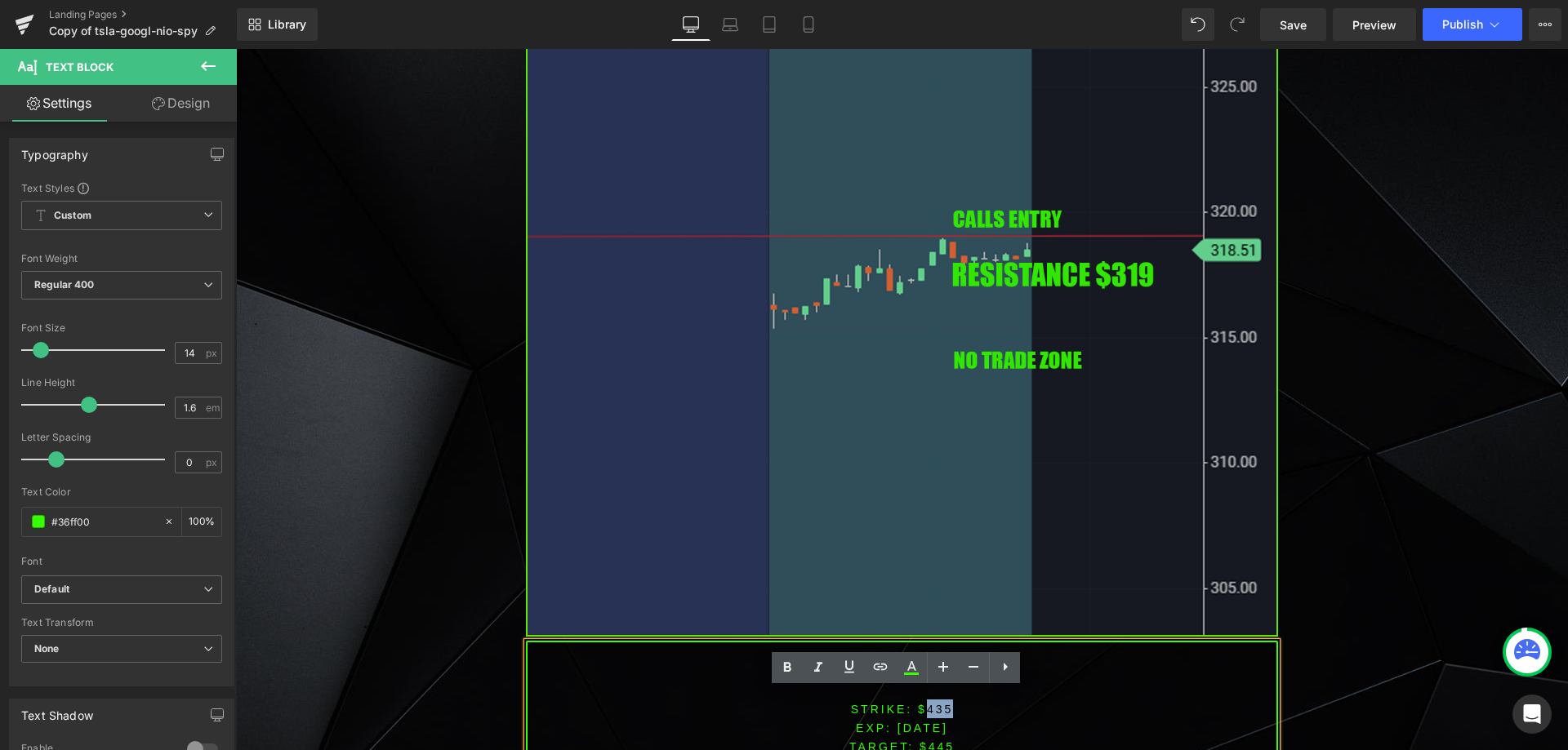
scroll to position [1563, 0]
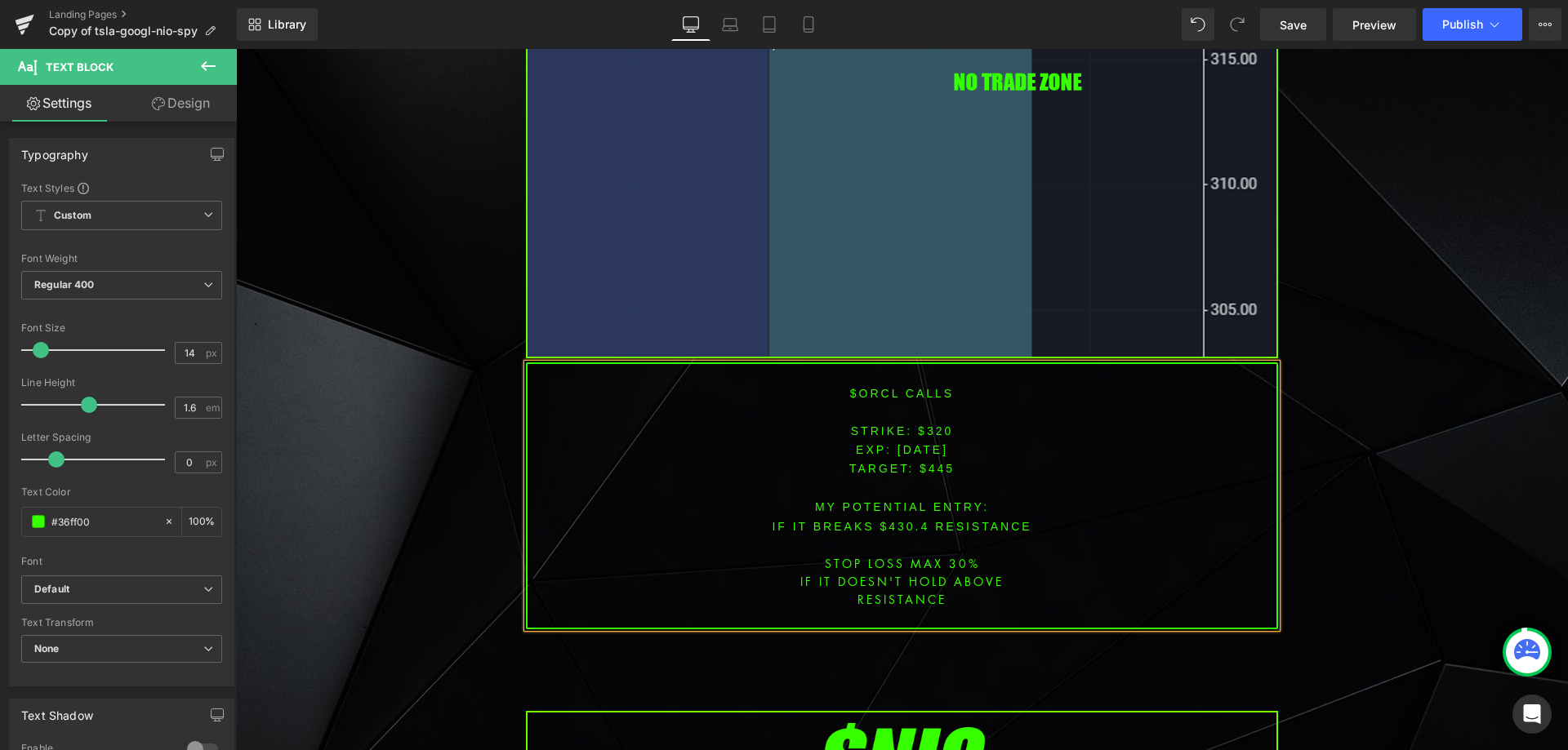
click at [935, 466] on span "TARGET: $445" at bounding box center [902, 468] width 105 height 13
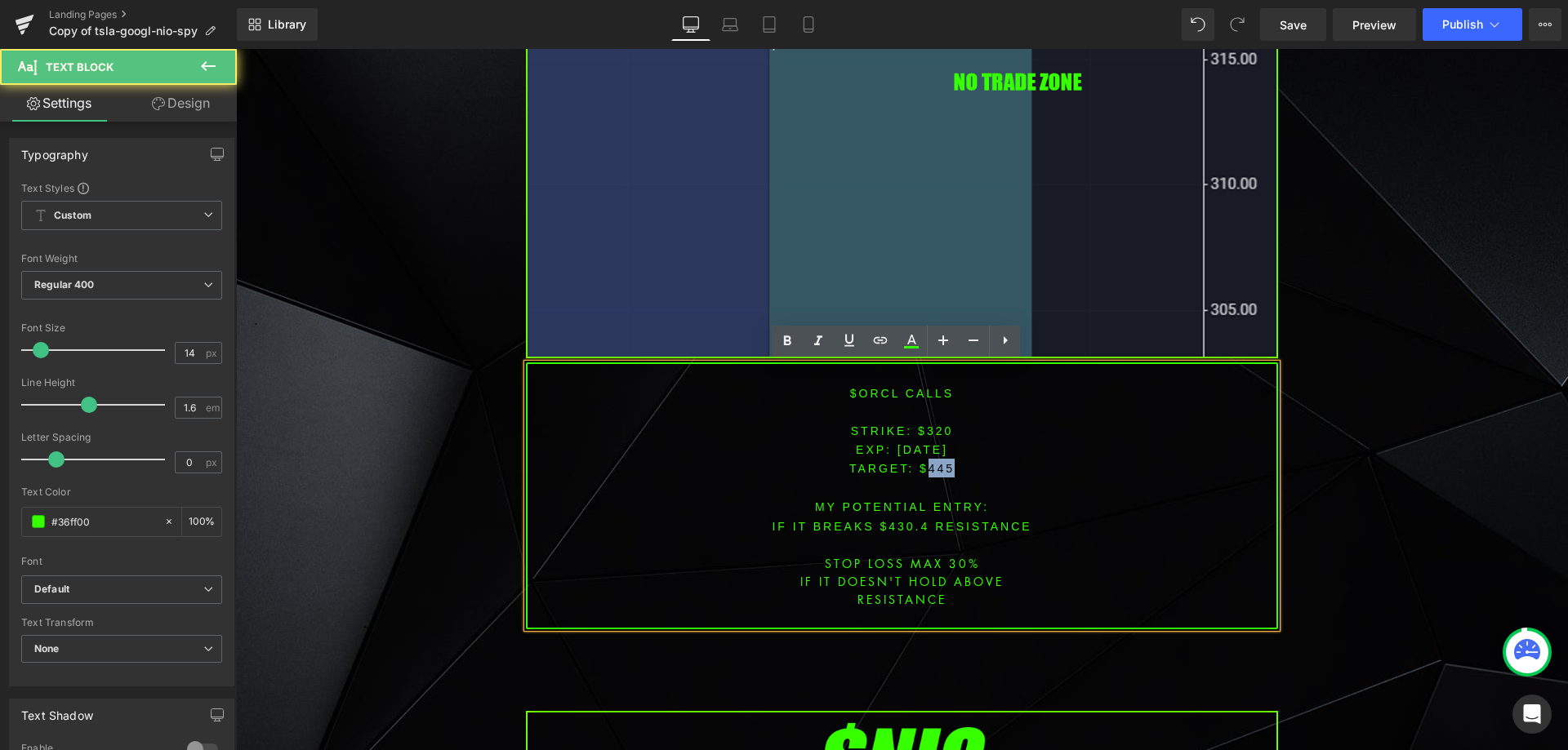
click at [935, 466] on span "TARGET: $445" at bounding box center [902, 468] width 105 height 13
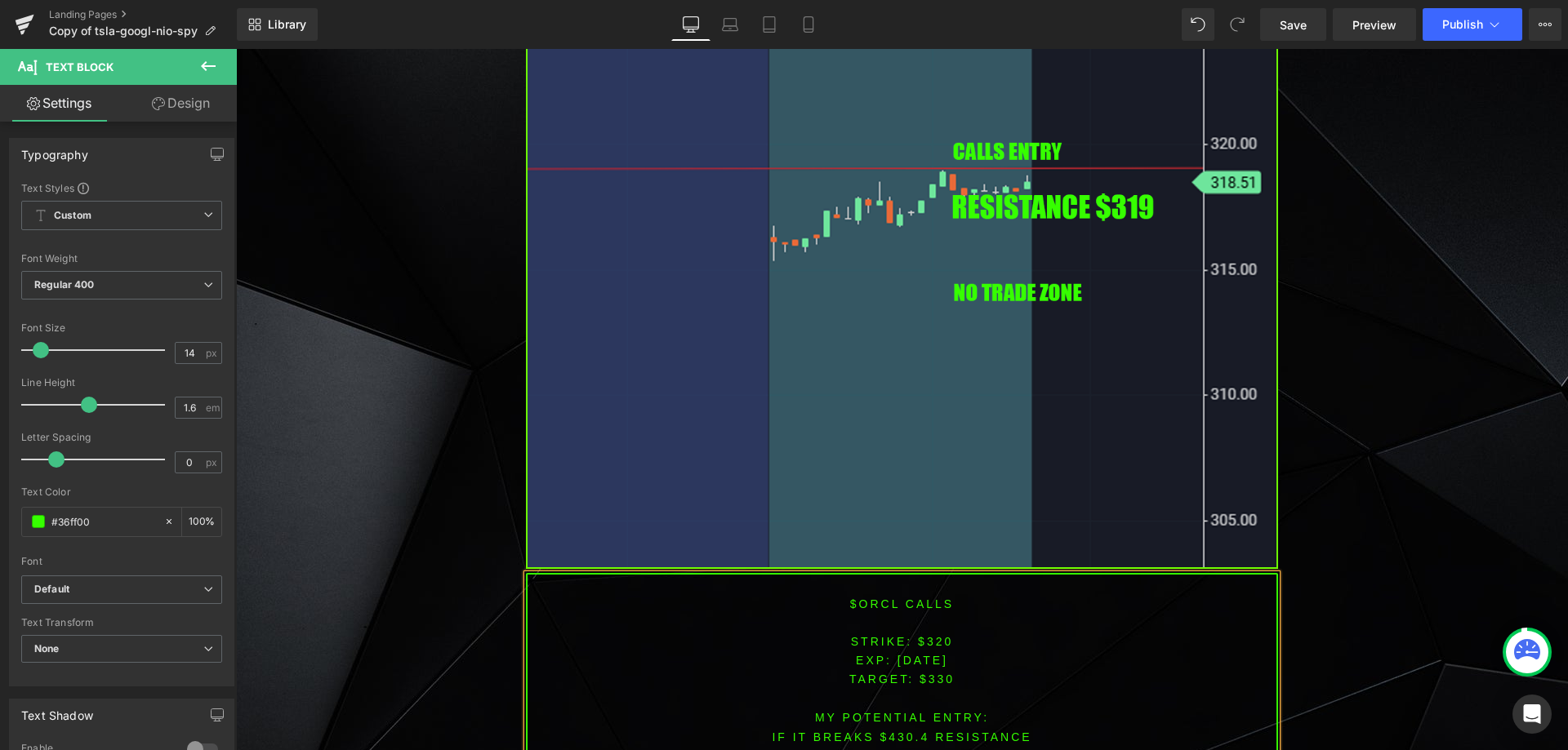
scroll to position [1530, 0]
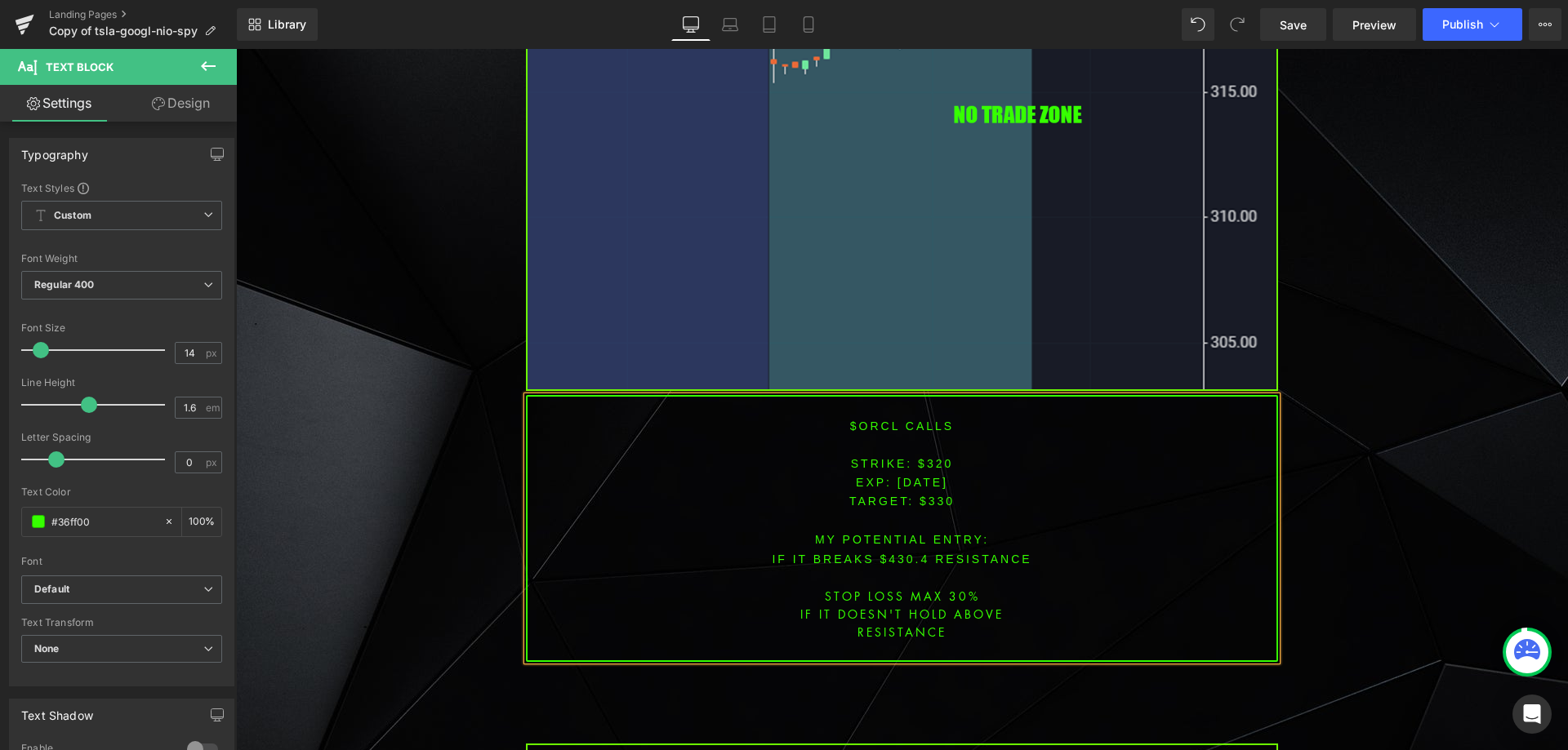
click at [882, 553] on font "IF IT BREAKS $430.4 resistance" at bounding box center [901, 559] width 259 height 13
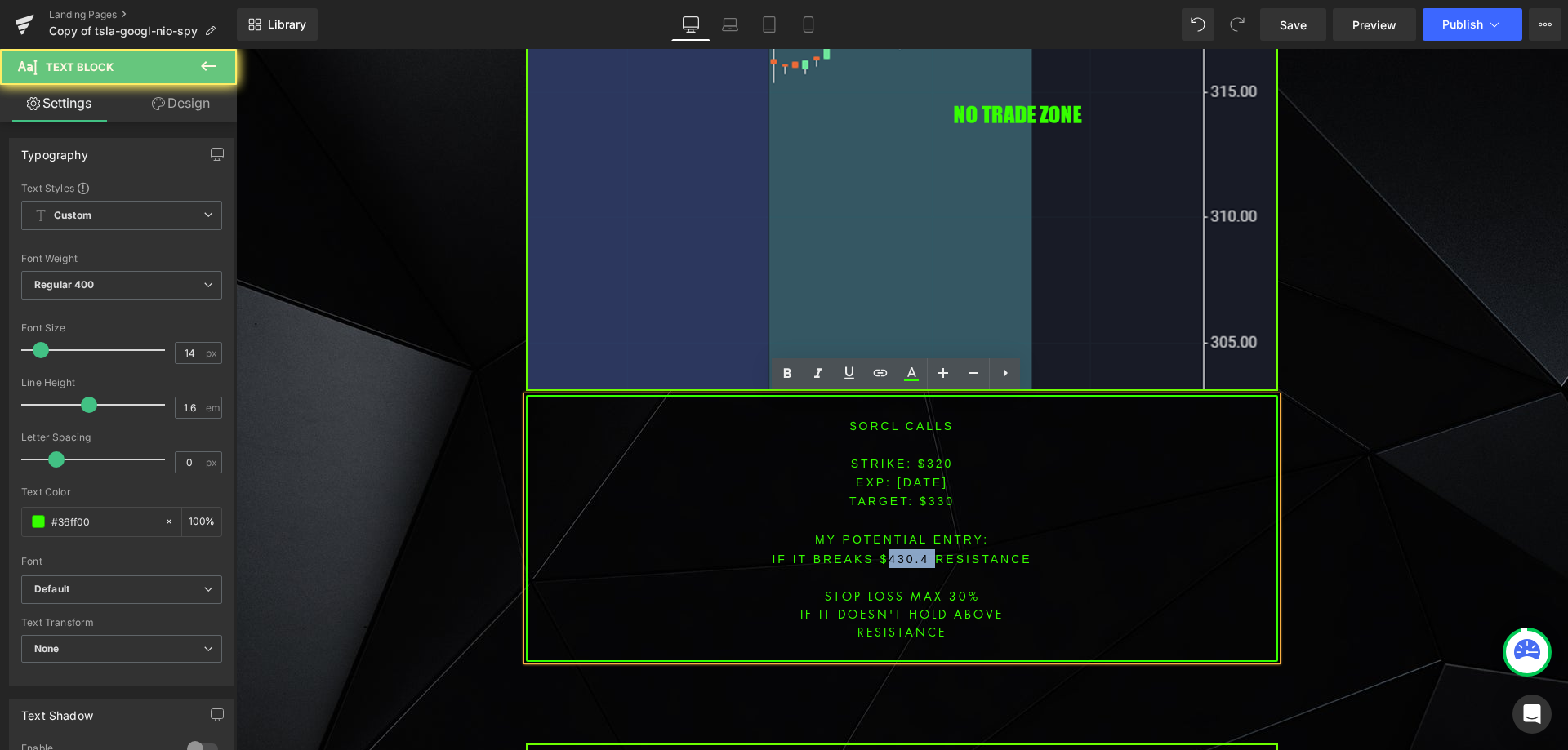
click at [882, 553] on font "IF IT BREAKS $430.4 resistance" at bounding box center [901, 559] width 259 height 13
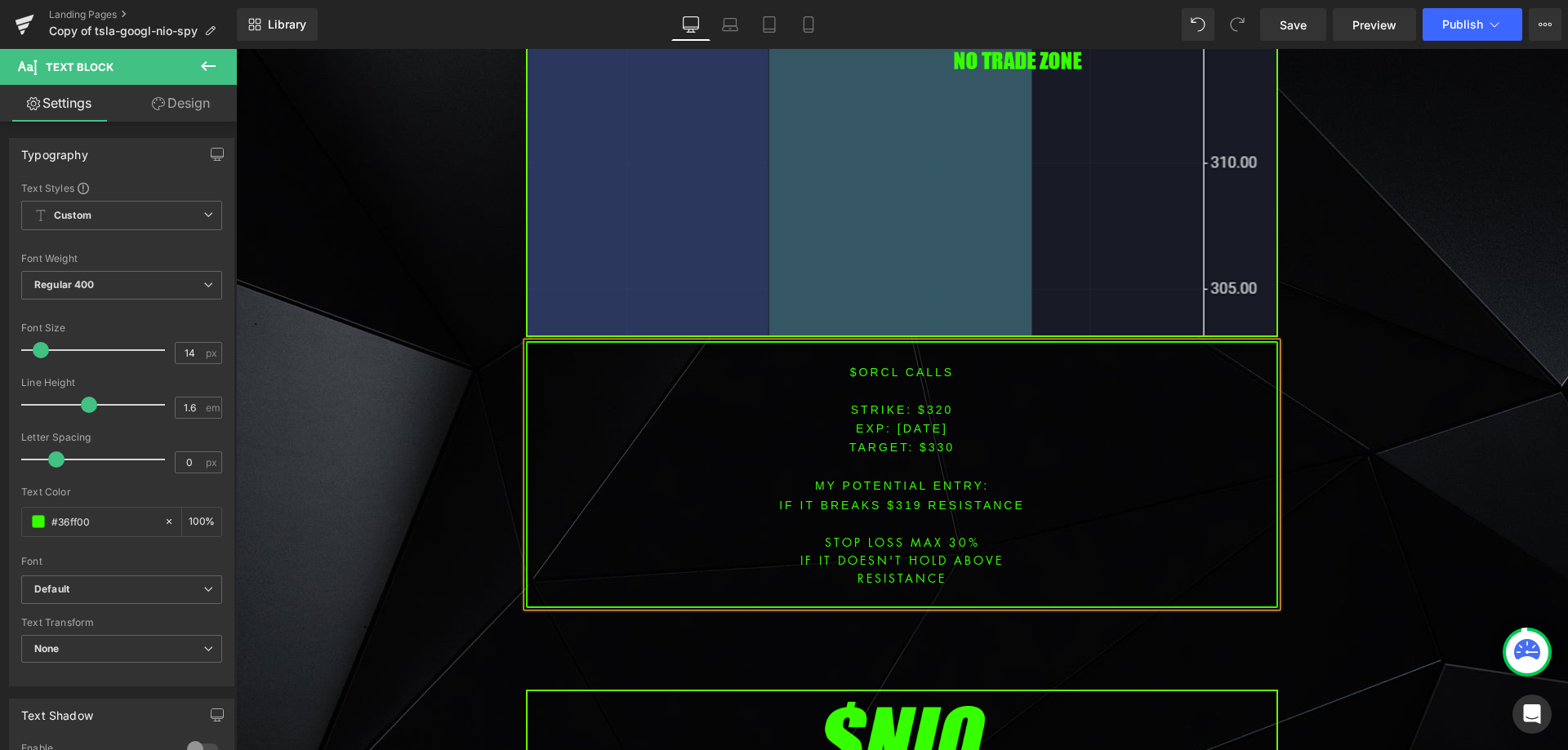
scroll to position [1584, 0]
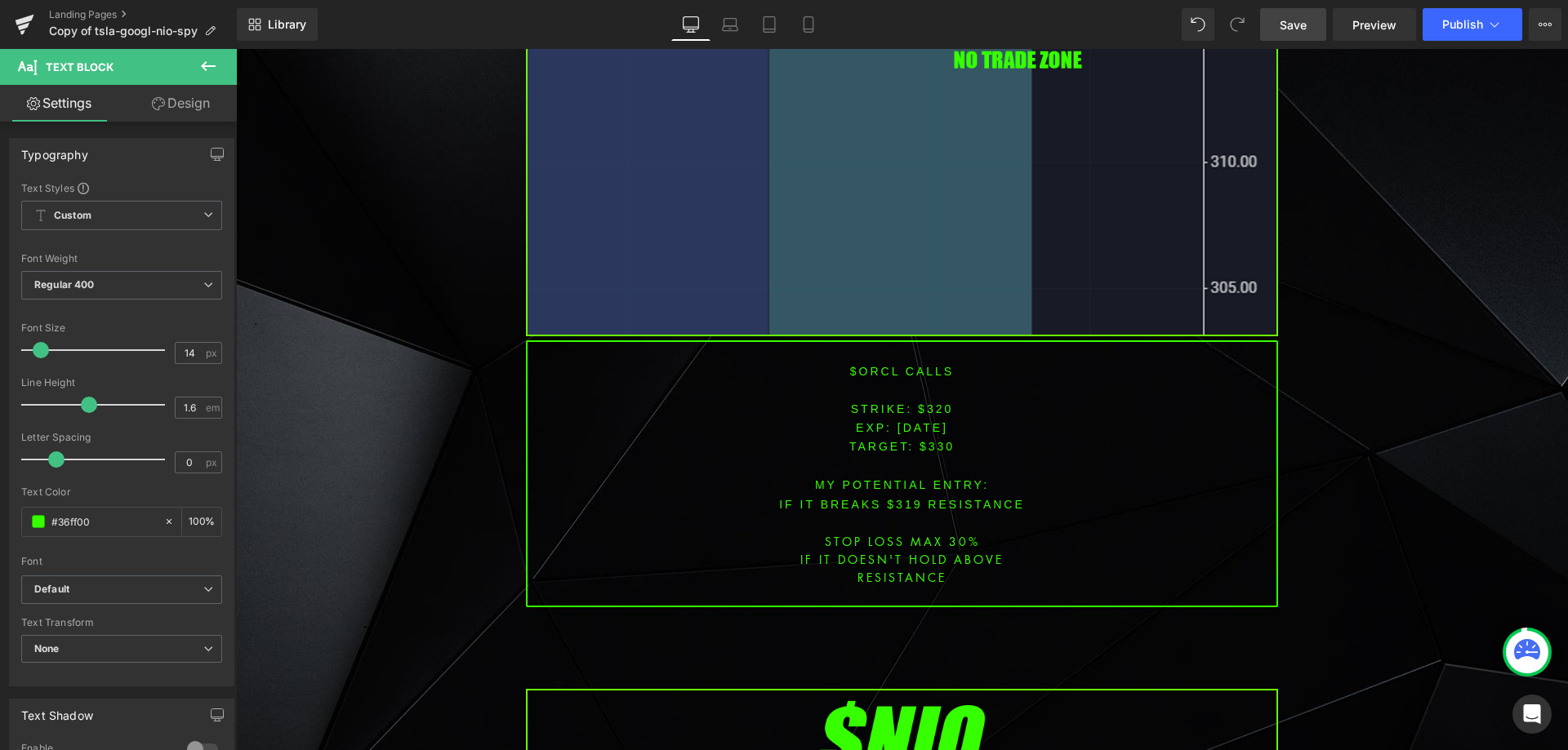
click at [1298, 23] on span "Save" at bounding box center [1292, 25] width 27 height 17
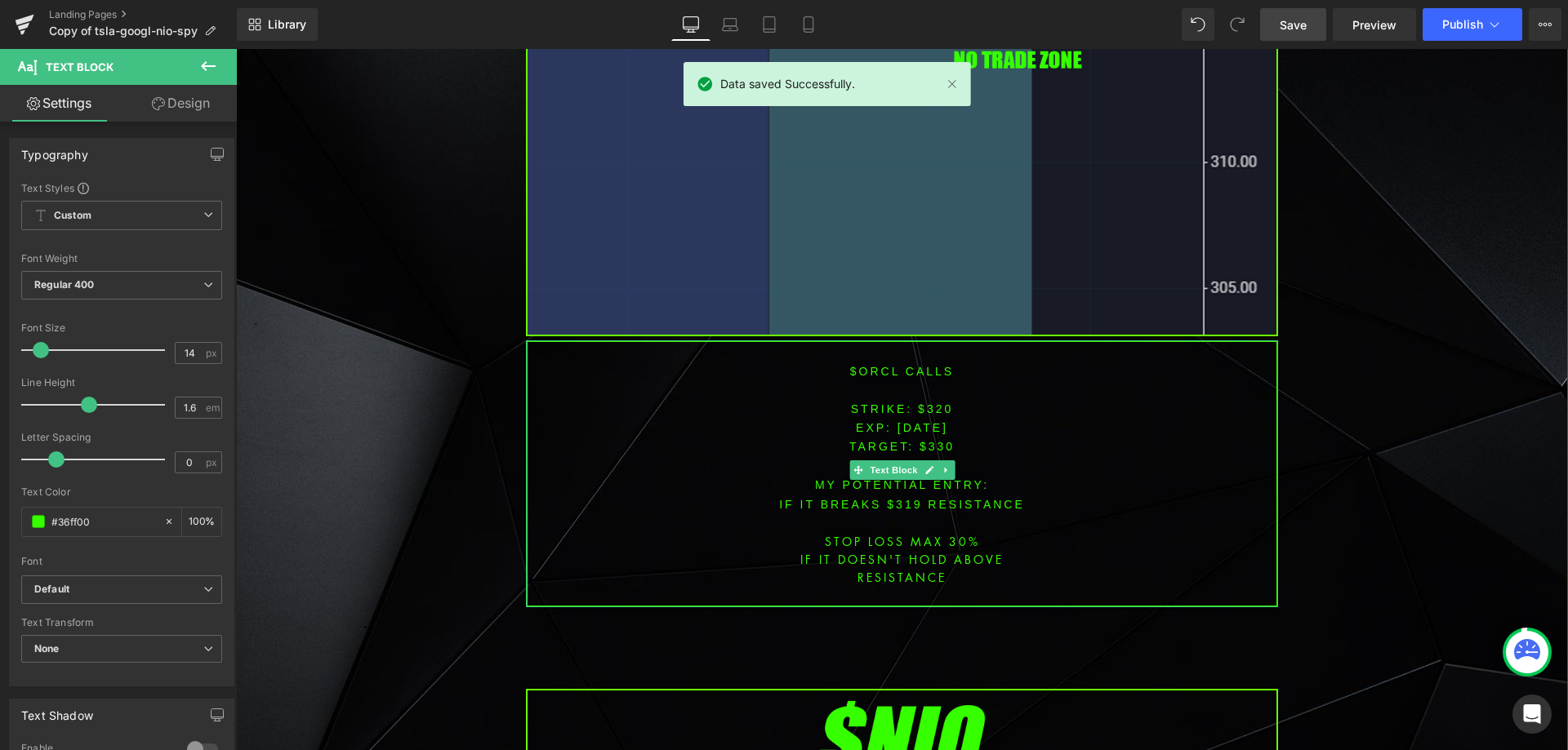
click at [920, 505] on p "IF IT BREAKS $319 resistance" at bounding box center [901, 504] width 749 height 19
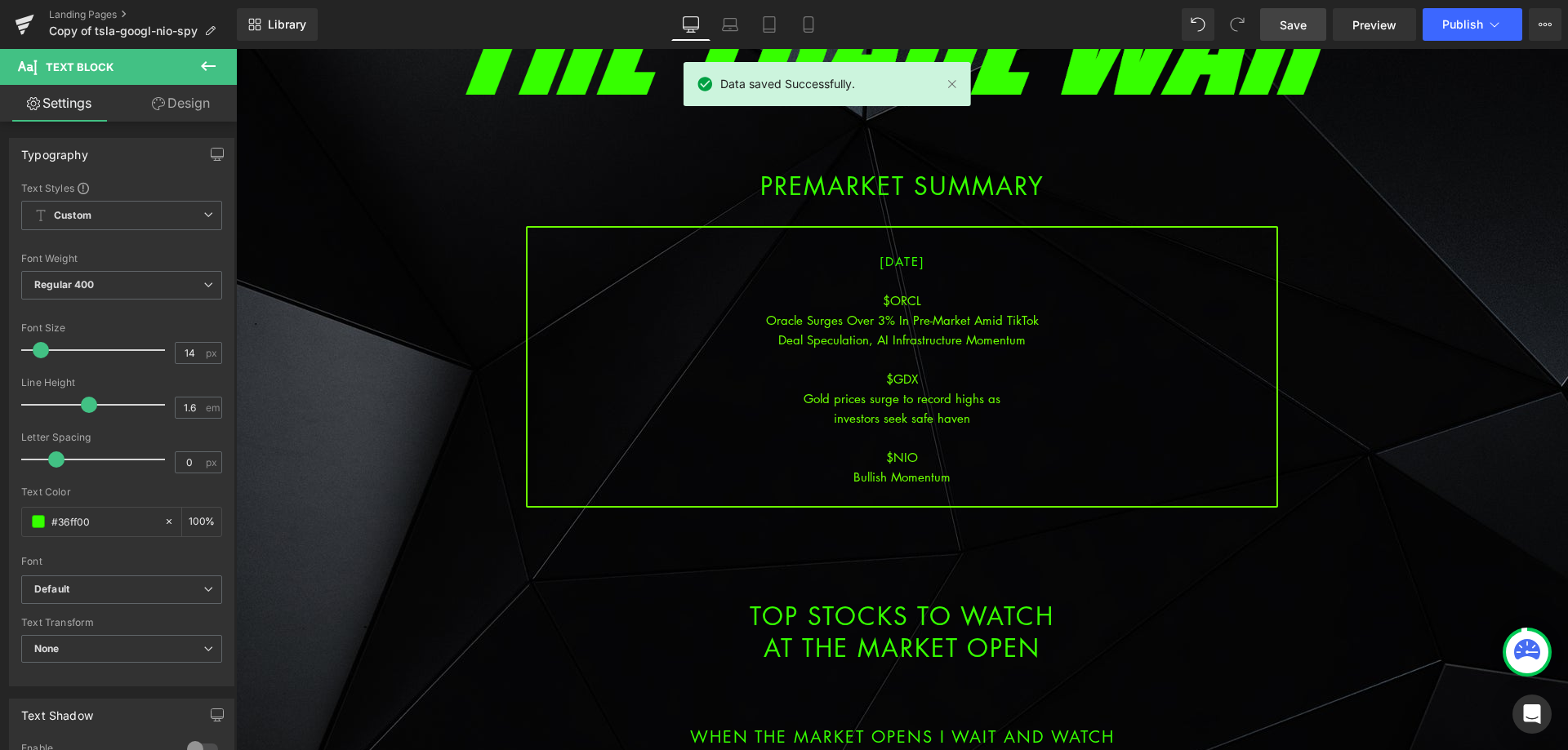
scroll to position [116, 0]
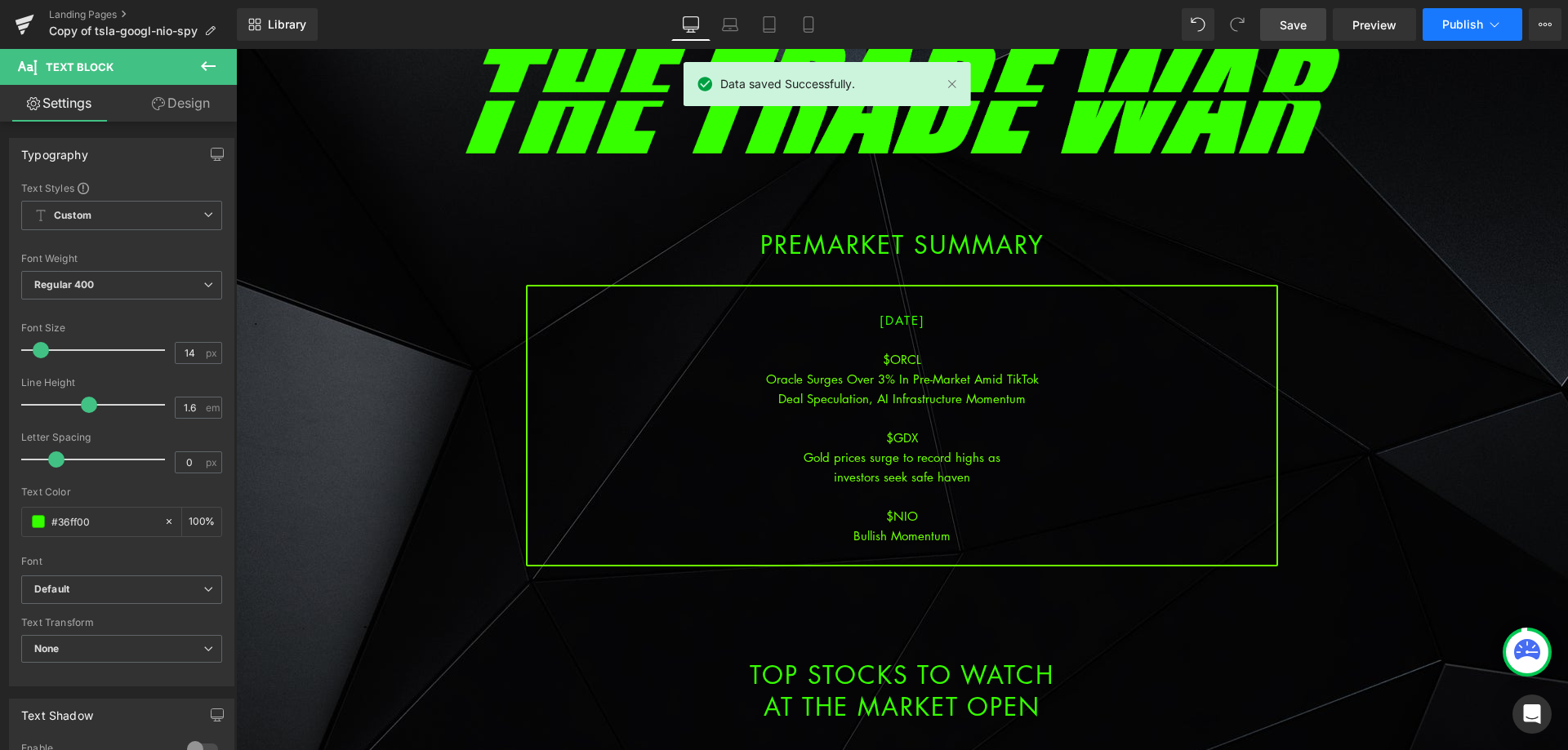
click at [1509, 22] on button "Publish" at bounding box center [1472, 24] width 100 height 33
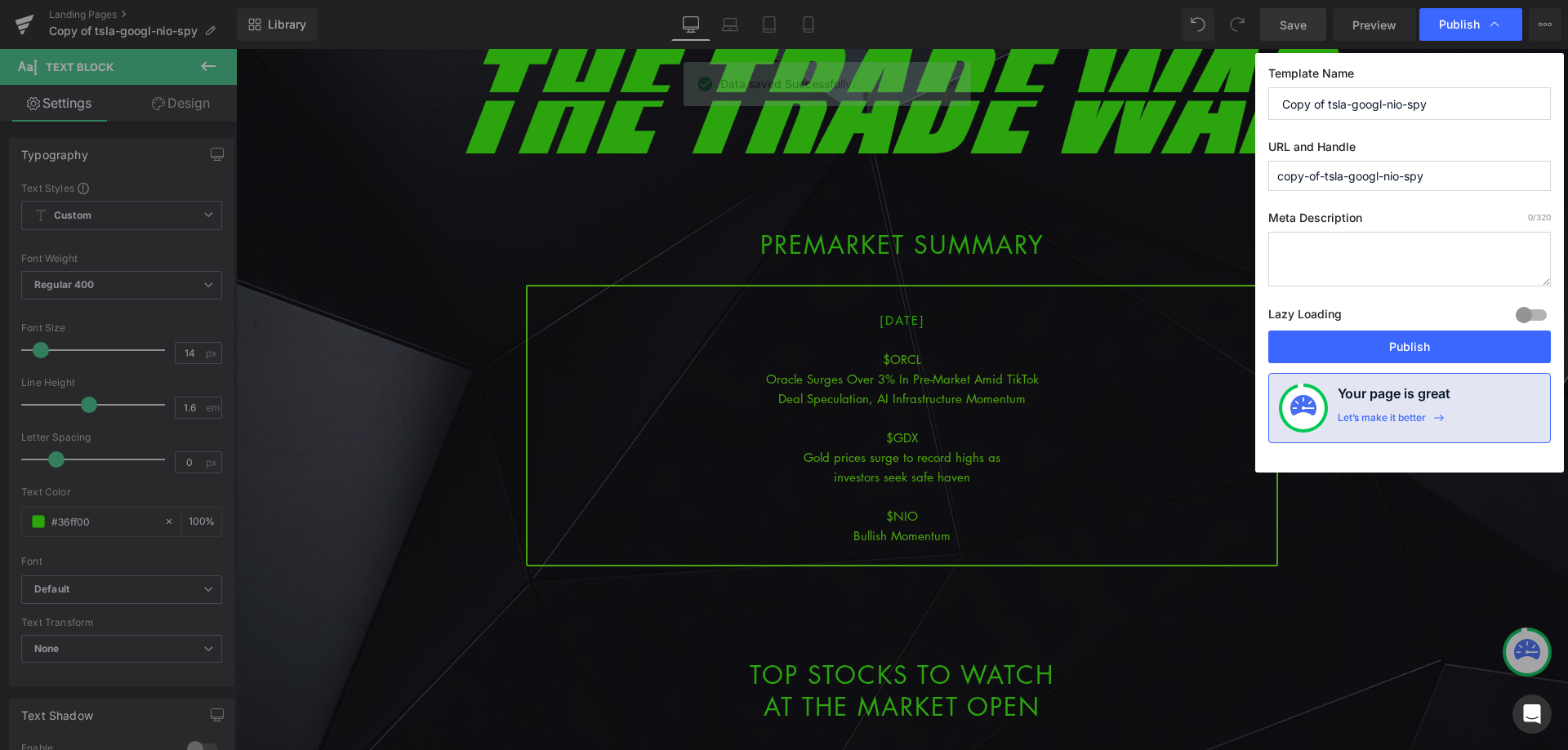
drag, startPoint x: 1412, startPoint y: 112, endPoint x: 1148, endPoint y: 126, distance: 264.4
click at [1148, 126] on div "Publish Template Name Copy of tsla-googl-nio-spy URL and Handle copy-of-tsla-go…" at bounding box center [784, 375] width 1568 height 750
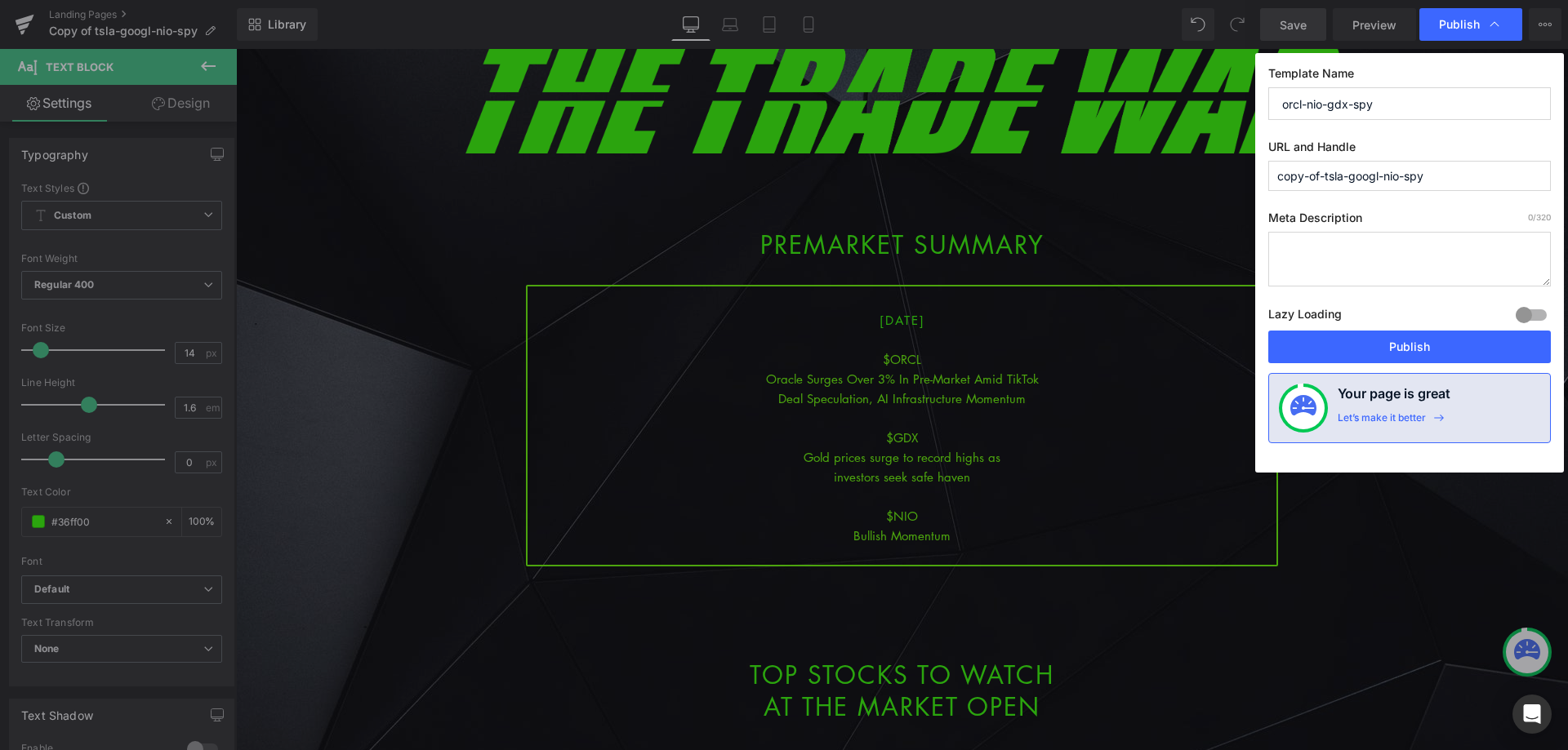
drag, startPoint x: 1414, startPoint y: 105, endPoint x: 1161, endPoint y: 79, distance: 254.3
click at [1161, 79] on div "Publish Template Name orcl-nio-gdx-spy URL and Handle copy-of-tsla-googl-nio-sp…" at bounding box center [784, 375] width 1568 height 750
type input "orcl-nio-gdx-spy"
drag, startPoint x: 1475, startPoint y: 168, endPoint x: 1144, endPoint y: 164, distance: 331.0
click at [1144, 164] on div "Publish Template Name orcl-nio-gdx-spy URL and Handle copy-of-tsla-googl-nio-sp…" at bounding box center [784, 375] width 1568 height 750
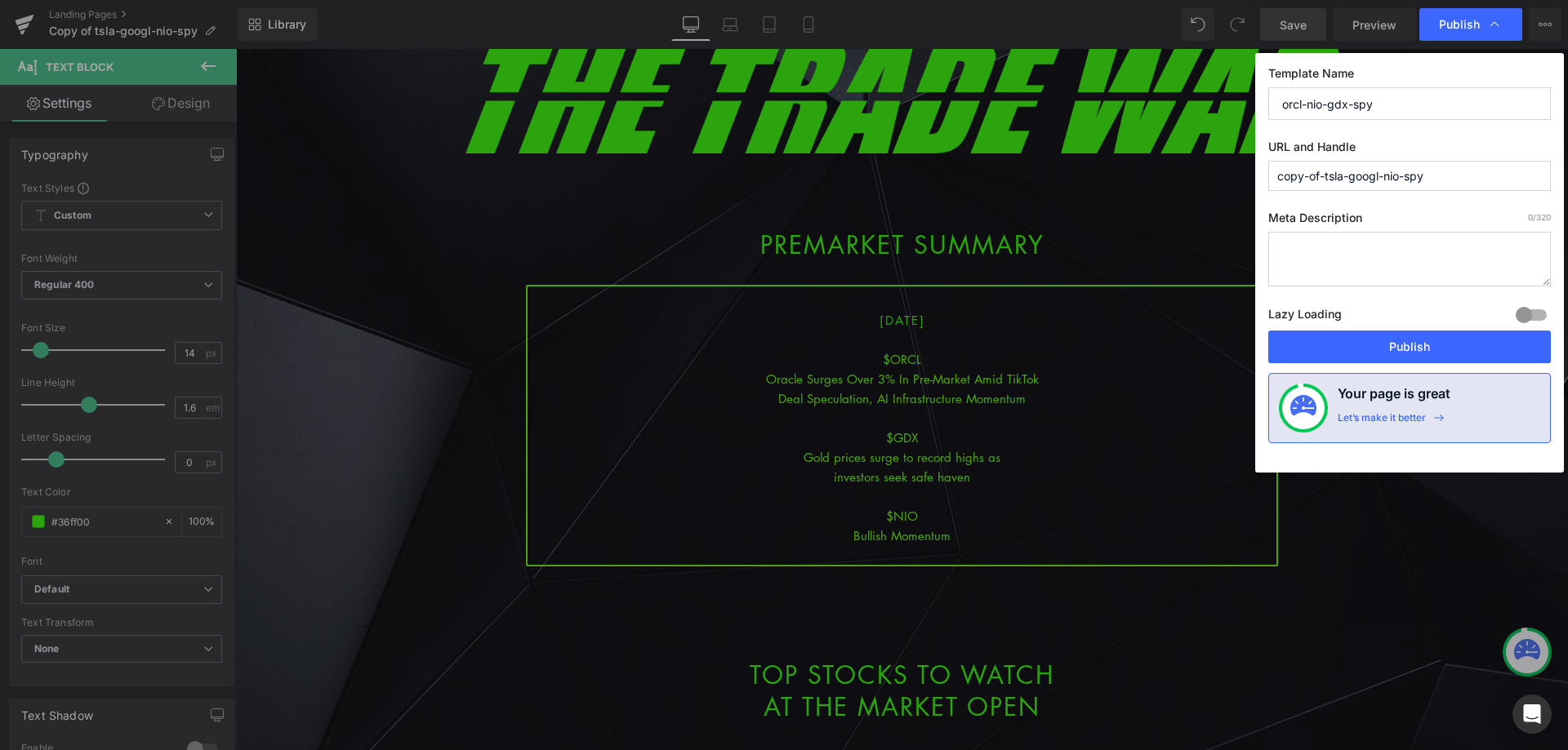
paste input "orcl-nio-gdx"
type input "orcl-nio-gdx-spy"
drag, startPoint x: 1422, startPoint y: 356, endPoint x: 1328, endPoint y: 288, distance: 116.0
click at [1422, 356] on button "Publish" at bounding box center [1409, 347] width 283 height 33
